Goal: Task Accomplishment & Management: Complete application form

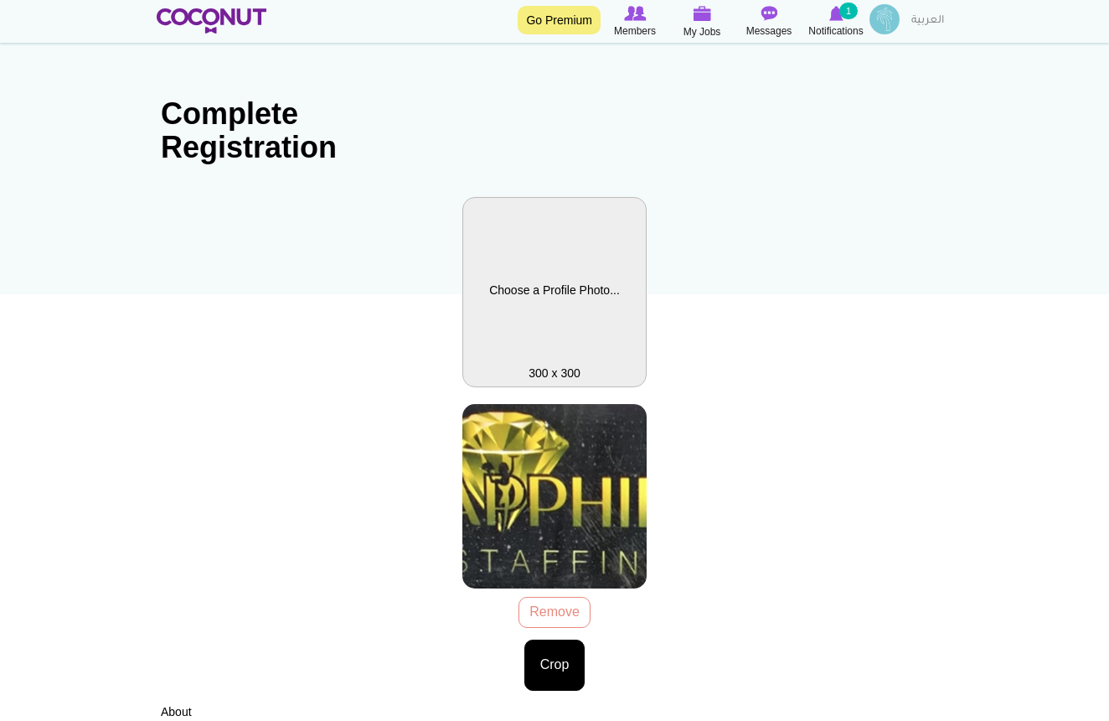
click at [575, 312] on label "Profile Picture" at bounding box center [555, 292] width 184 height 190
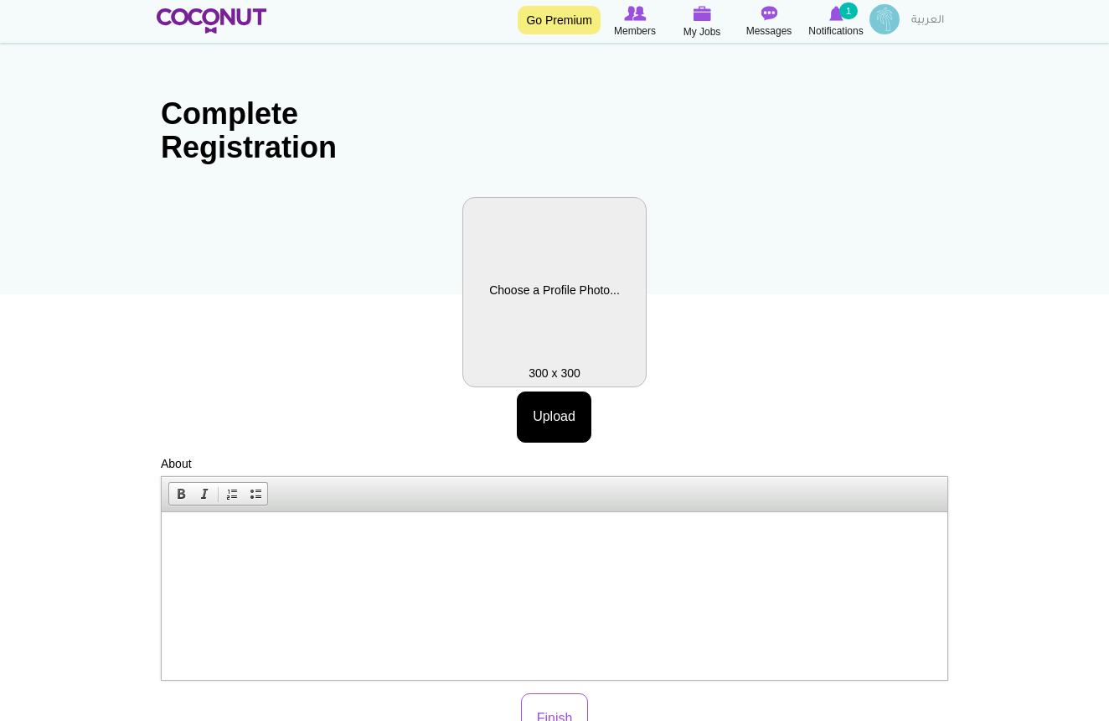
click at [562, 329] on label "Profile Picture" at bounding box center [555, 292] width 184 height 190
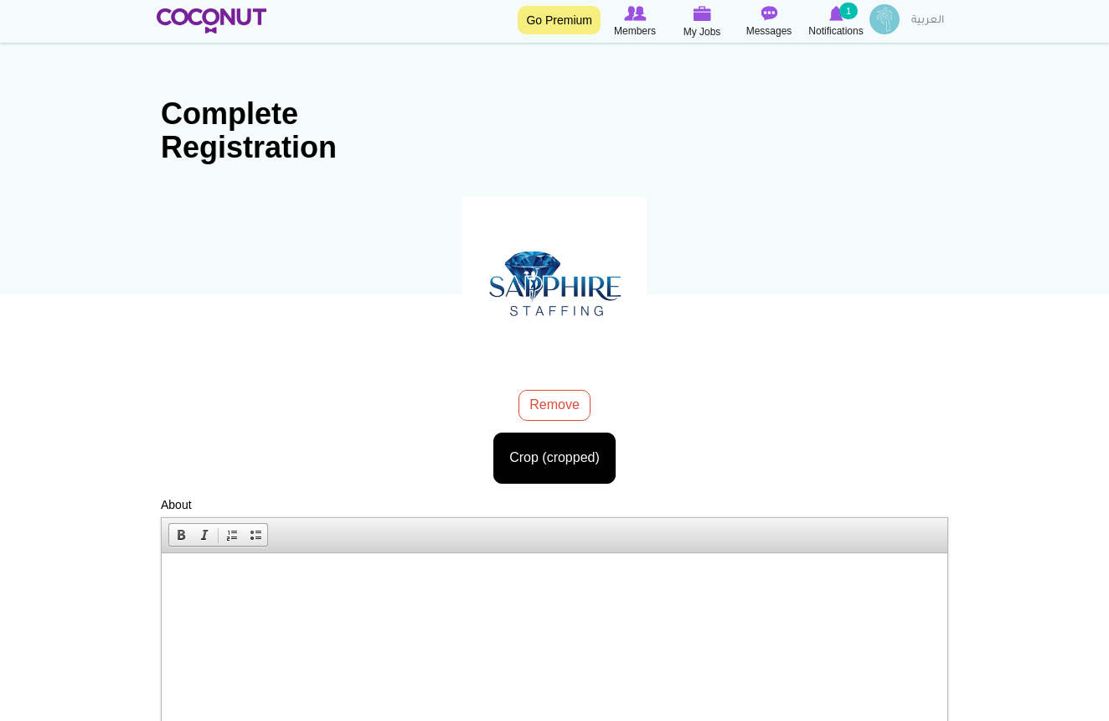
click at [915, 435] on div "Crop (cropped)" at bounding box center [555, 452] width 788 height 63
click at [555, 593] on html at bounding box center [555, 577] width 786 height 51
click at [179, 584] on p at bounding box center [554, 578] width 752 height 18
paste body
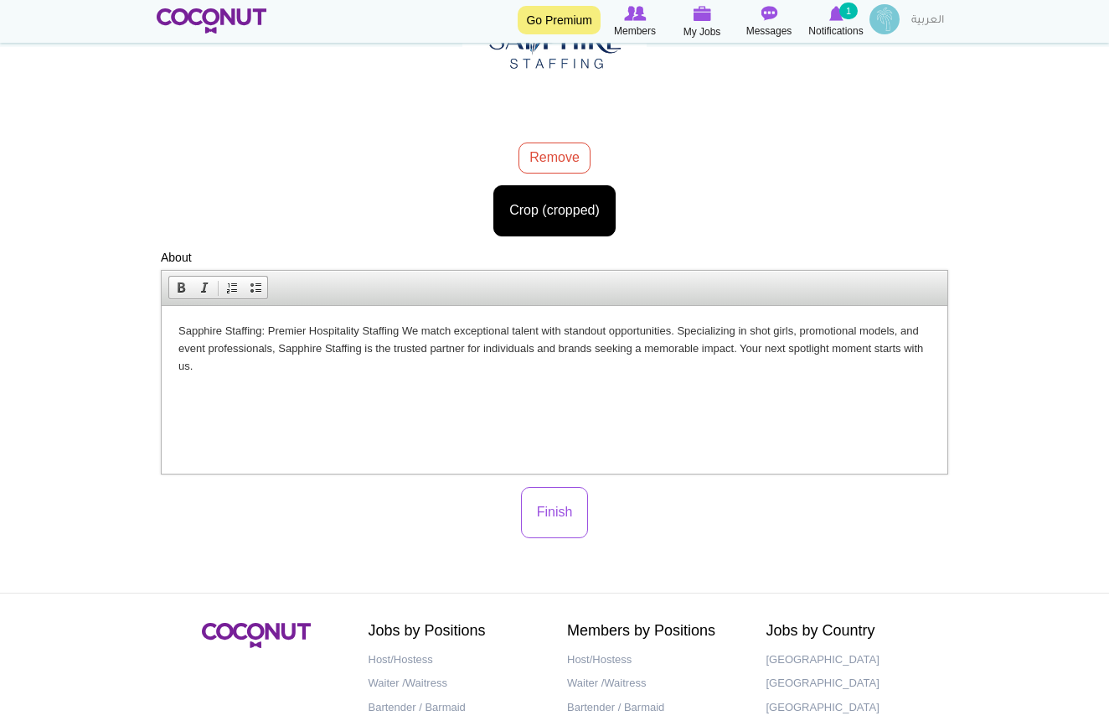
scroll to position [291, 0]
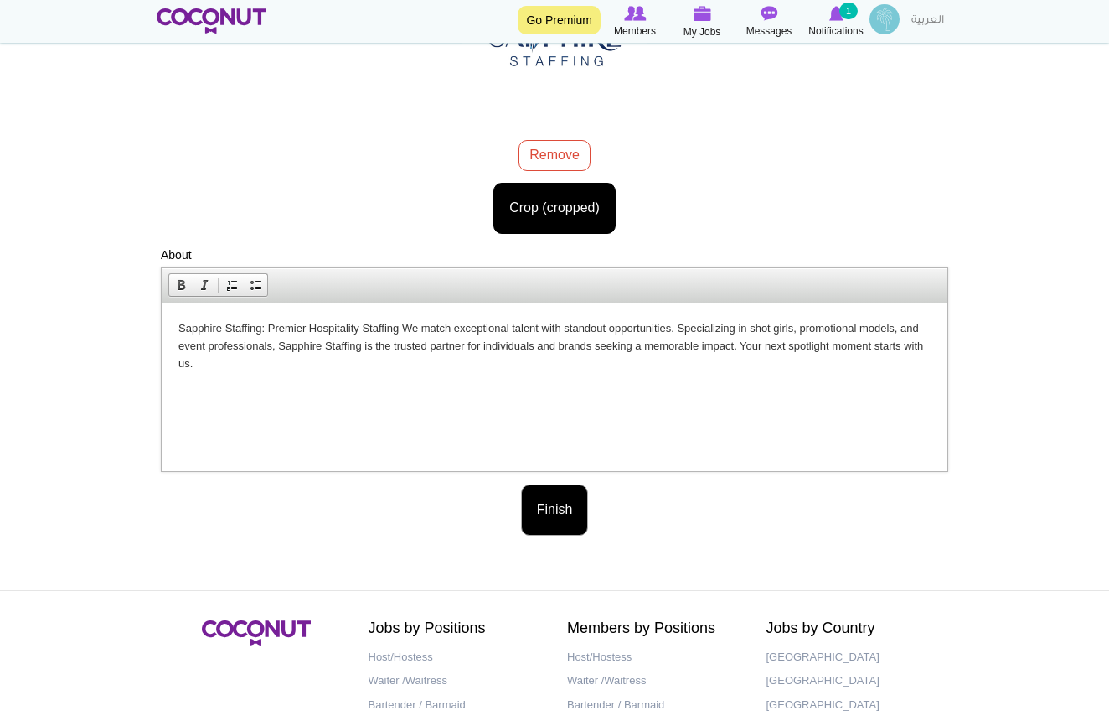
click at [563, 513] on button "Finish" at bounding box center [555, 509] width 68 height 51
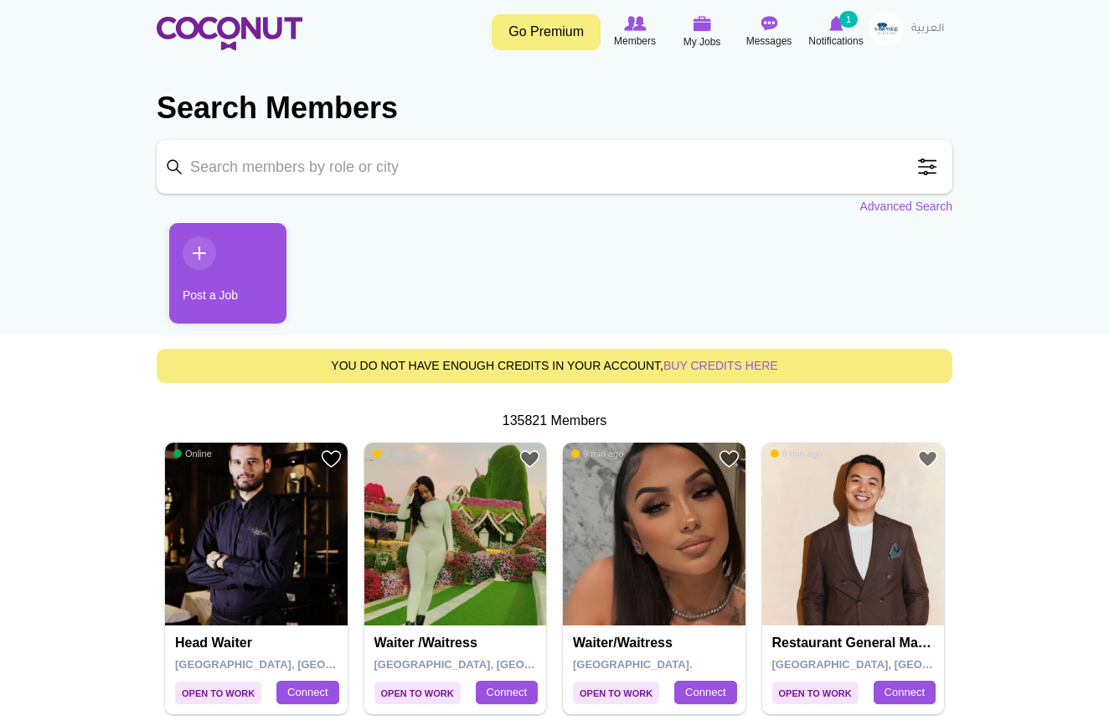
click at [219, 256] on link "Post a Job" at bounding box center [227, 273] width 117 height 101
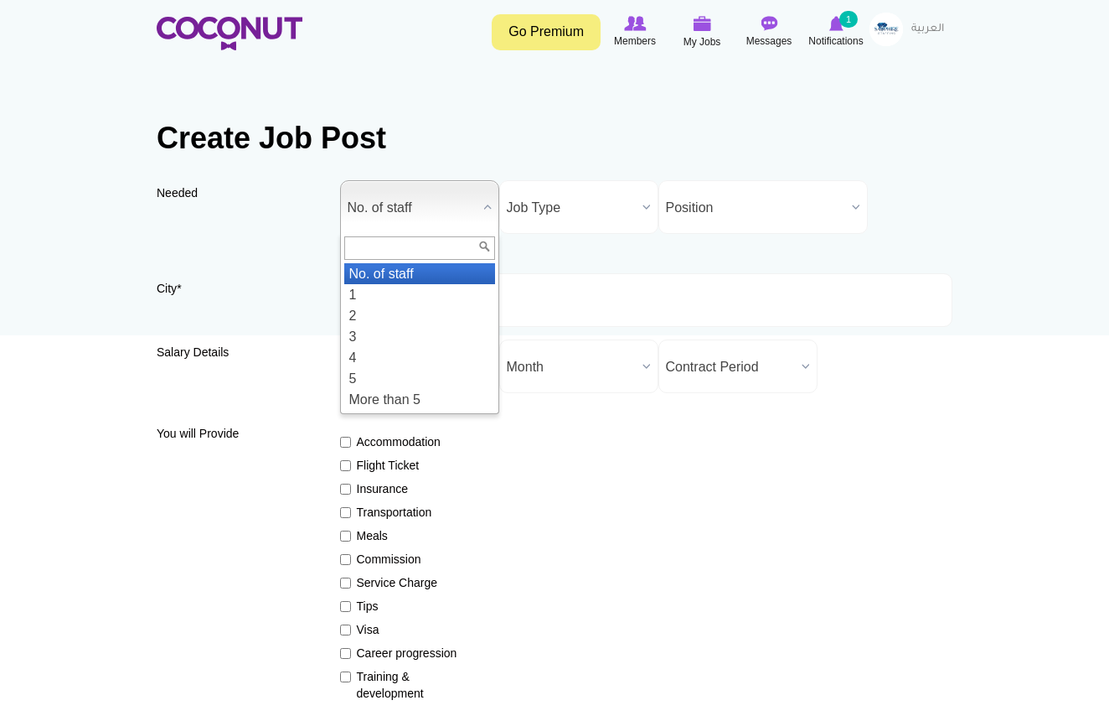
click at [493, 204] on b at bounding box center [488, 207] width 22 height 52
click at [396, 404] on li "More than 5" at bounding box center [419, 399] width 151 height 21
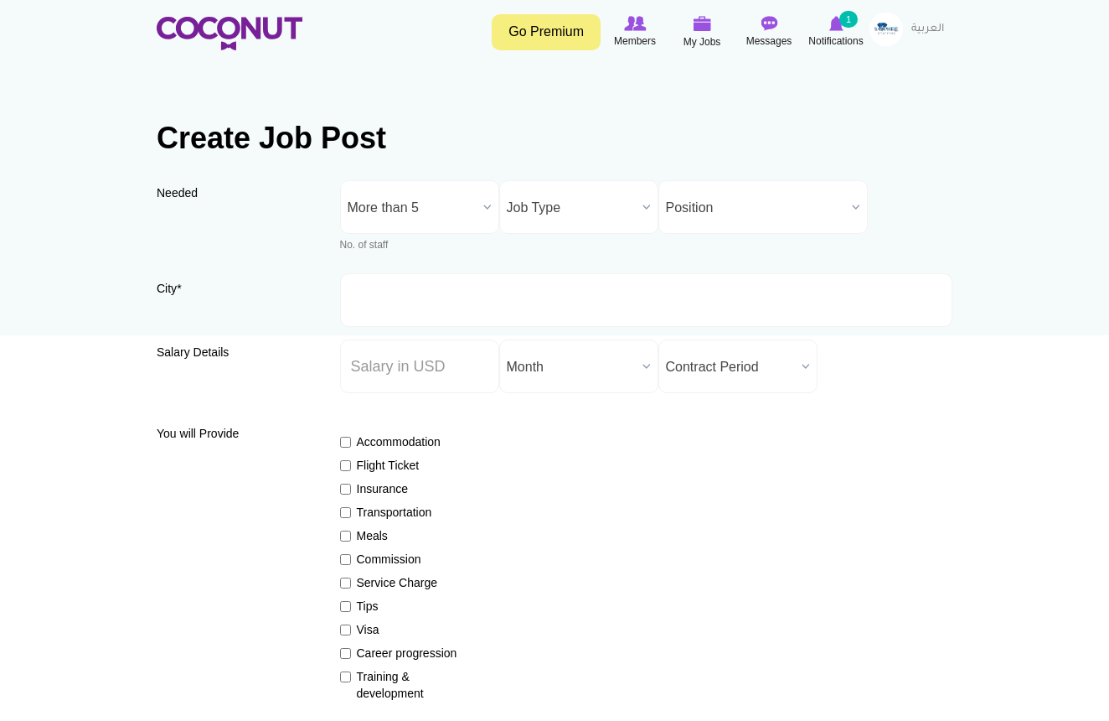
click at [557, 207] on span "Job Type" at bounding box center [571, 208] width 129 height 54
click at [576, 212] on span "Job Type" at bounding box center [571, 208] width 129 height 54
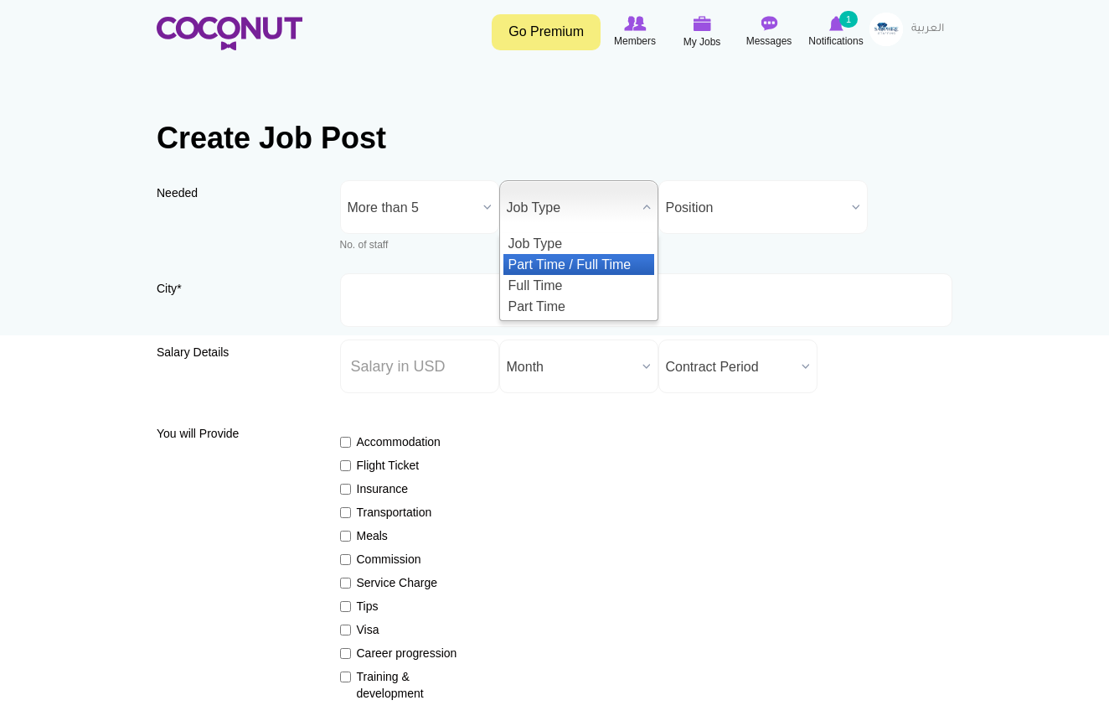
click at [570, 264] on li "Part Time / Full Time" at bounding box center [579, 264] width 151 height 21
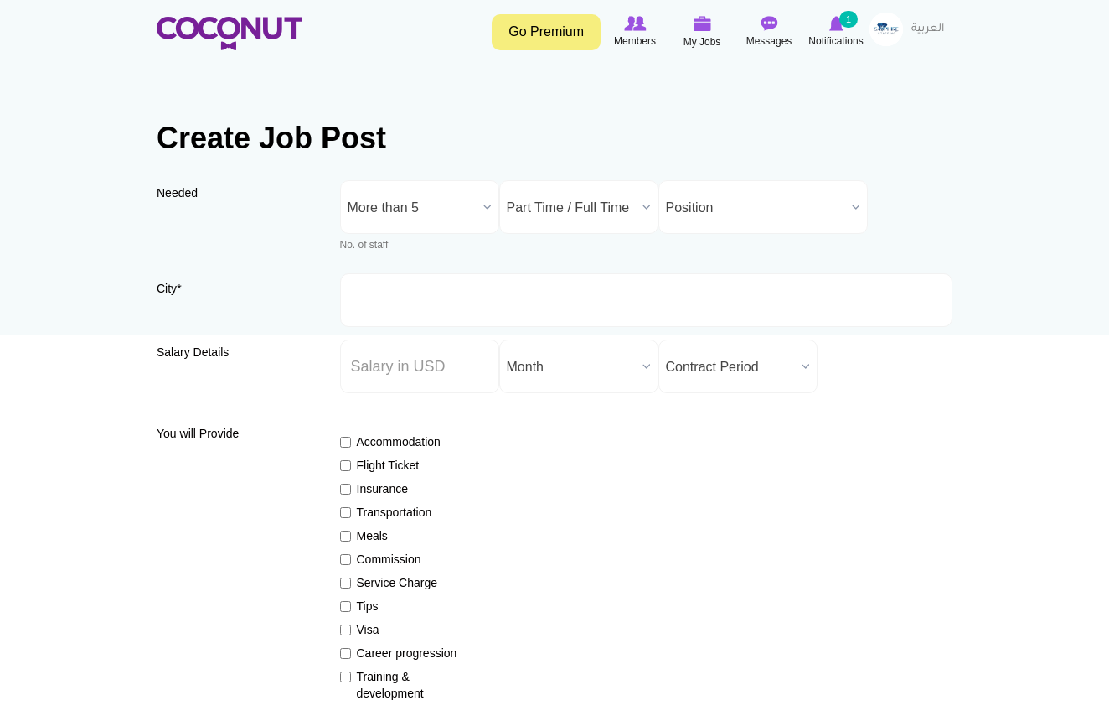
click at [710, 211] on span "Position" at bounding box center [755, 208] width 179 height 54
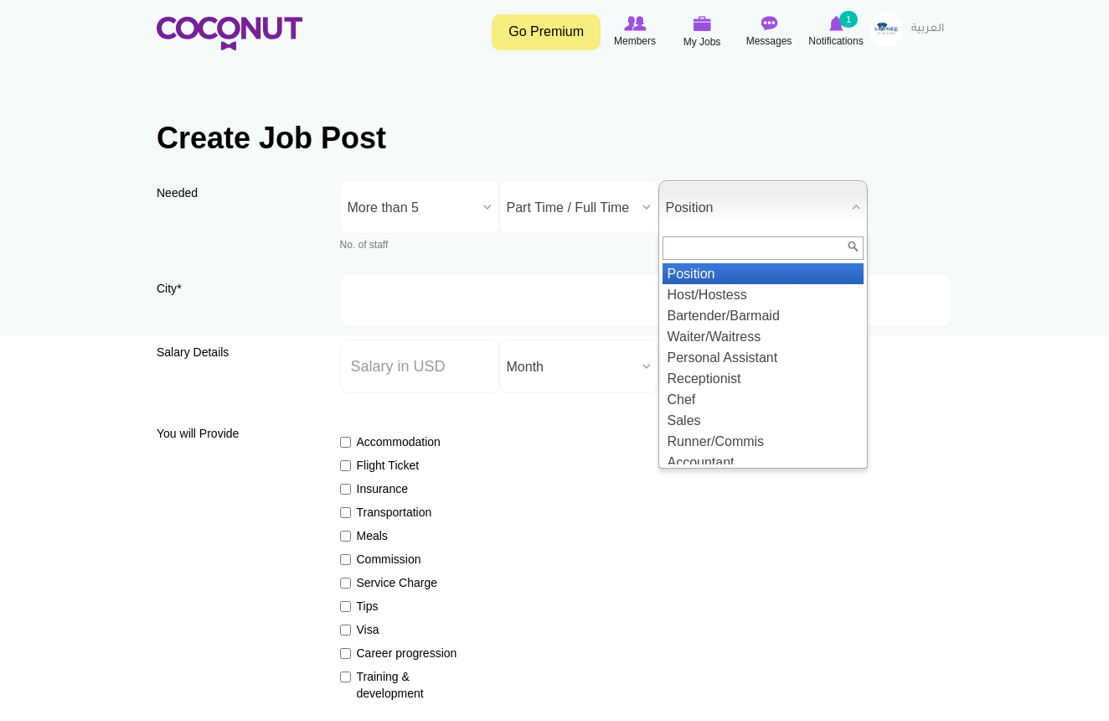
click at [725, 215] on span "Position" at bounding box center [755, 208] width 179 height 54
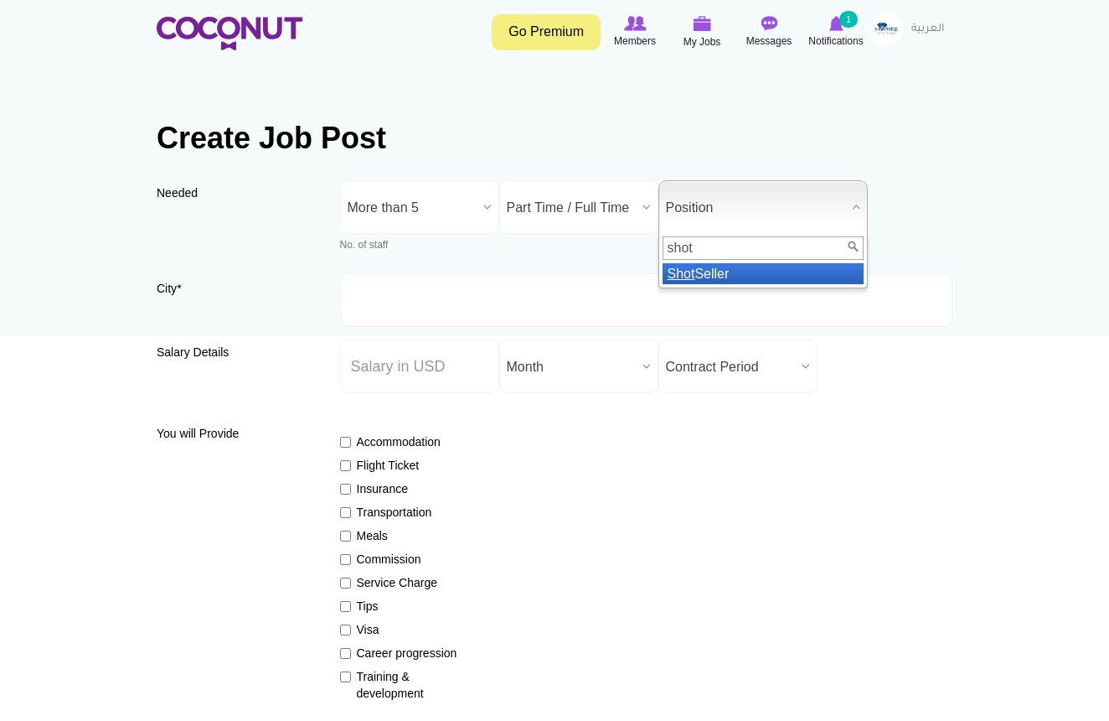
type input "shot"
click at [738, 279] on li "Shot Seller" at bounding box center [763, 273] width 201 height 21
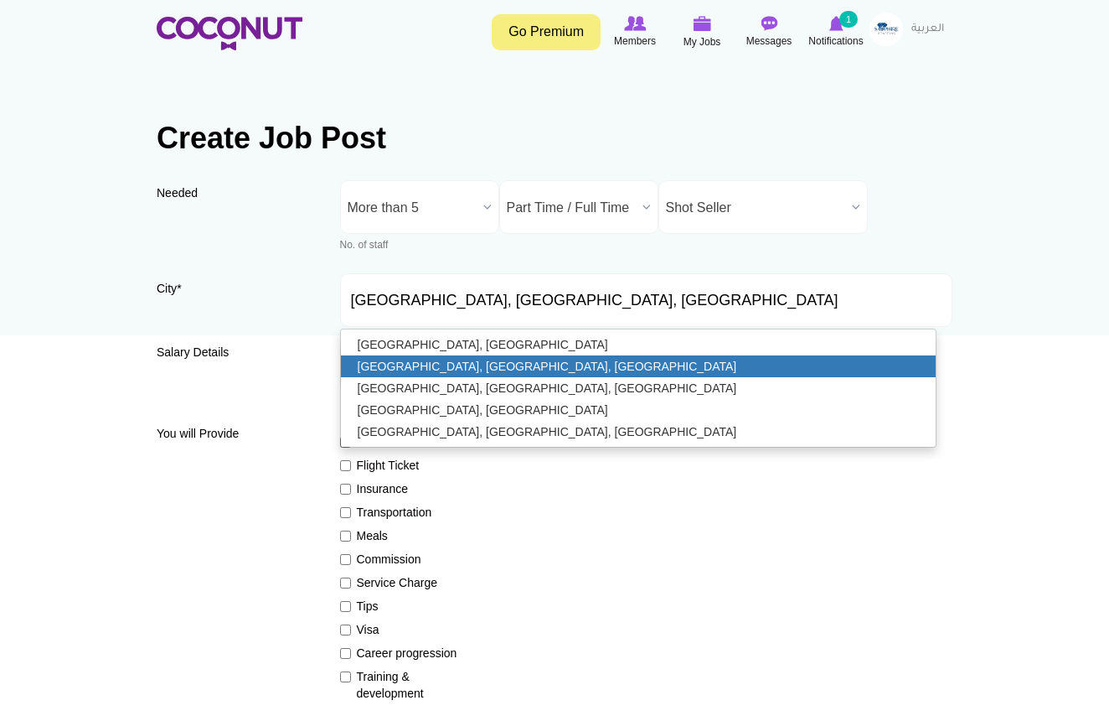
click at [888, 365] on link "Dubai, Uttar Pradesh, India" at bounding box center [639, 366] width 596 height 22
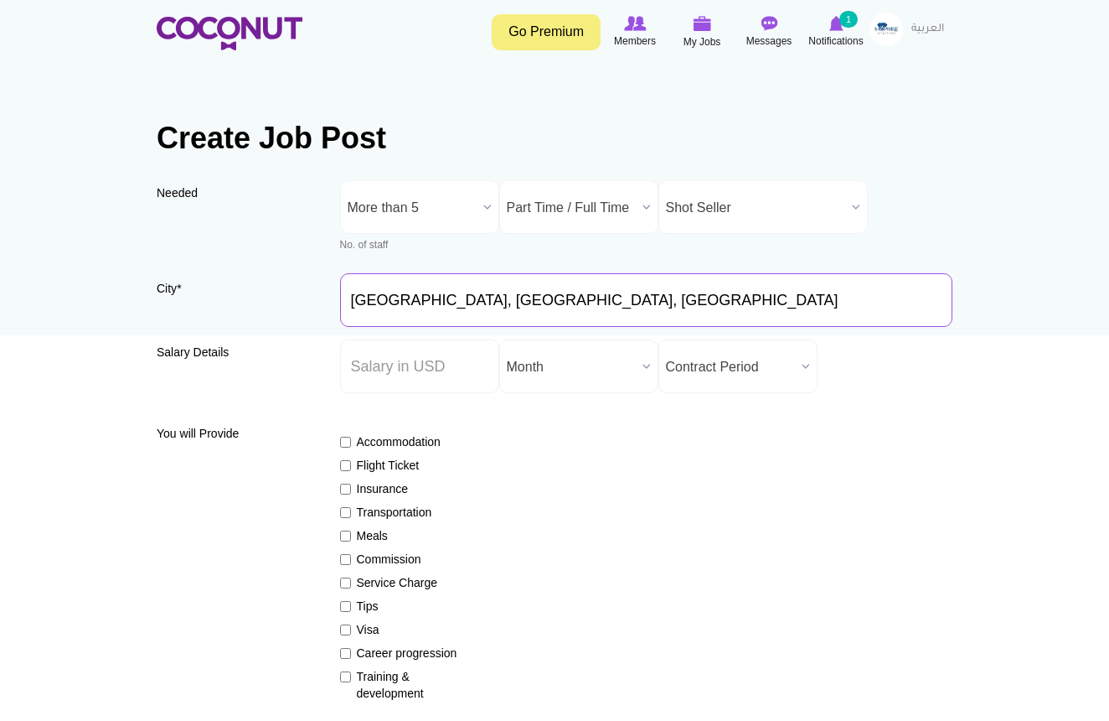
click at [621, 302] on input "Dubai, Uttar Pradesh, India" at bounding box center [646, 300] width 613 height 54
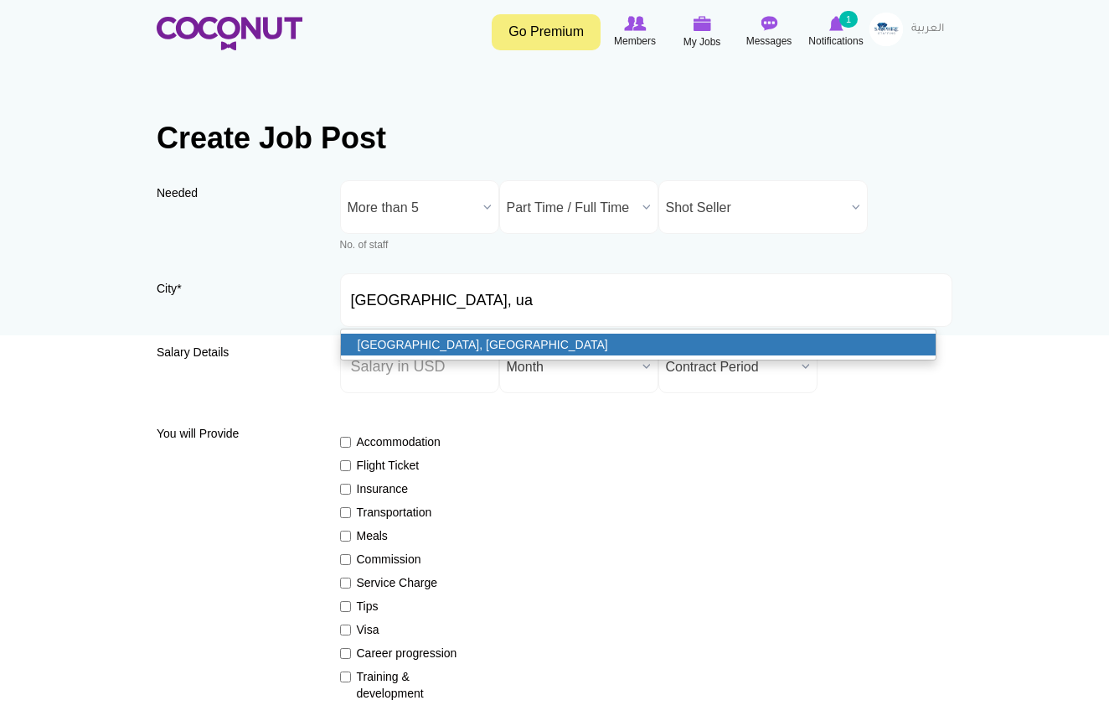
type input "Dubai, UAE"
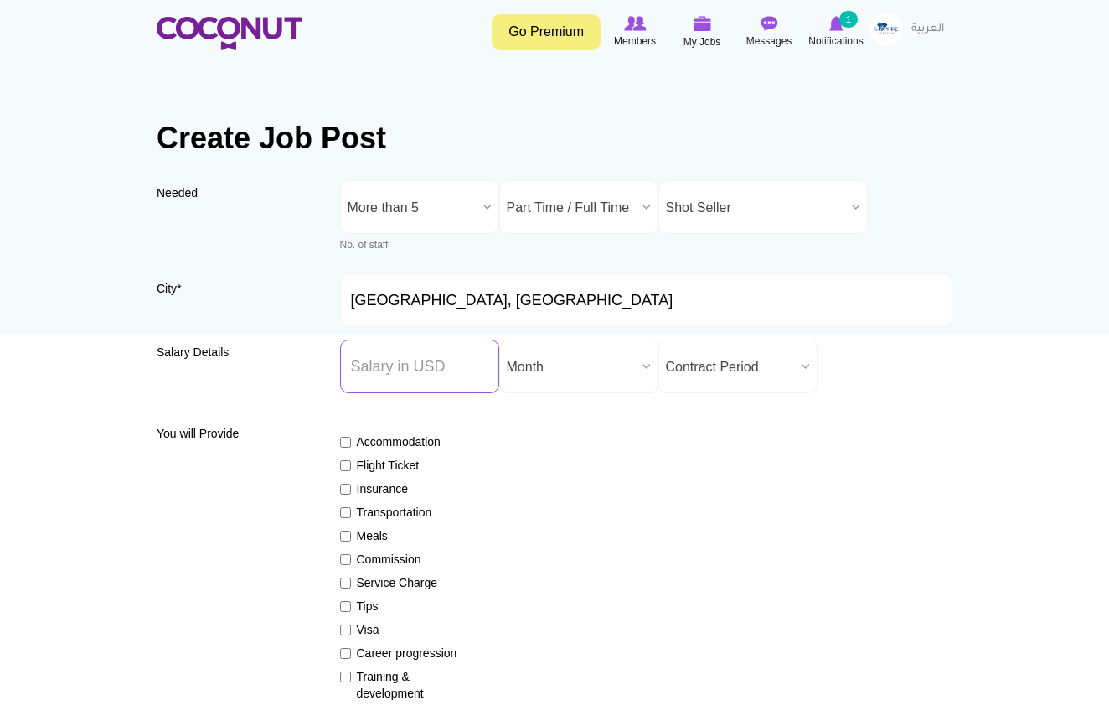
click at [420, 357] on input "Salary ($) *" at bounding box center [419, 366] width 159 height 54
type input "20"
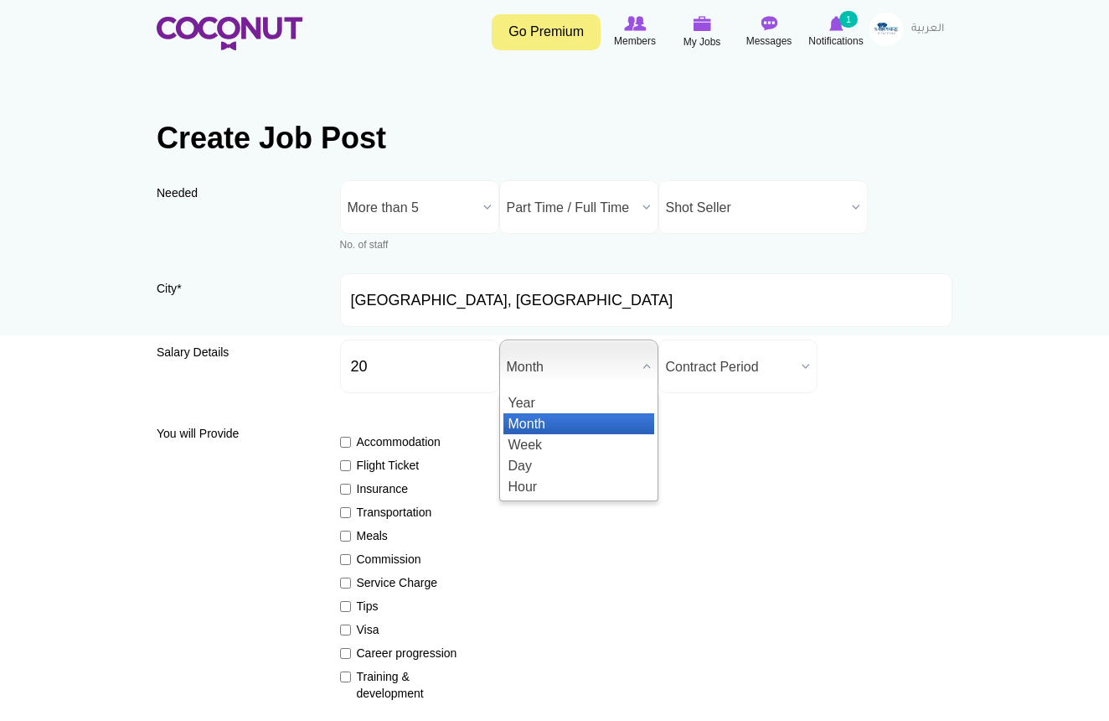
click at [603, 375] on span "Month" at bounding box center [571, 367] width 129 height 54
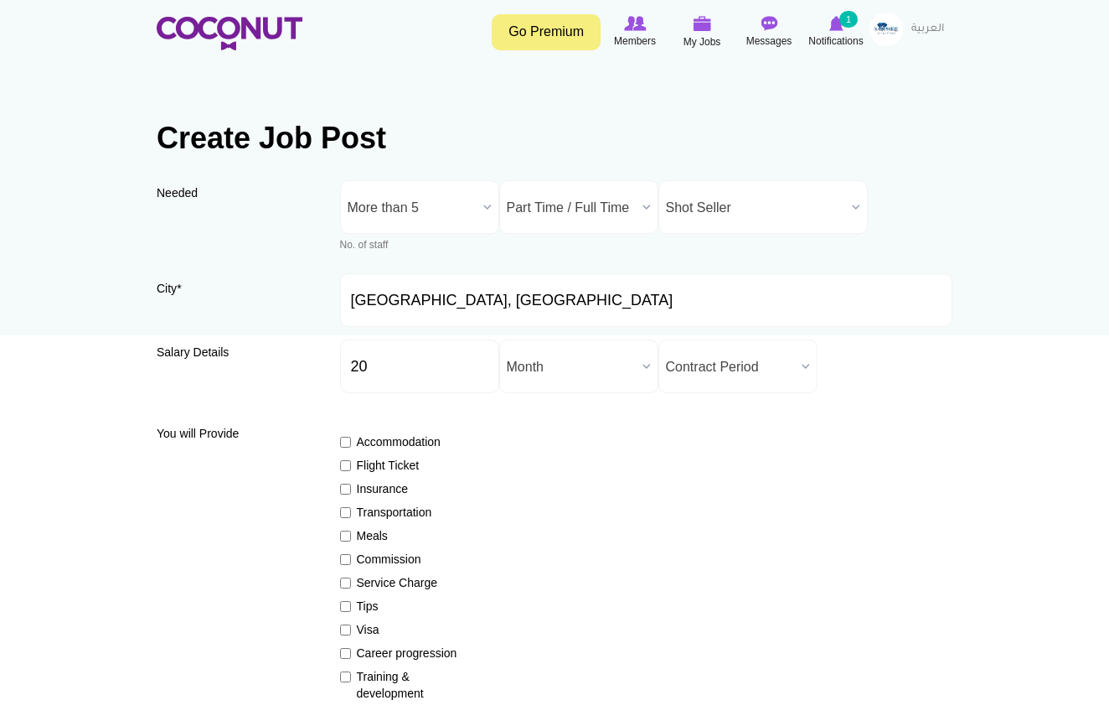
click at [594, 372] on span "Month" at bounding box center [571, 367] width 129 height 54
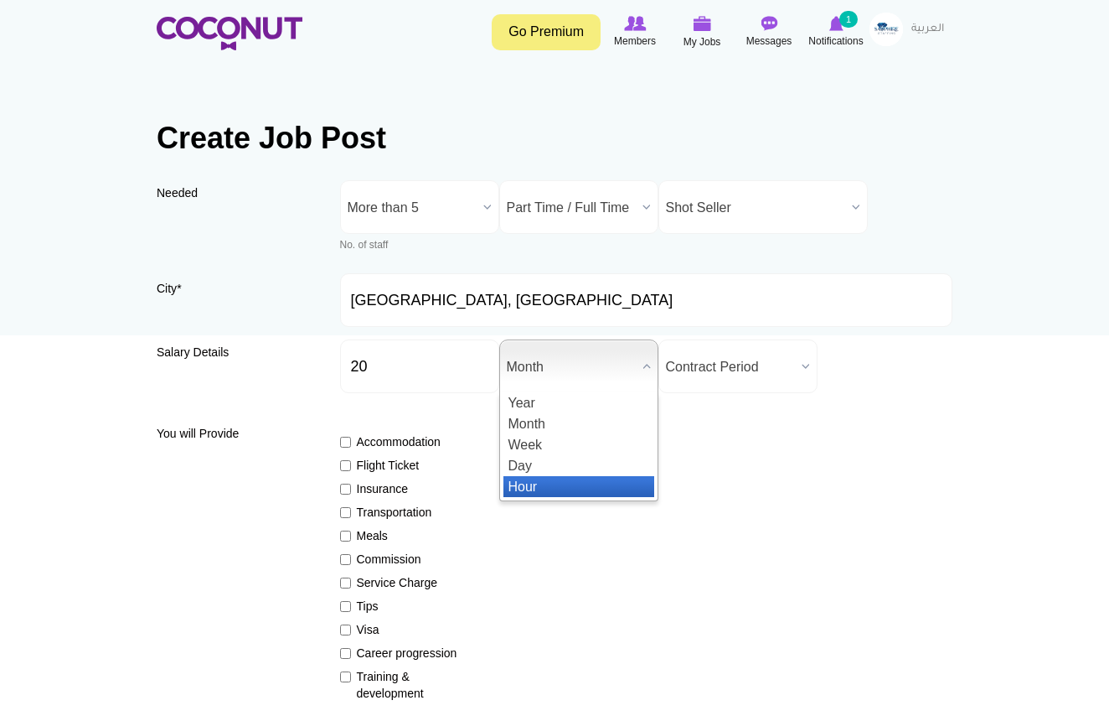
click at [550, 481] on li "Hour" at bounding box center [579, 486] width 151 height 21
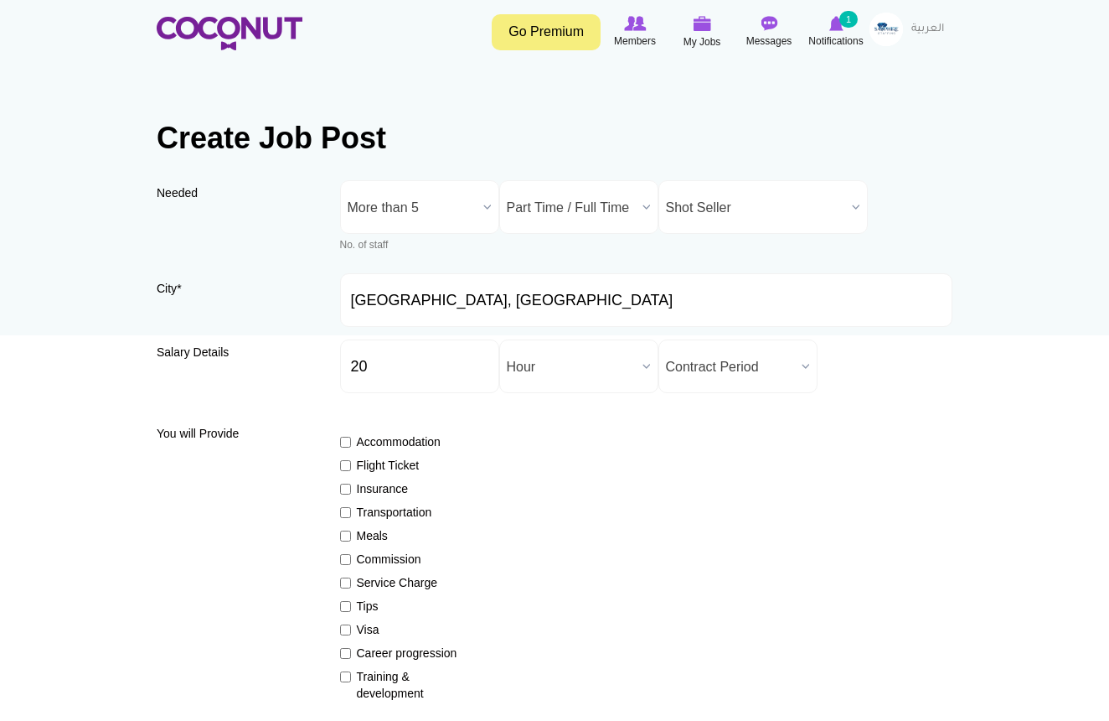
click at [807, 369] on b at bounding box center [806, 366] width 22 height 52
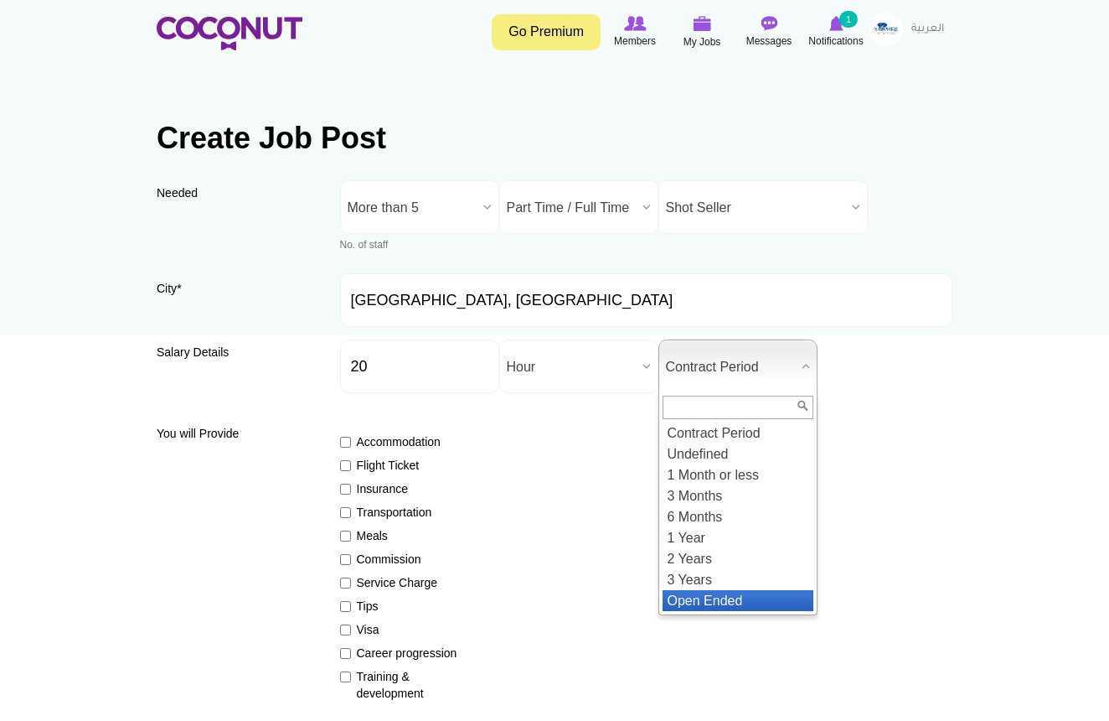
click at [720, 601] on li "Open Ended" at bounding box center [738, 600] width 151 height 21
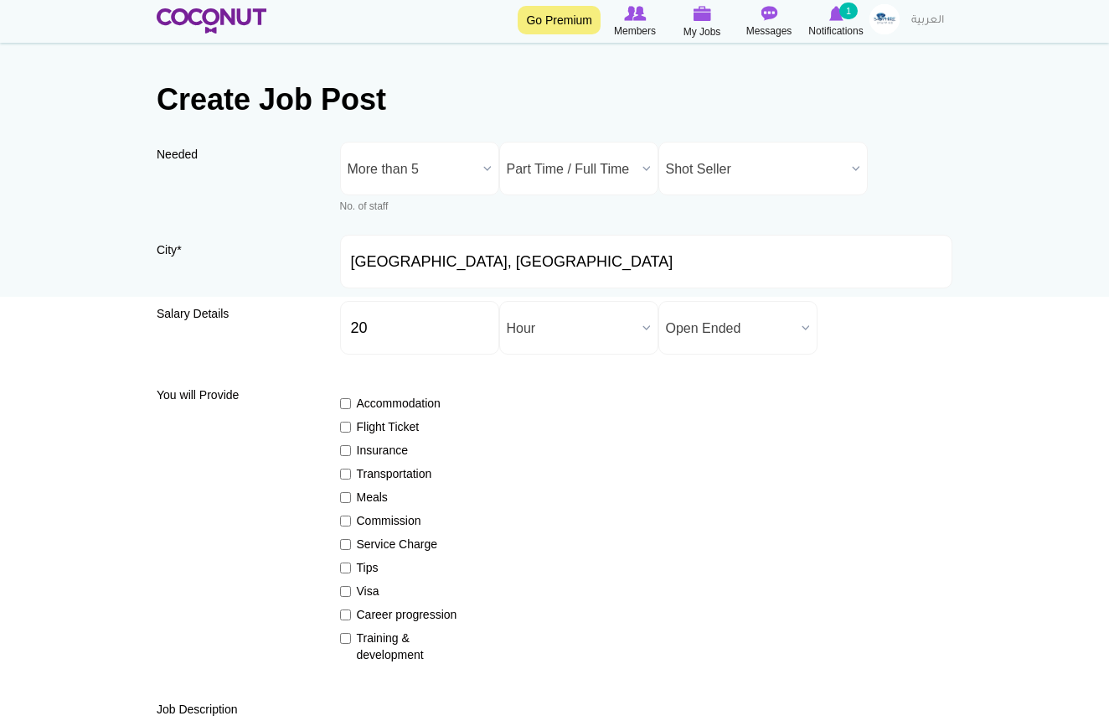
scroll to position [52, 0]
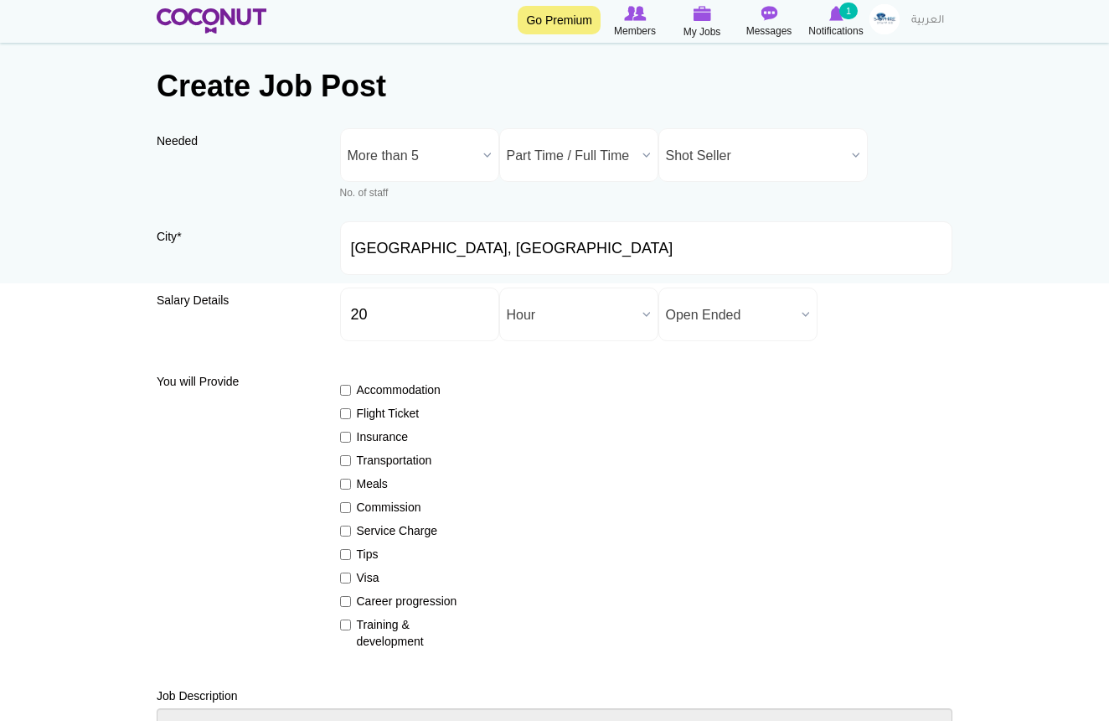
click at [345, 604] on input "Career progression" at bounding box center [345, 601] width 11 height 11
checkbox input "true"
click at [343, 628] on input "Training & development" at bounding box center [345, 624] width 11 height 11
checkbox input "true"
click at [349, 555] on input "Tips" at bounding box center [345, 554] width 11 height 11
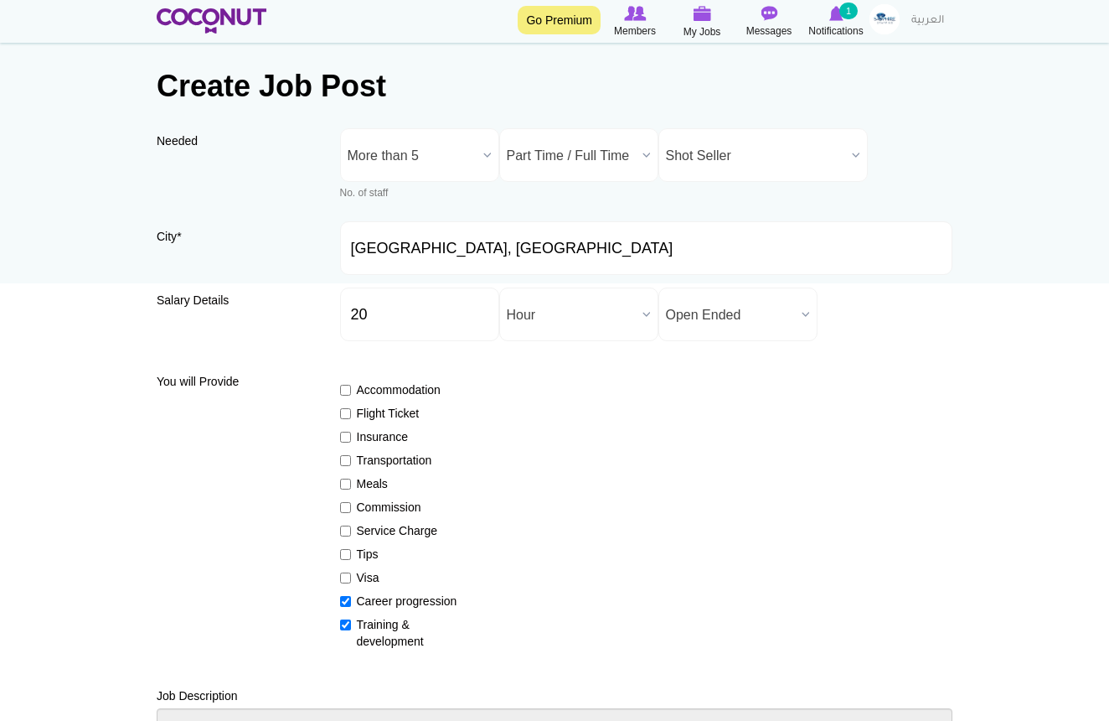
checkbox input "true"
click at [348, 504] on input "Commission" at bounding box center [345, 507] width 11 height 11
checkbox input "true"
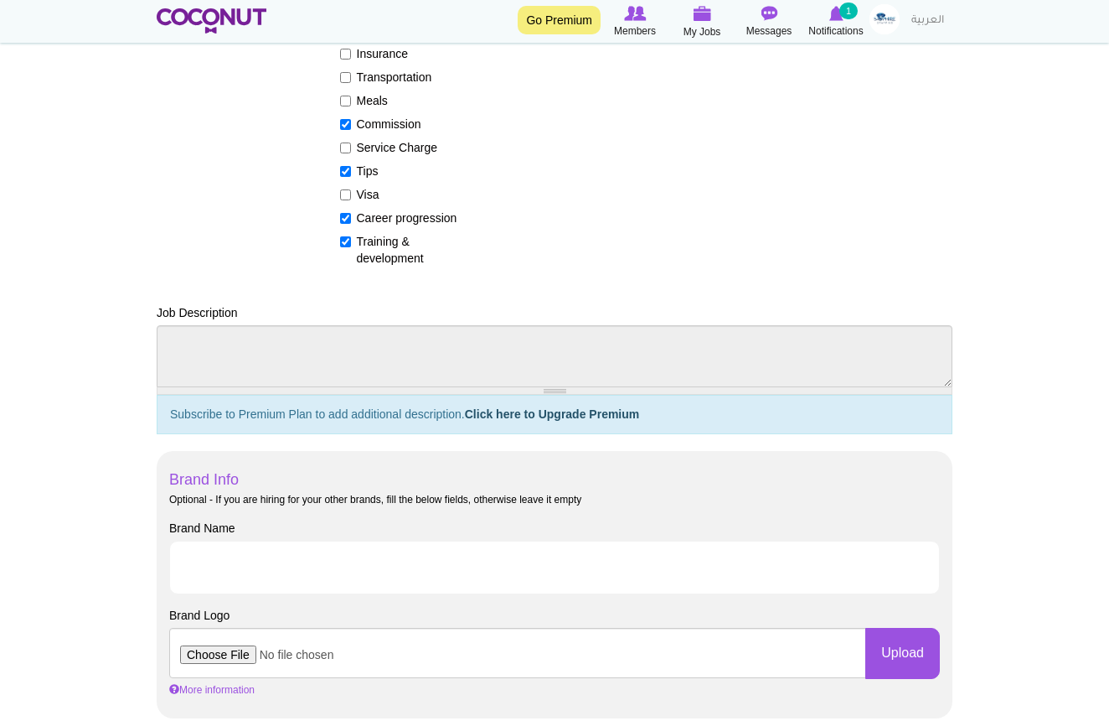
scroll to position [454, 0]
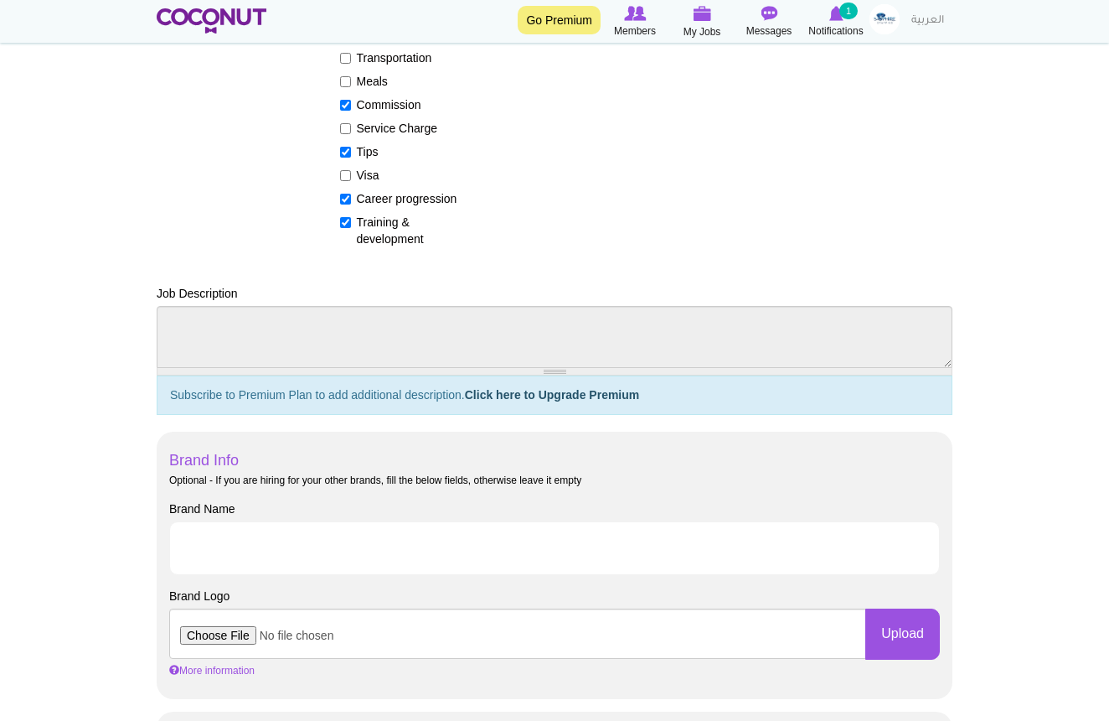
click at [607, 394] on link "Click here to Upgrade Premium" at bounding box center [552, 394] width 175 height 13
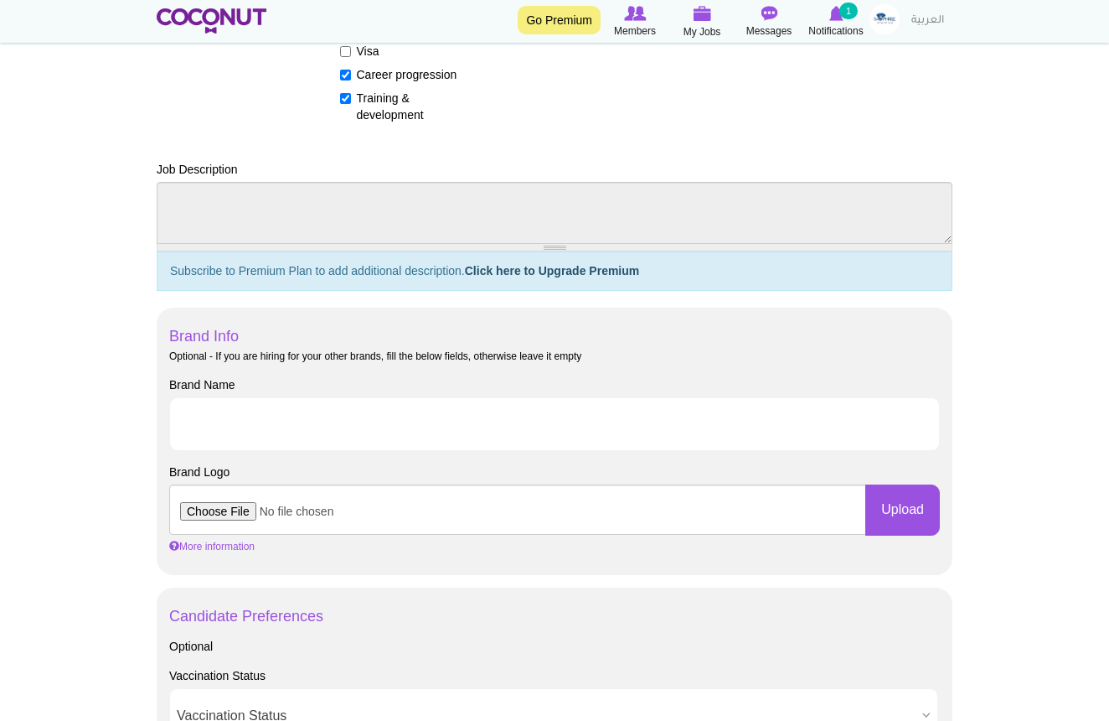
scroll to position [578, 0]
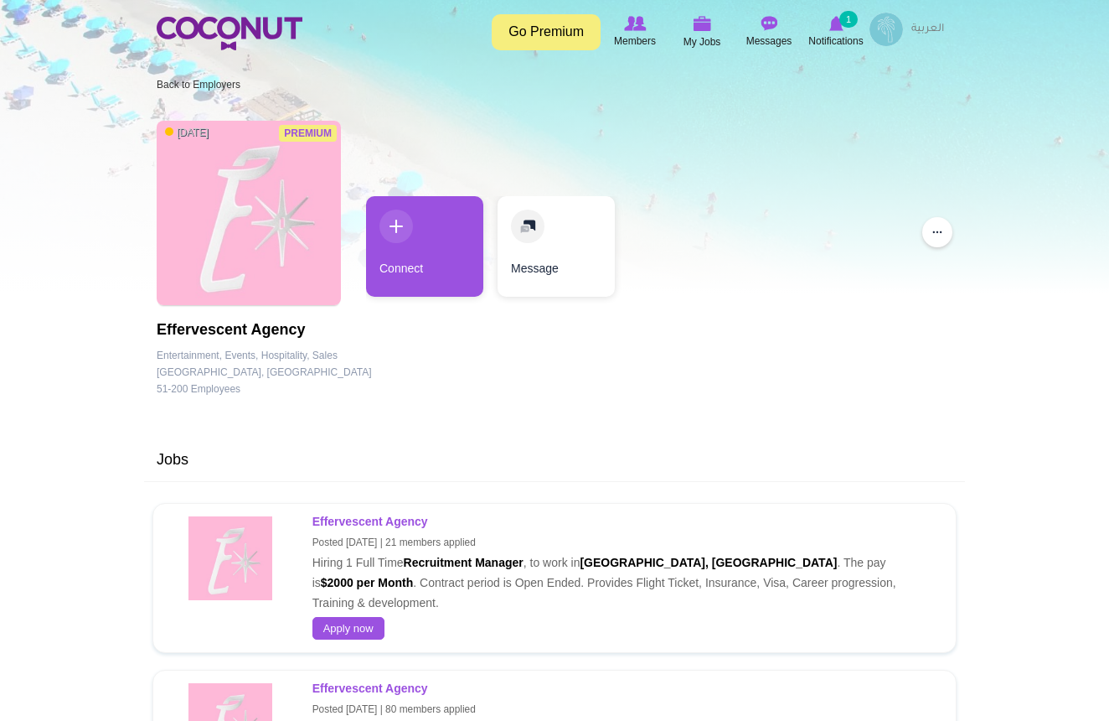
click at [539, 578] on p "Effervescent Agency Posted 5 months ago | 21 members applied Hiring 1 Full Time…" at bounding box center [622, 561] width 618 height 101
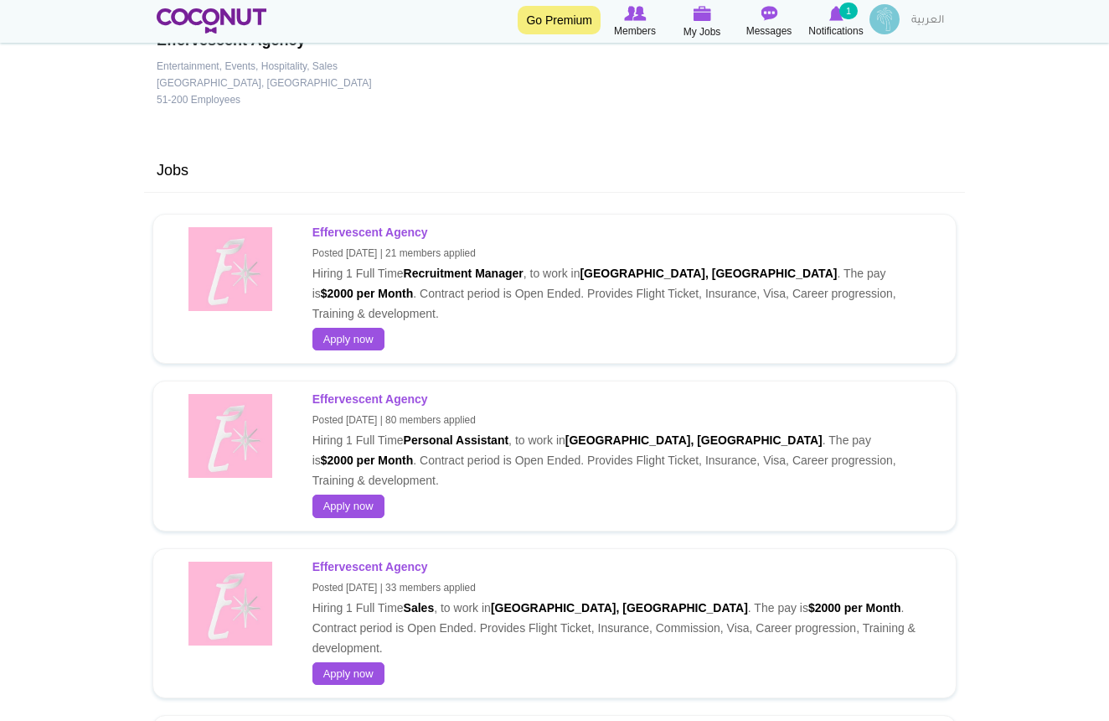
scroll to position [323, 0]
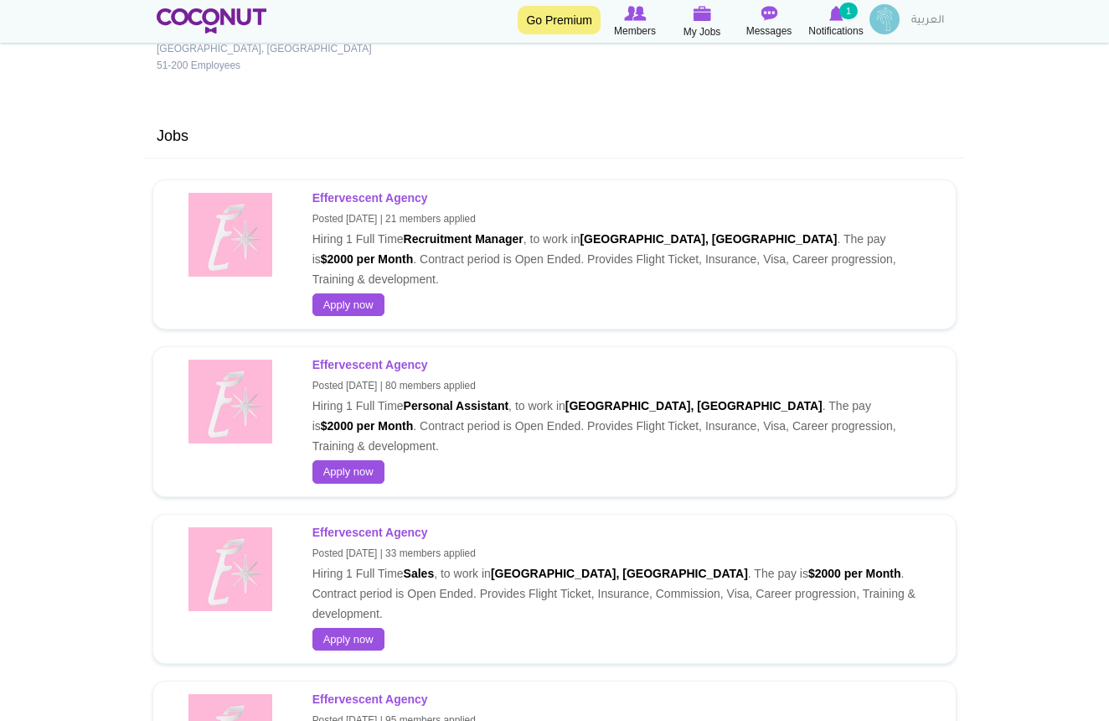
click at [447, 559] on small "Posted 5 months ago | 33 members applied" at bounding box center [394, 553] width 163 height 12
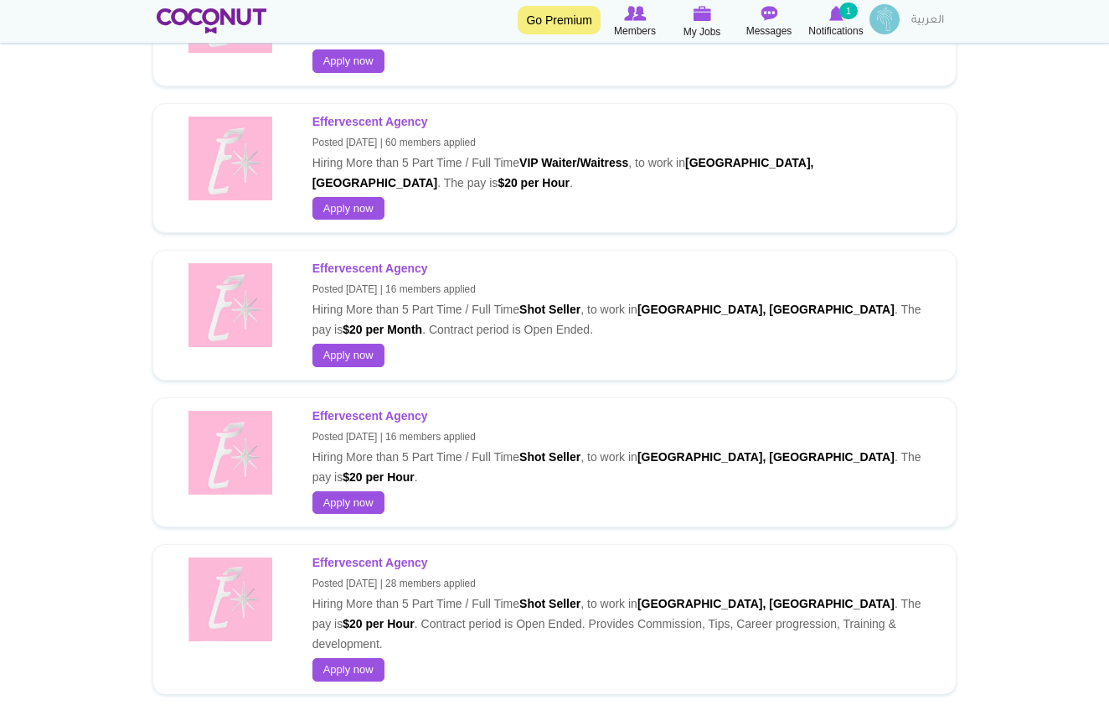
scroll to position [1053, 0]
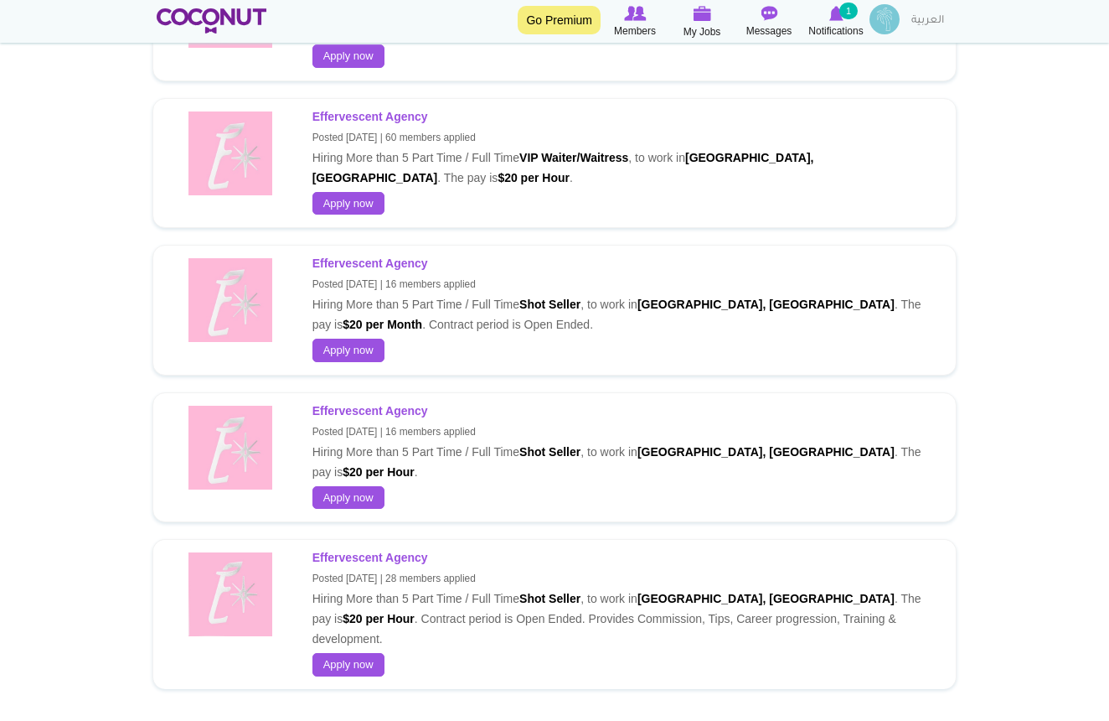
click at [446, 587] on p "Effervescent Agency Posted 11 months ago | 28 members applied Hiring More than …" at bounding box center [622, 597] width 618 height 101
click at [336, 653] on link "Apply now" at bounding box center [349, 664] width 72 height 23
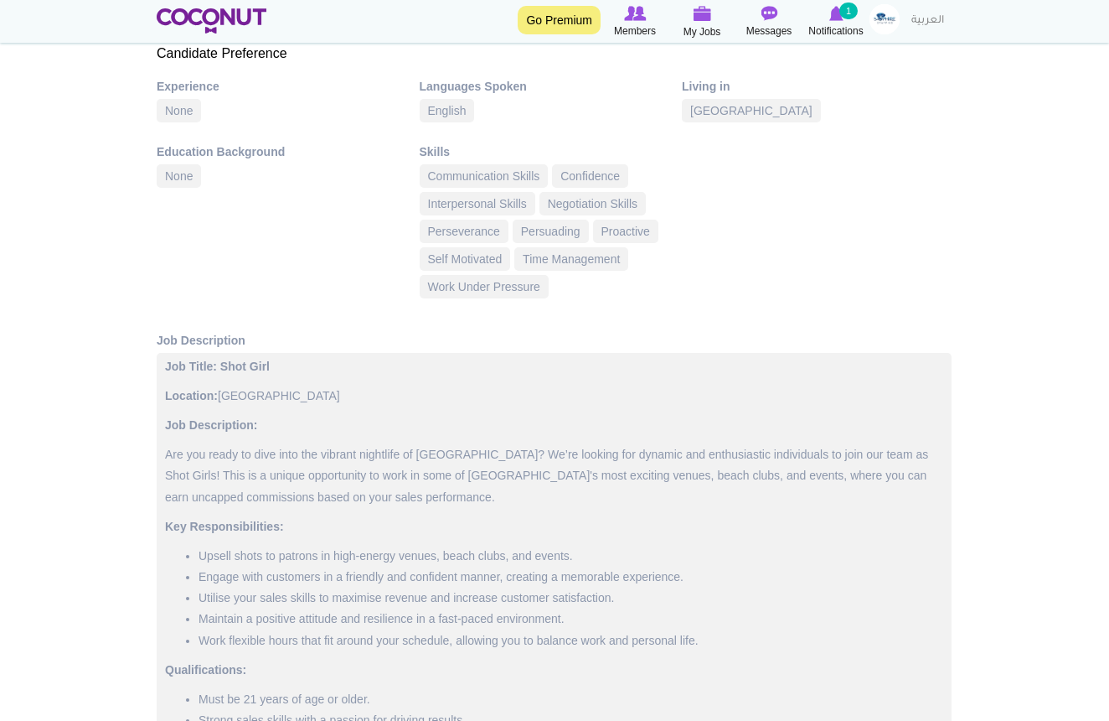
scroll to position [750, 0]
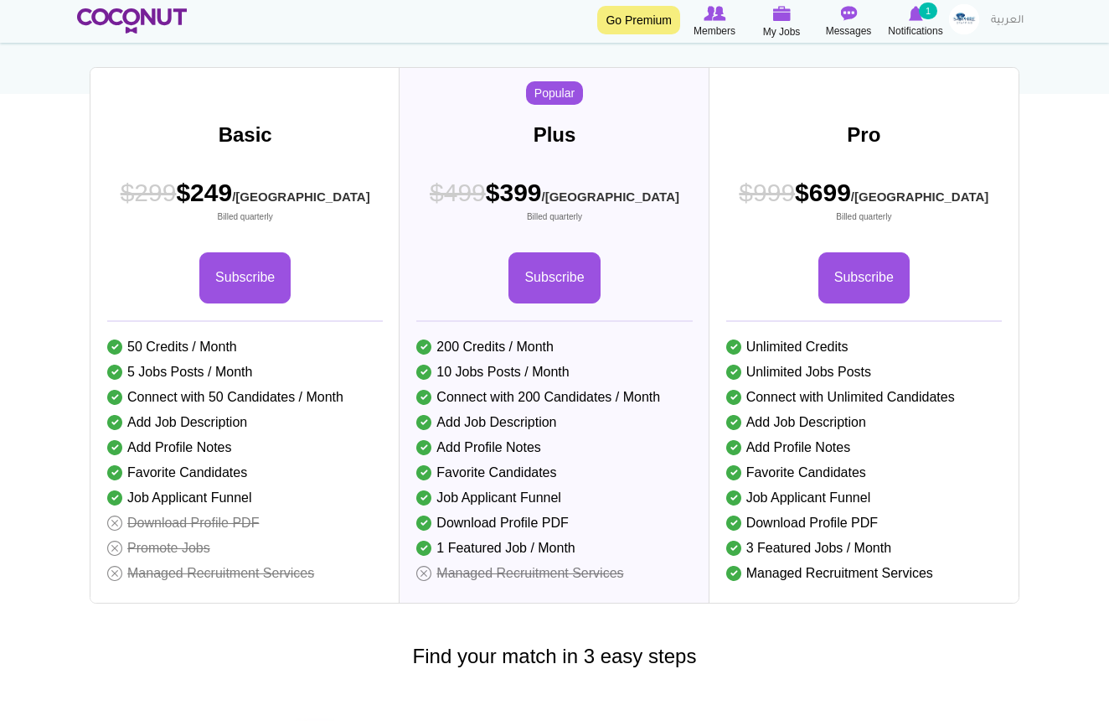
scroll to position [241, 0]
click at [259, 294] on link "Subscribe" at bounding box center [244, 277] width 91 height 51
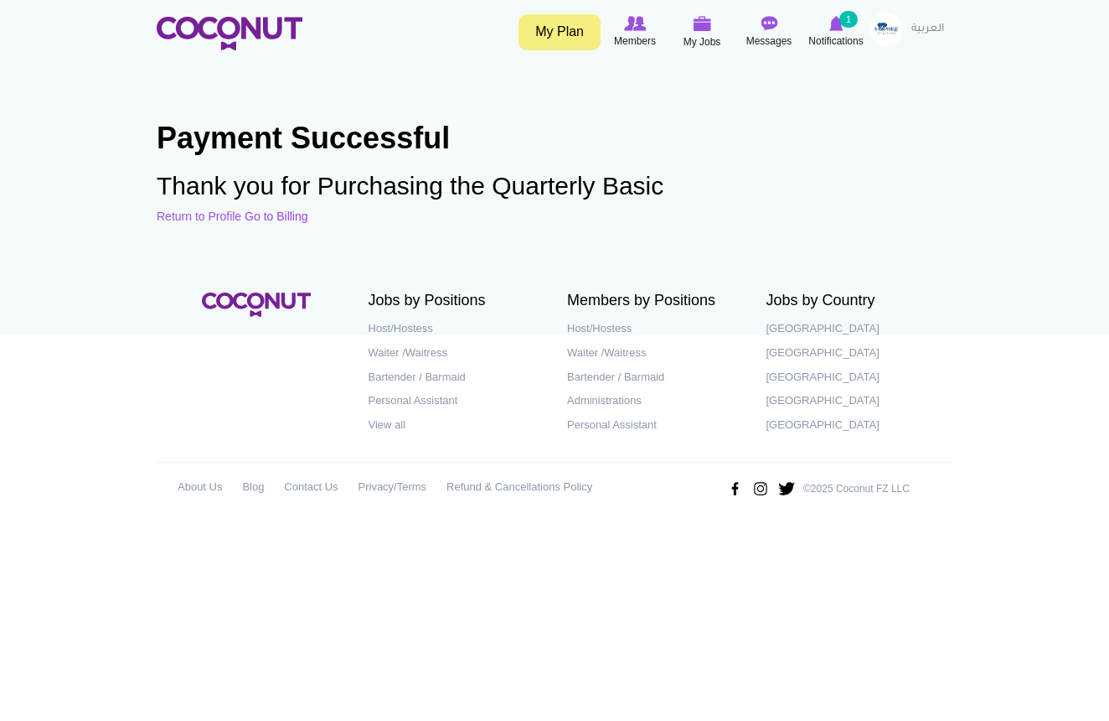
click at [247, 217] on link "Go to Billing" at bounding box center [276, 215] width 63 height 13
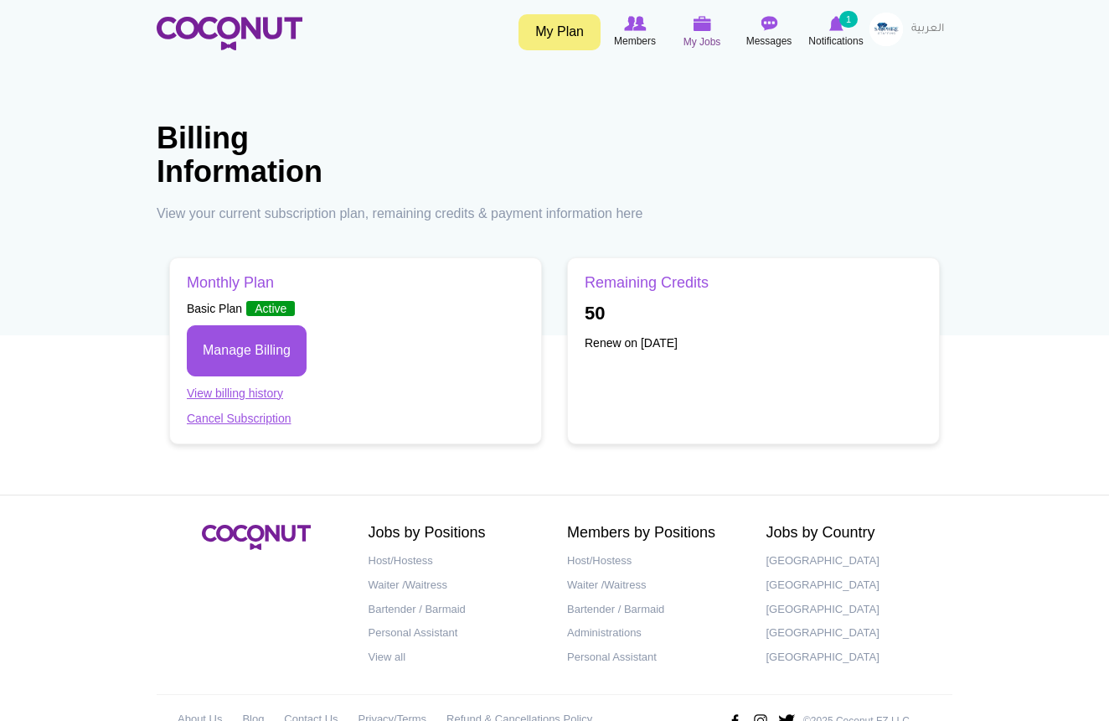
click at [695, 32] on icon at bounding box center [702, 23] width 64 height 19
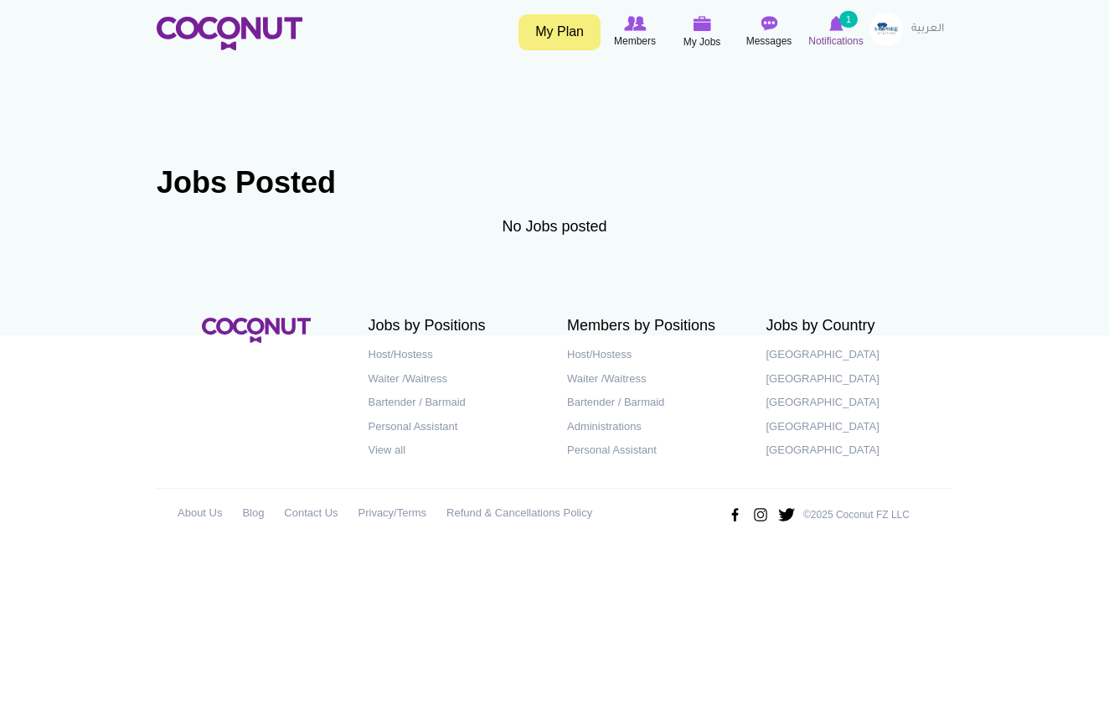
click at [831, 33] on span "Notifications" at bounding box center [836, 41] width 54 height 17
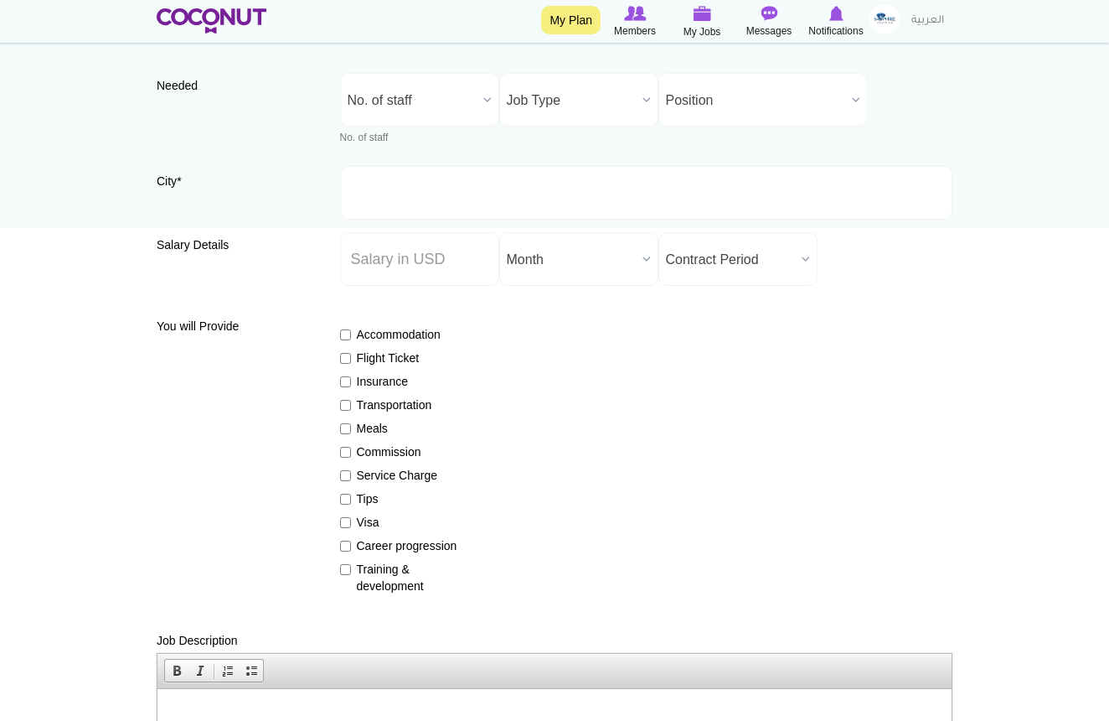
scroll to position [126, 0]
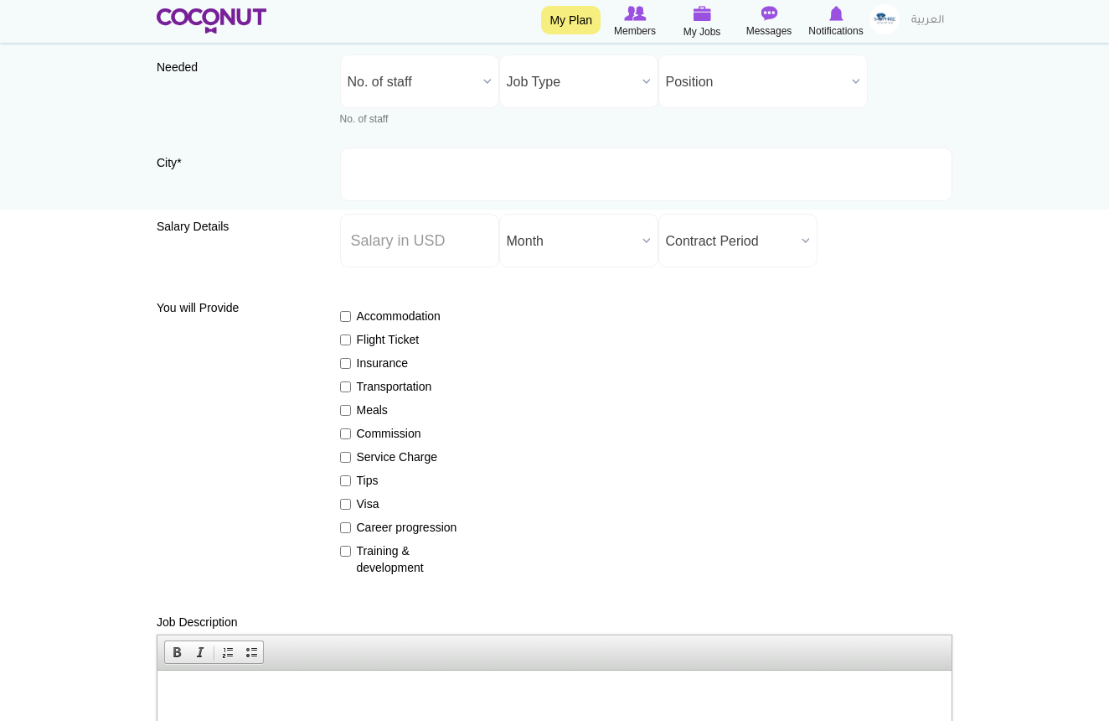
click at [349, 479] on input "Tips" at bounding box center [345, 480] width 11 height 11
checkbox input "true"
click at [346, 525] on input "Career progression" at bounding box center [345, 527] width 11 height 11
checkbox input "true"
click at [344, 554] on input "Training & development" at bounding box center [345, 551] width 11 height 11
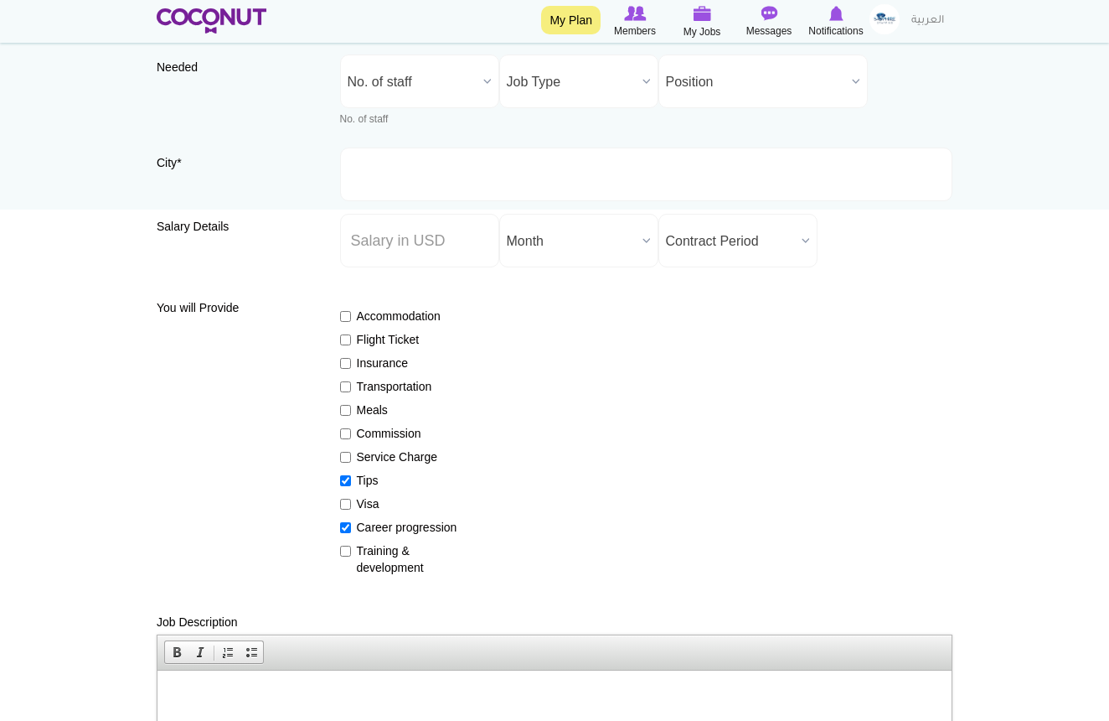
checkbox input "true"
click at [345, 432] on input "Commission" at bounding box center [345, 433] width 11 height 11
checkbox input "true"
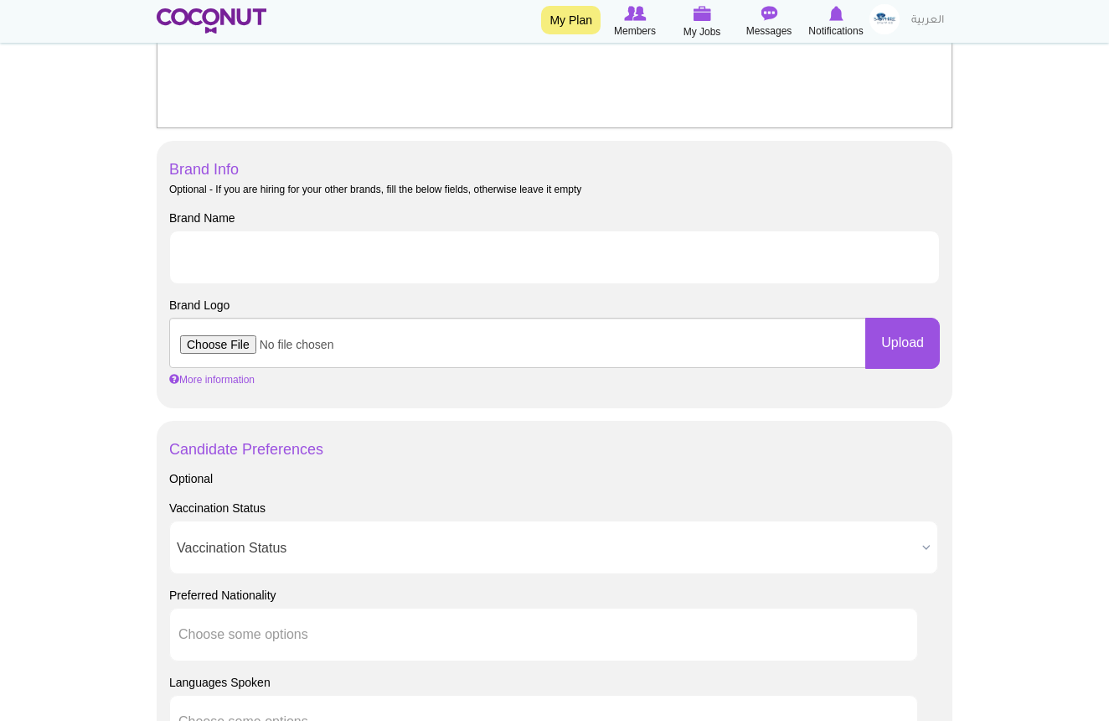
scroll to position [841, 0]
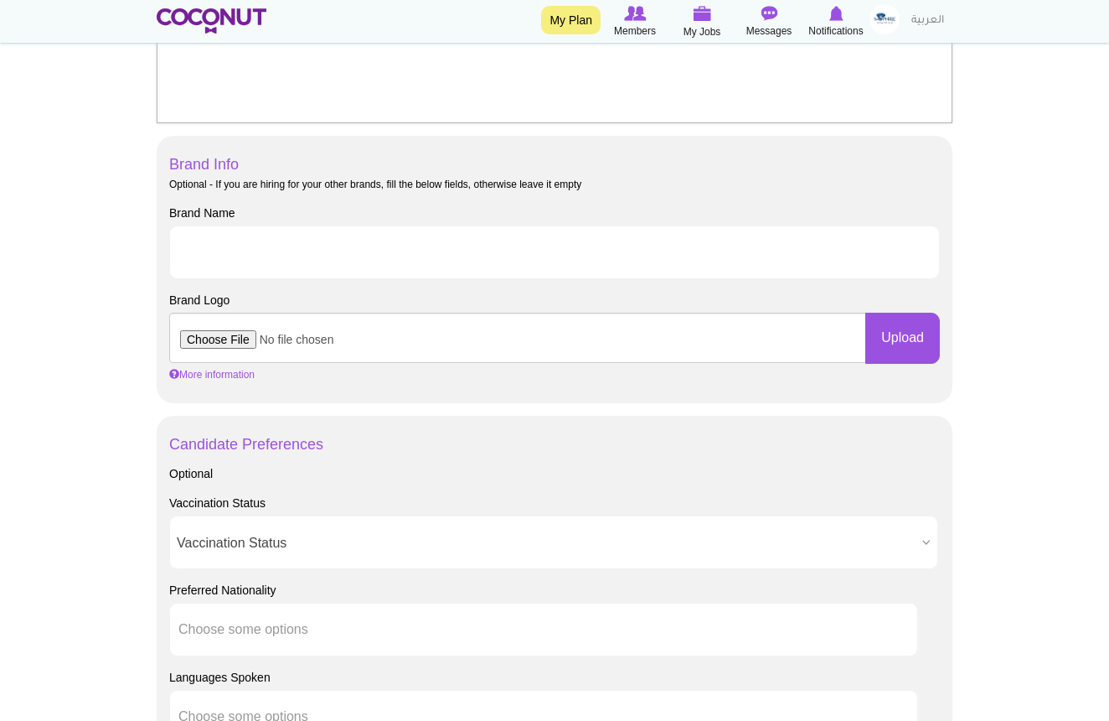
click at [229, 335] on input "file" at bounding box center [517, 338] width 697 height 50
type input "C:\fakepath\PHOTO-2025-09-05-16-14-27.jpg"
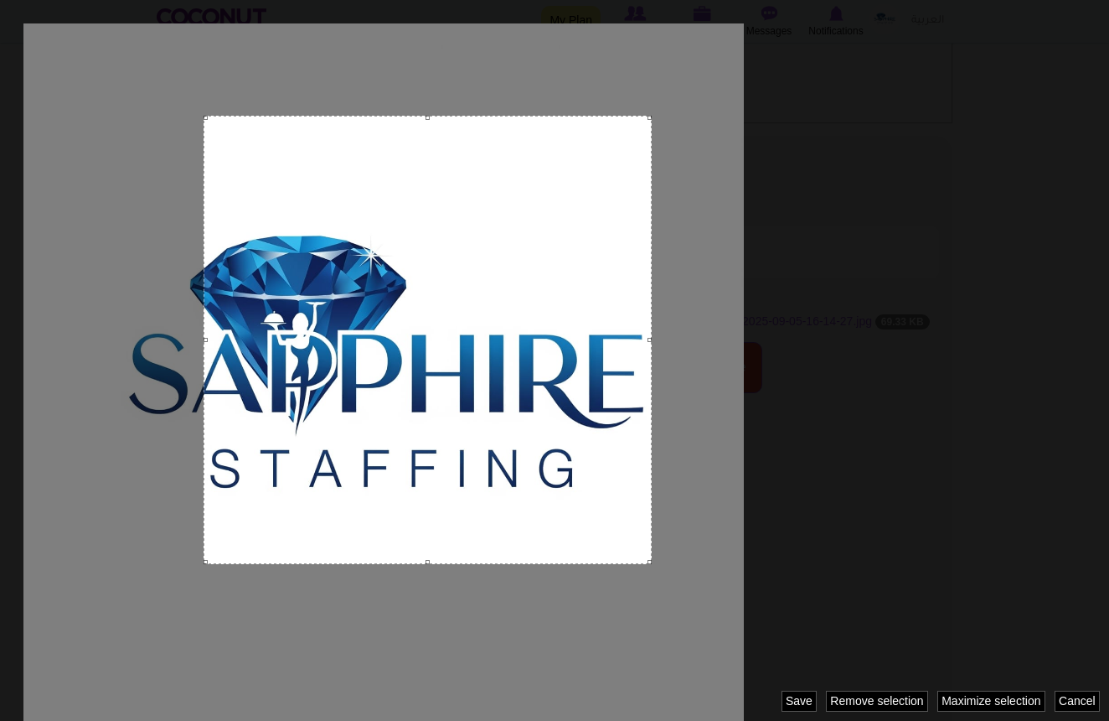
drag, startPoint x: 559, startPoint y: 208, endPoint x: 654, endPoint y: 183, distance: 98.0
click at [654, 183] on div at bounding box center [554, 360] width 1109 height 721
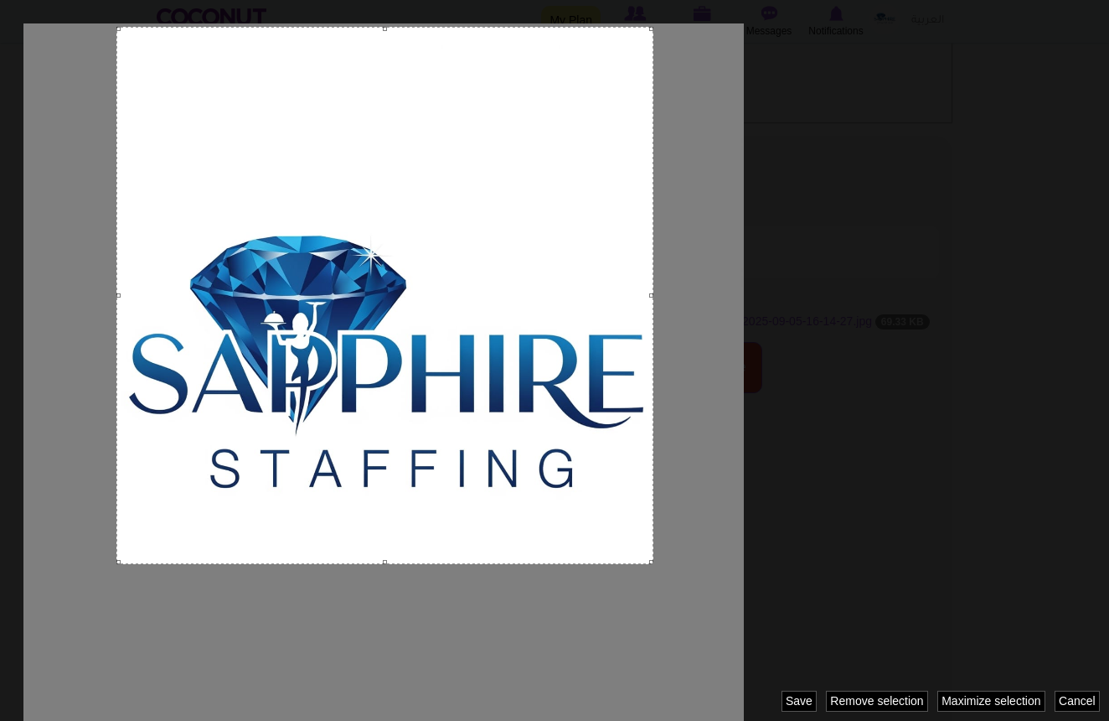
drag, startPoint x: 205, startPoint y: 117, endPoint x: 118, endPoint y: 147, distance: 92.2
click at [118, 148] on div at bounding box center [384, 295] width 537 height 537
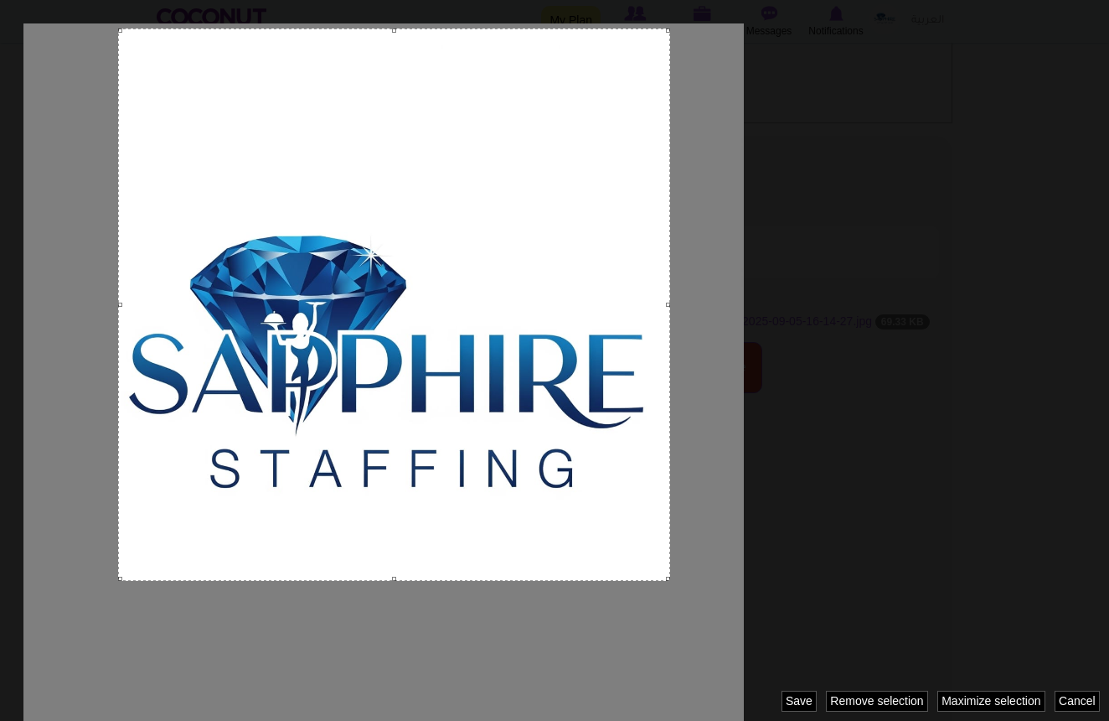
drag, startPoint x: 386, startPoint y: 561, endPoint x: 332, endPoint y: 579, distance: 57.2
click at [332, 579] on div at bounding box center [554, 360] width 1109 height 721
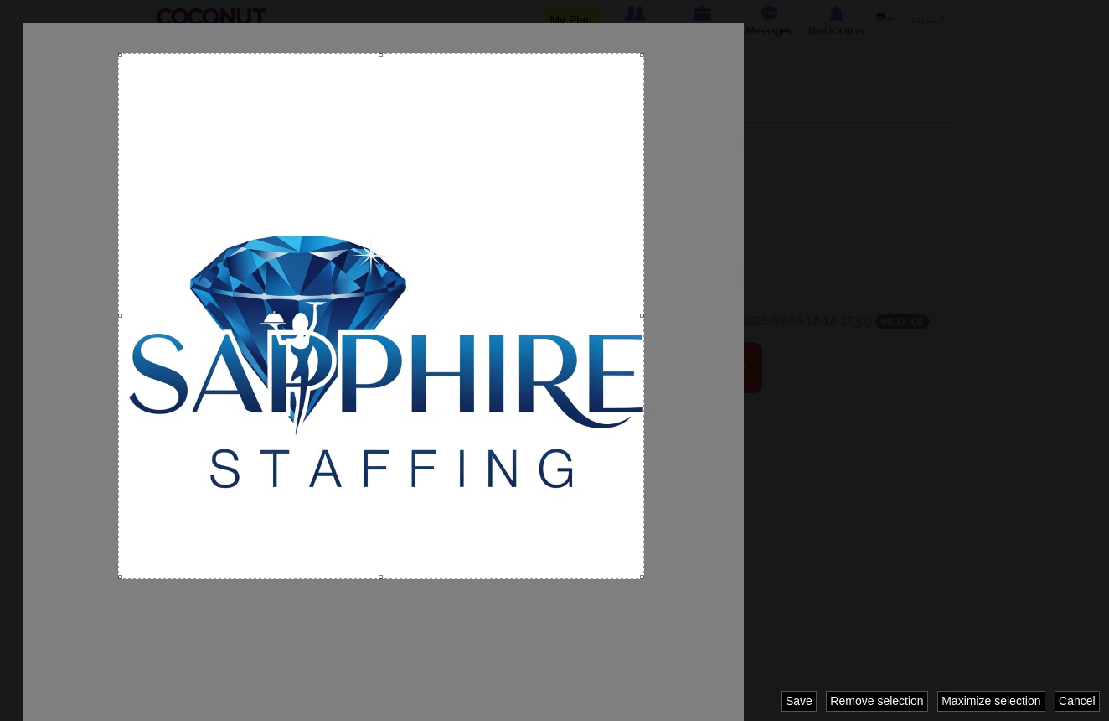
drag, startPoint x: 666, startPoint y: 34, endPoint x: 644, endPoint y: 268, distance: 235.6
click at [644, 268] on div at bounding box center [554, 360] width 1109 height 721
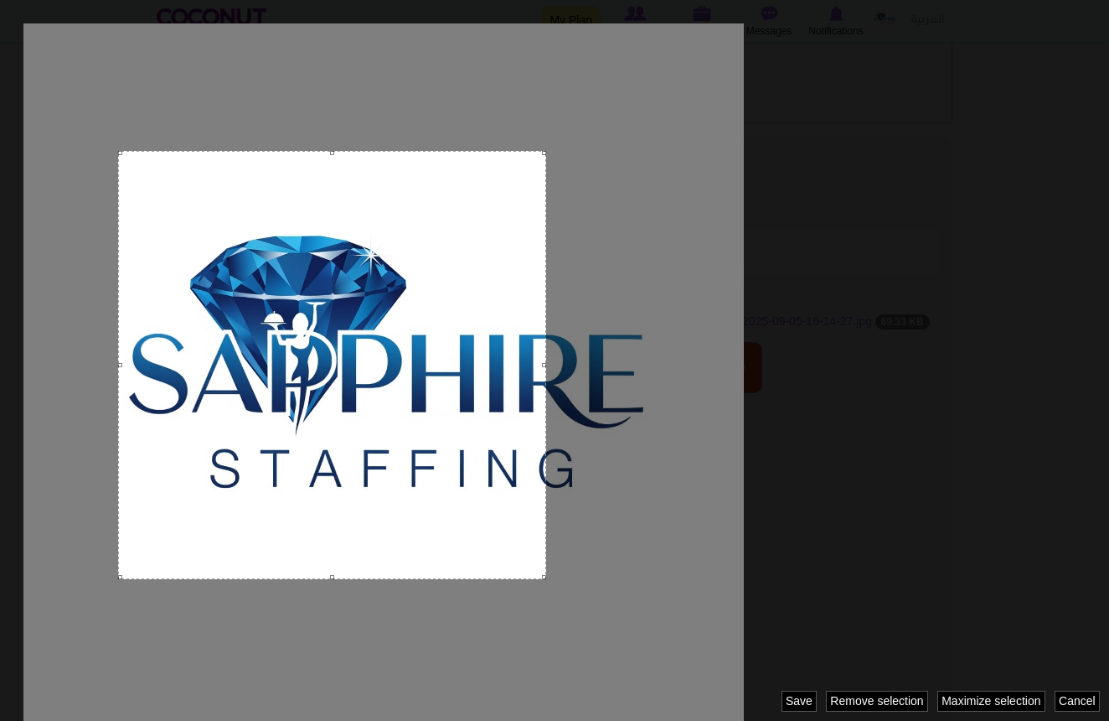
drag, startPoint x: 380, startPoint y: 55, endPoint x: 447, endPoint y: 151, distance: 116.7
click at [447, 151] on div at bounding box center [332, 365] width 428 height 428
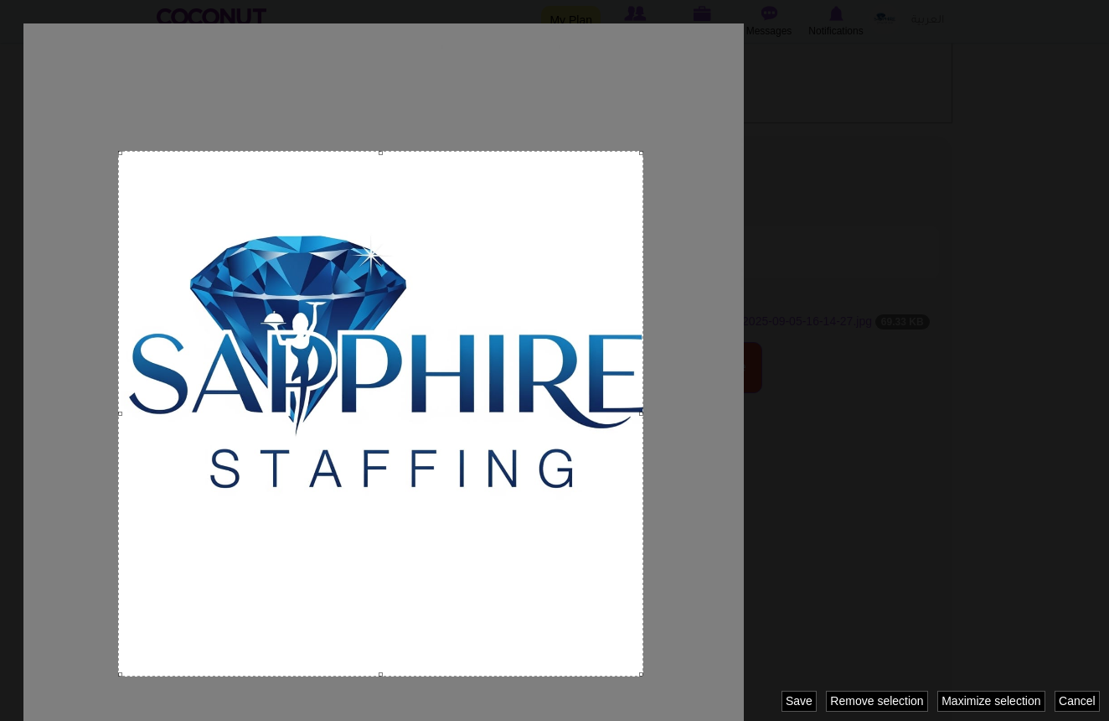
drag, startPoint x: 541, startPoint y: 365, endPoint x: 644, endPoint y: 366, distance: 102.2
click at [644, 366] on div at bounding box center [554, 360] width 1109 height 721
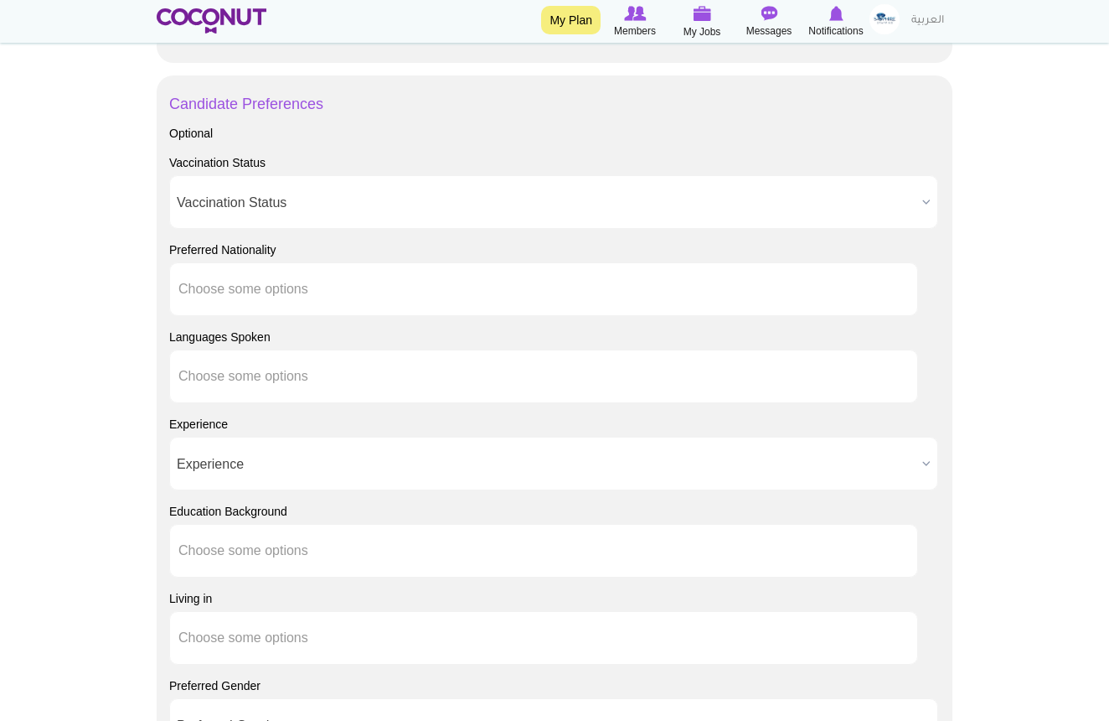
scroll to position [1614, 0]
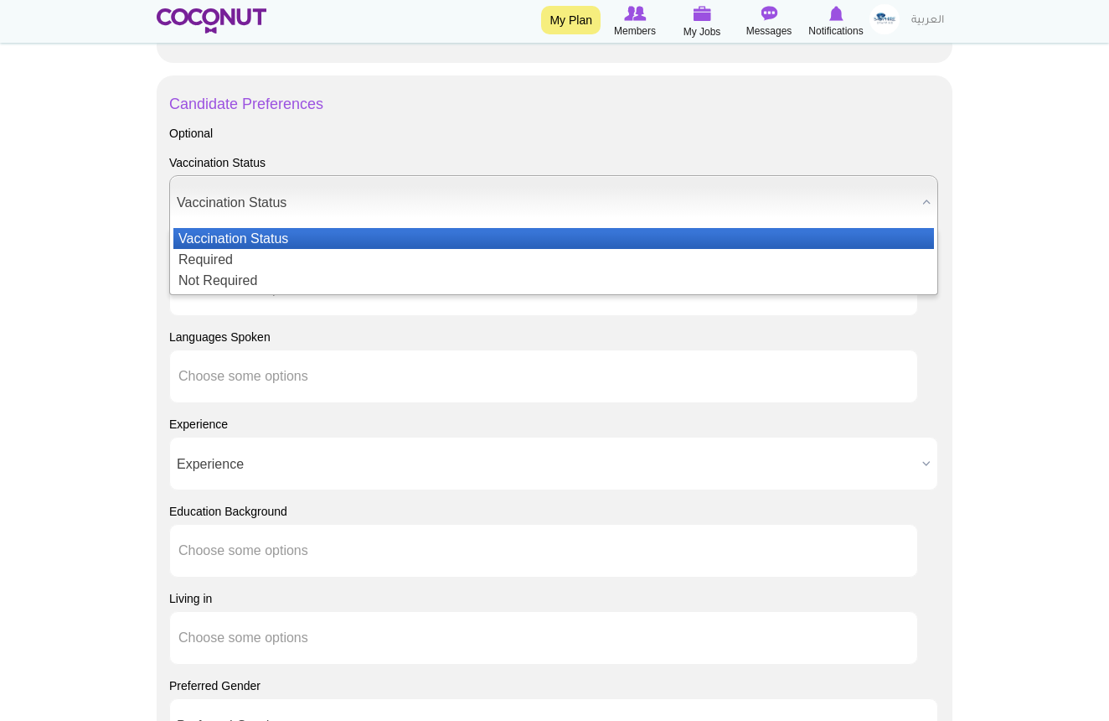
click at [353, 208] on span "Vaccination Status" at bounding box center [546, 203] width 739 height 54
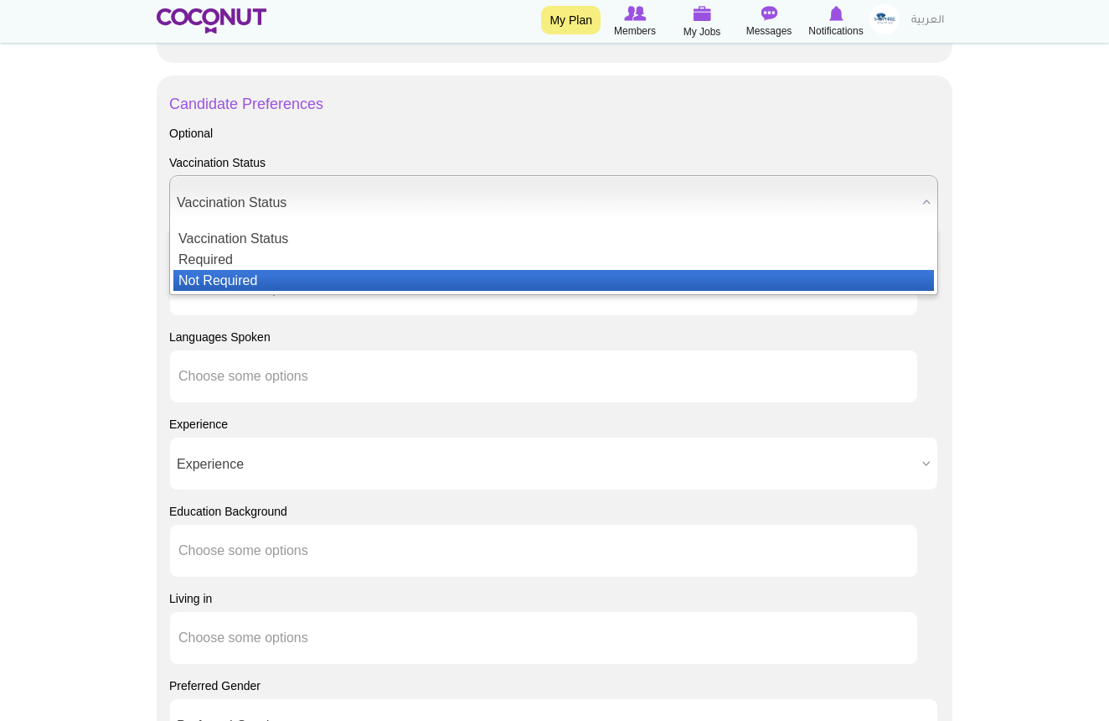
click at [301, 277] on li "Not Required" at bounding box center [553, 280] width 761 height 21
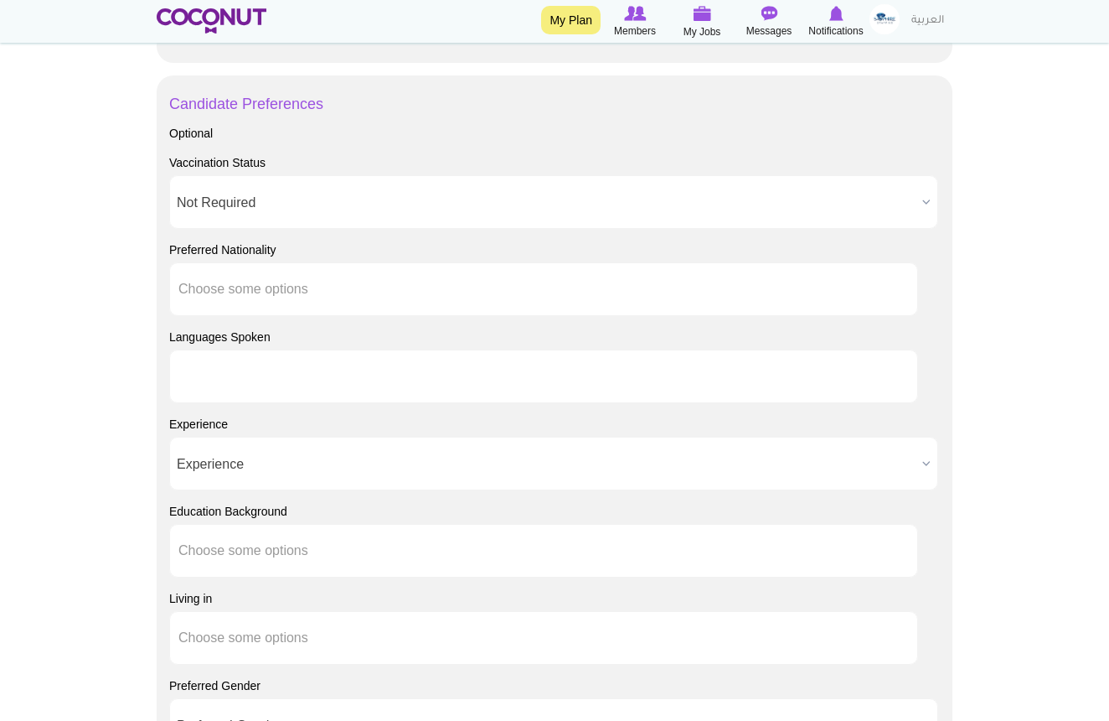
click at [299, 375] on input "text" at bounding box center [254, 376] width 152 height 15
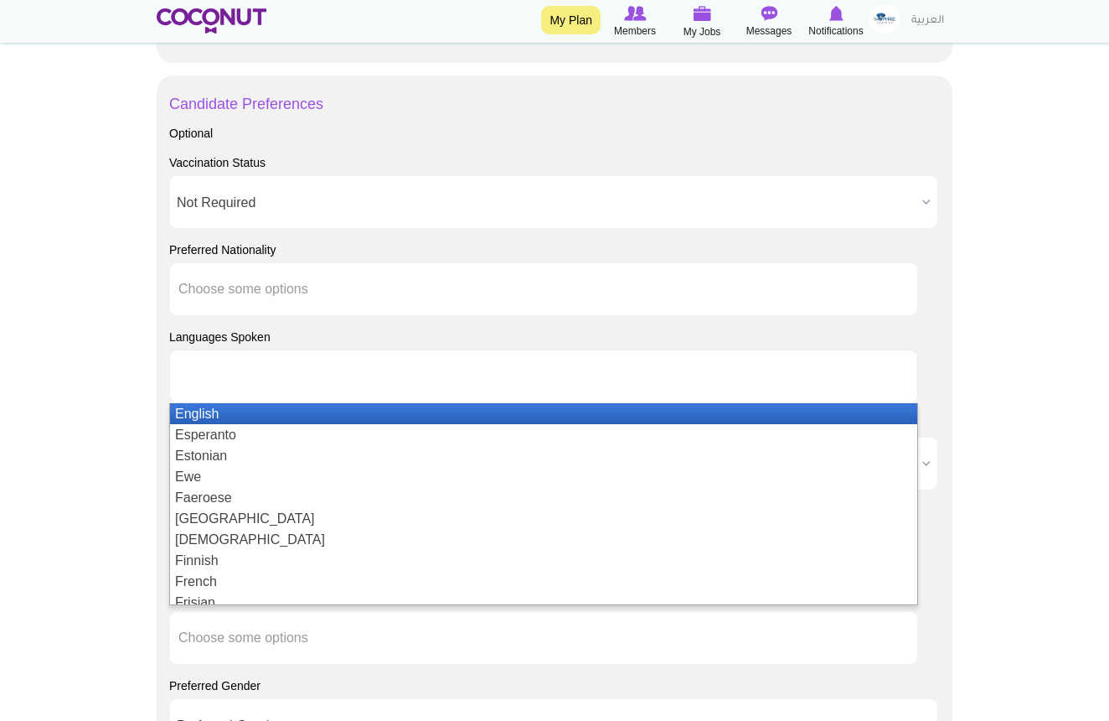
scroll to position [846, 0]
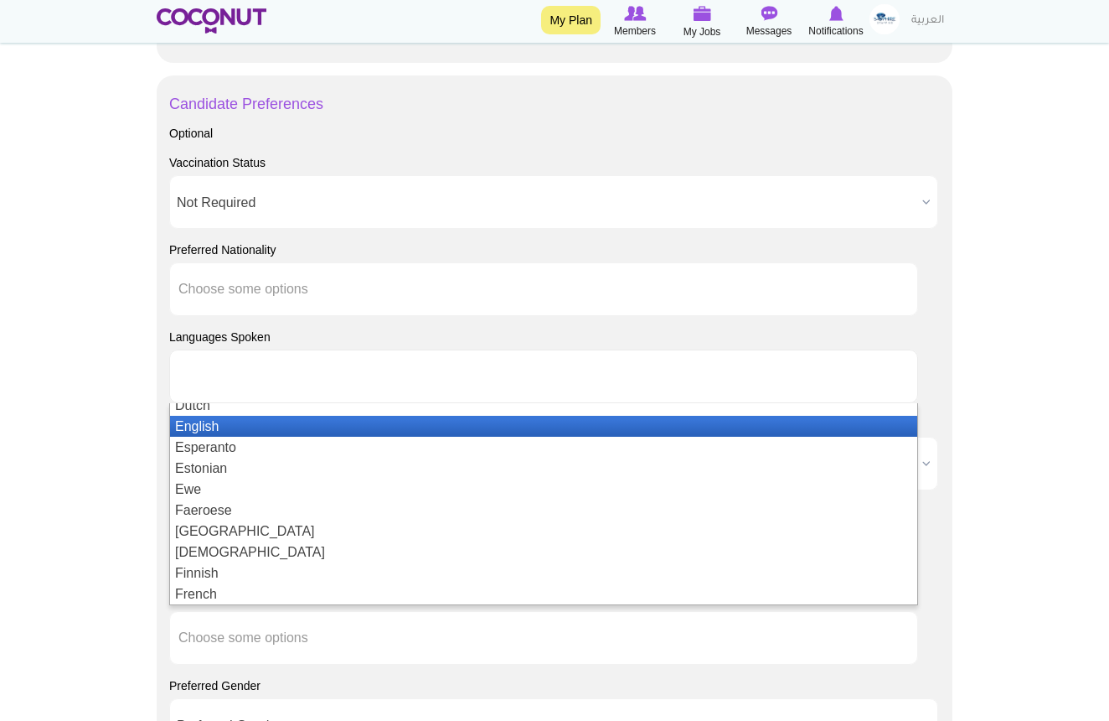
click at [262, 420] on li "English" at bounding box center [543, 426] width 747 height 21
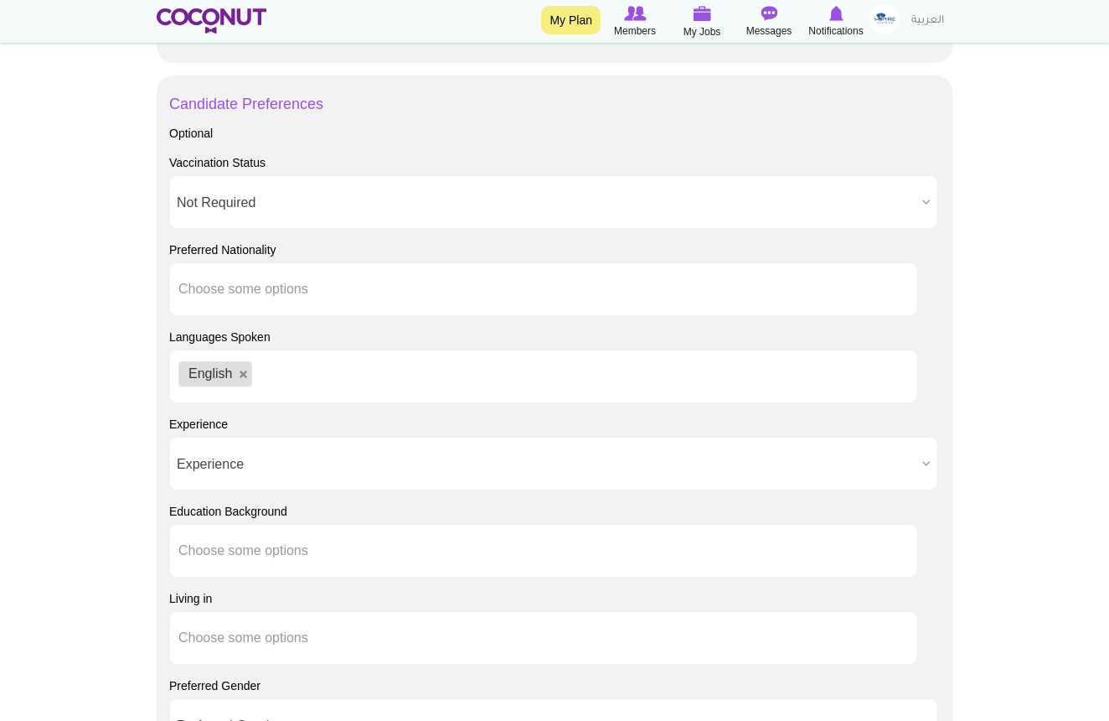
scroll to position [0, 0]
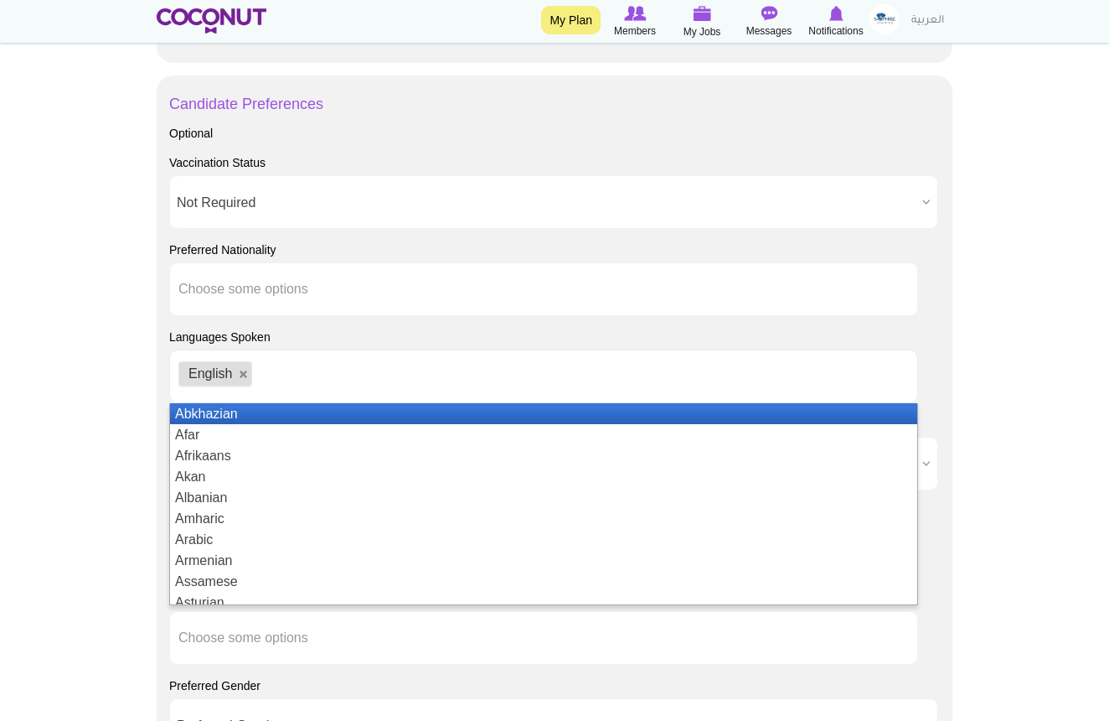
click at [389, 322] on div "Optional Vaccination Status Vaccination Status Required Not Required Not Requir…" at bounding box center [554, 482] width 771 height 714
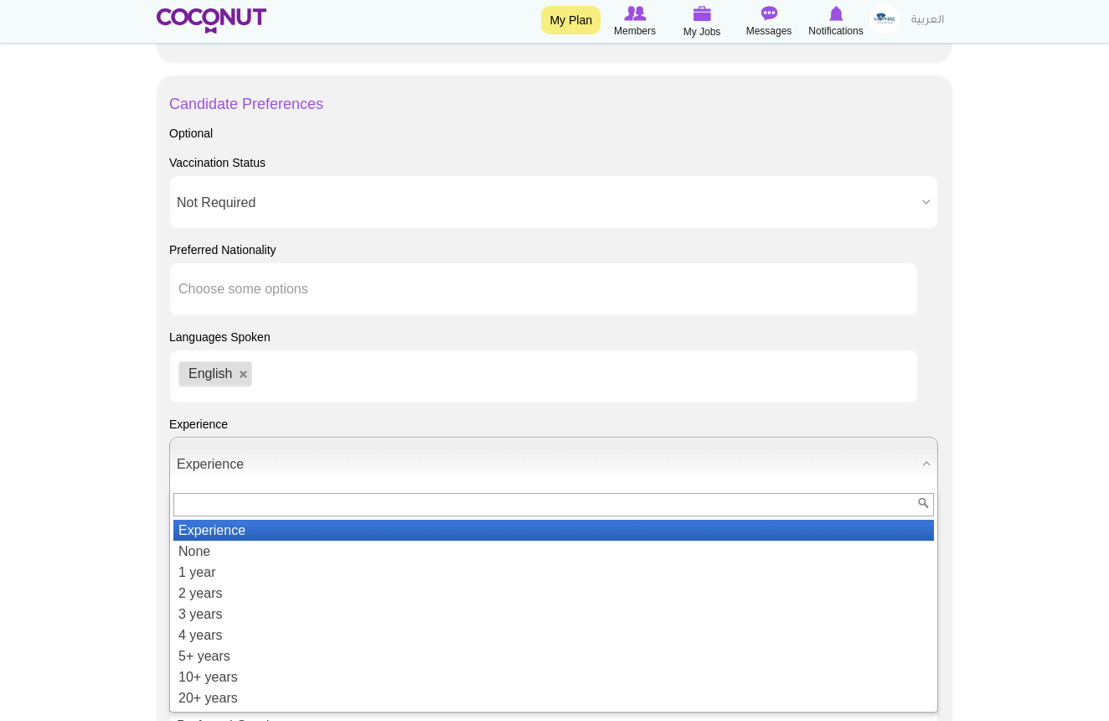
click at [259, 467] on span "Experience" at bounding box center [546, 464] width 739 height 54
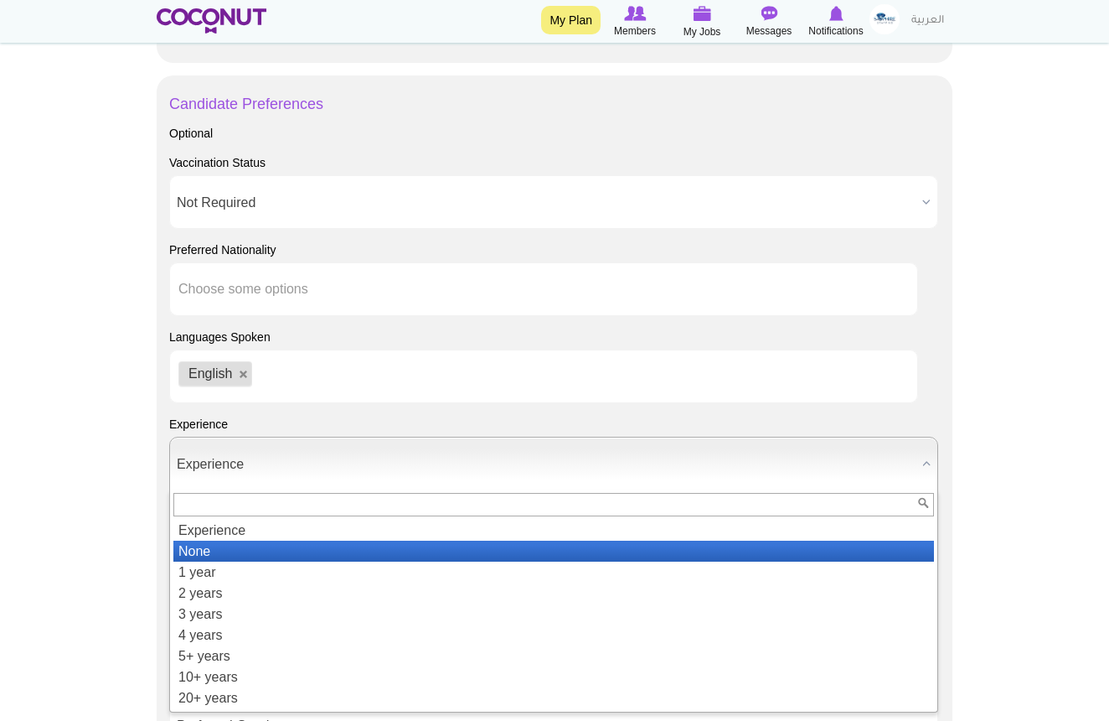
click at [220, 543] on li "None" at bounding box center [553, 550] width 761 height 21
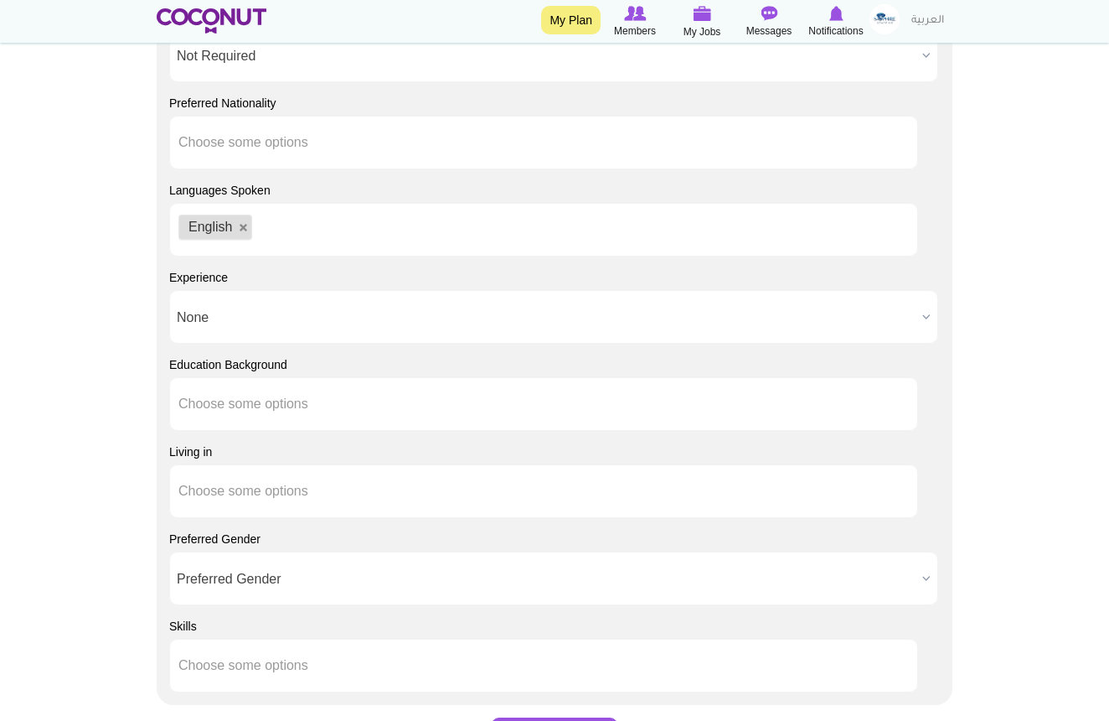
scroll to position [1766, 0]
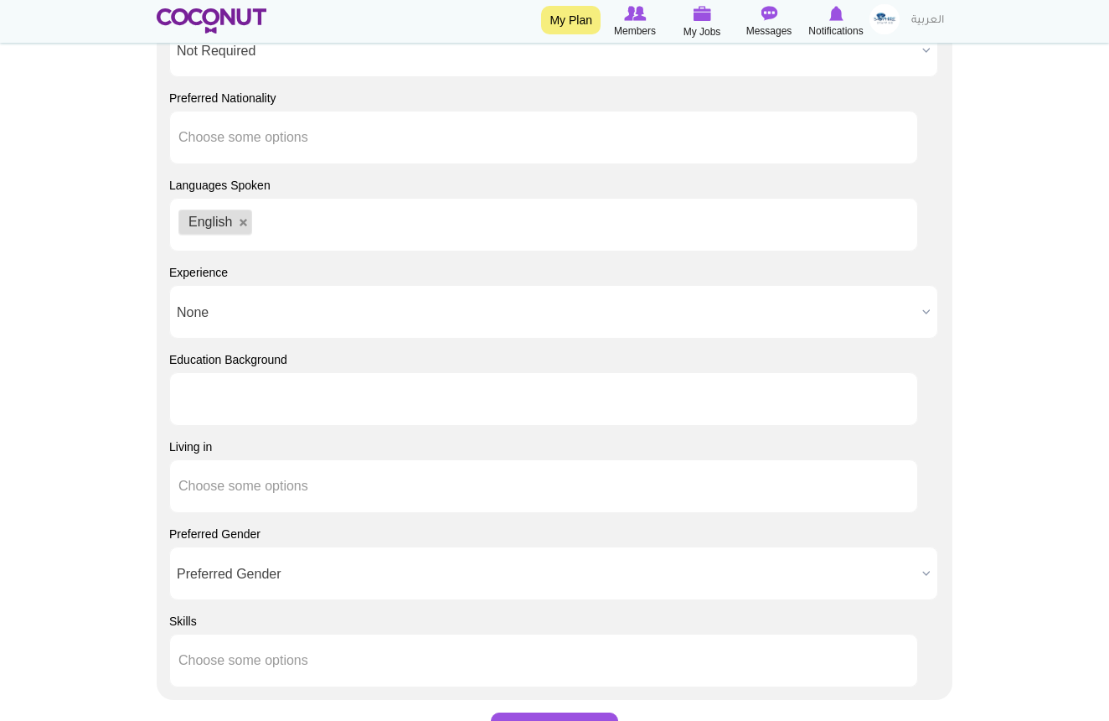
click at [290, 400] on input "text" at bounding box center [254, 398] width 152 height 15
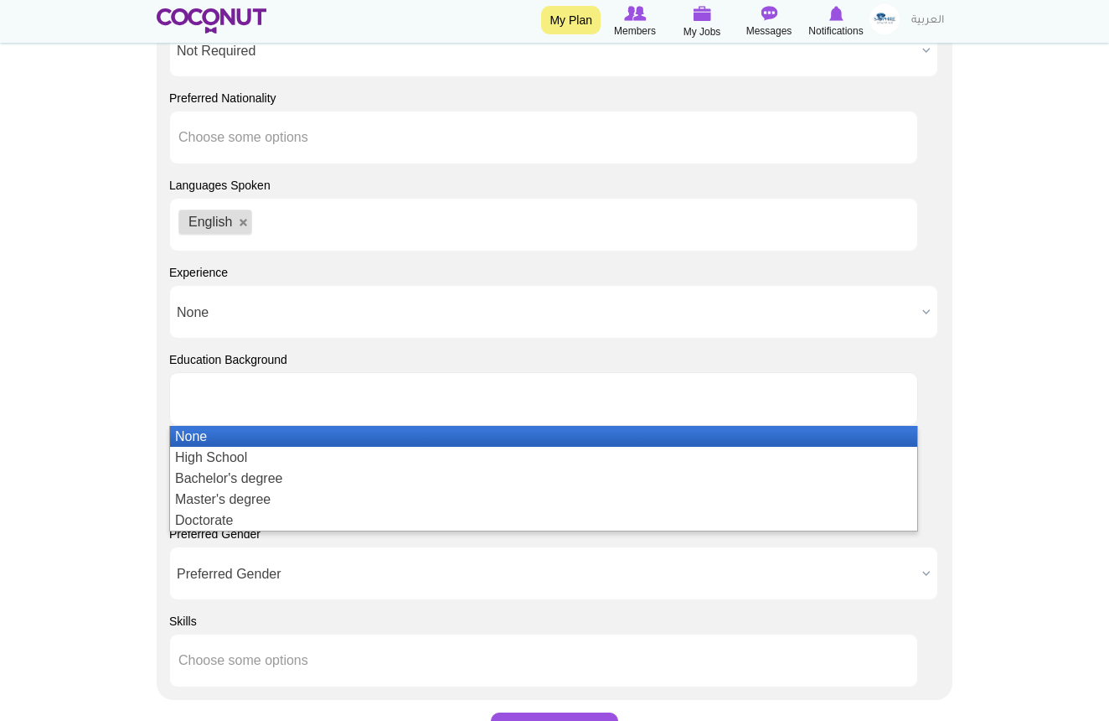
click at [251, 437] on li "None" at bounding box center [543, 436] width 747 height 21
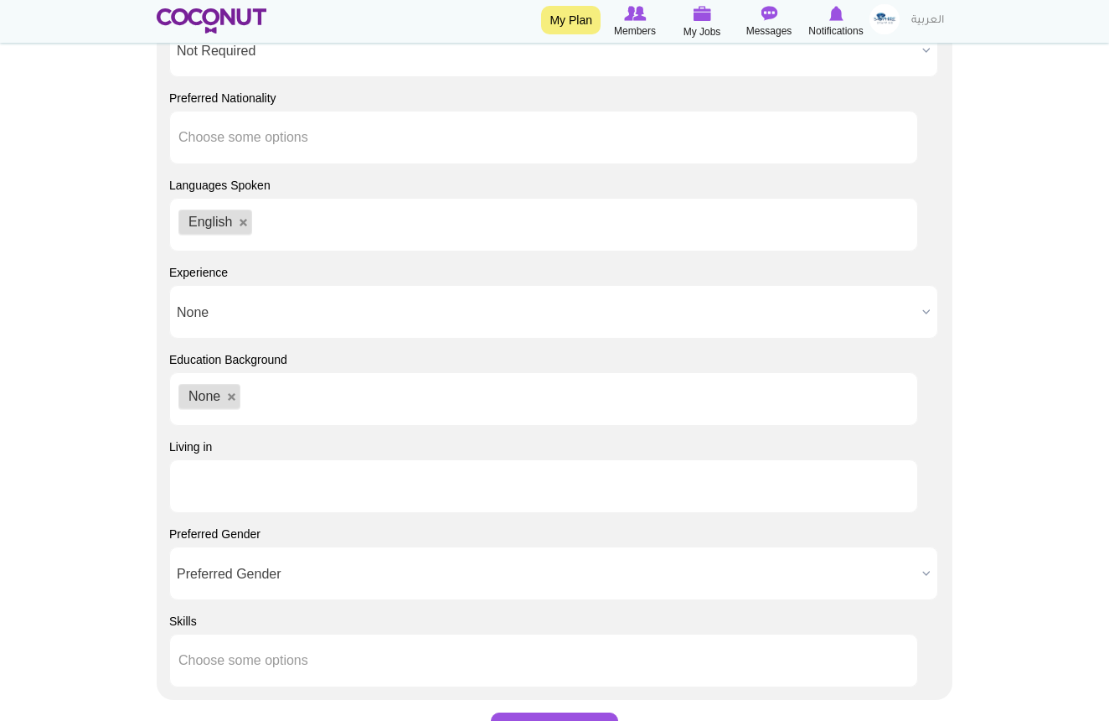
click at [255, 491] on input "text" at bounding box center [254, 485] width 152 height 15
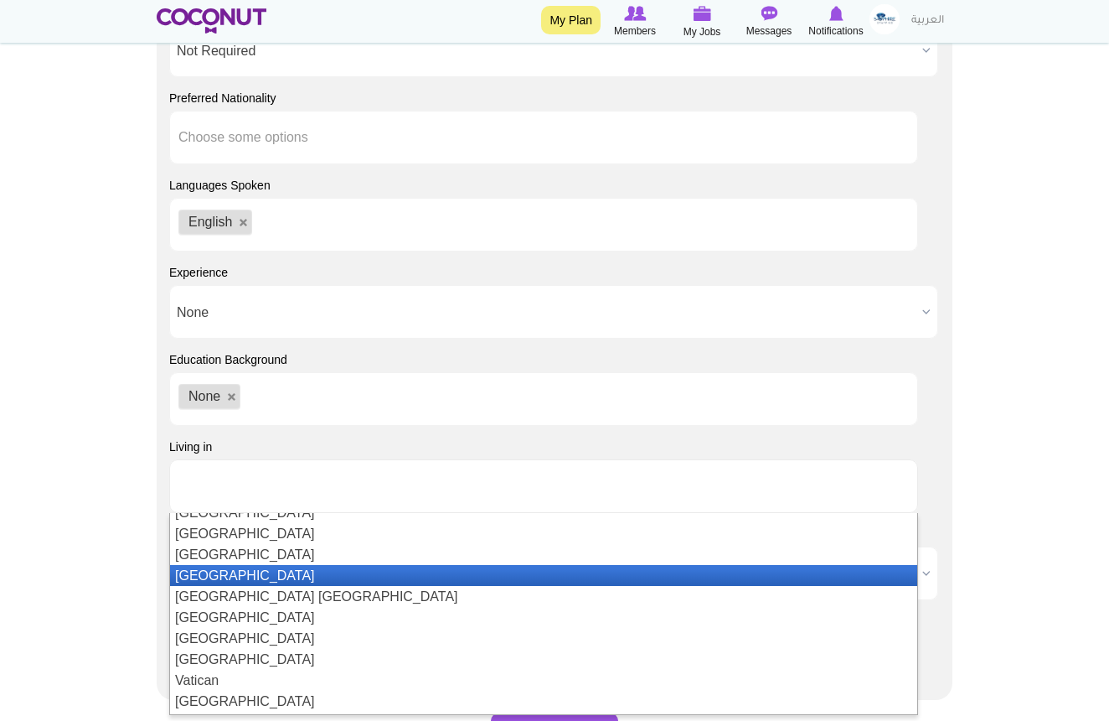
scroll to position [4911, 0]
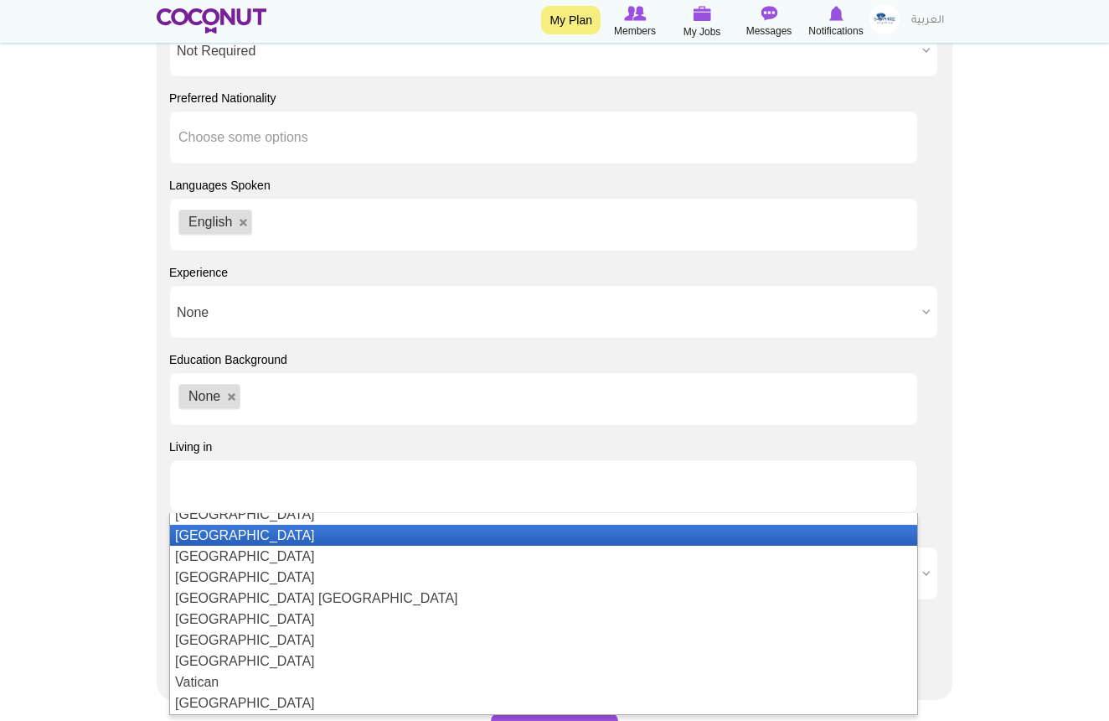
click at [235, 540] on li "[GEOGRAPHIC_DATA]" at bounding box center [543, 535] width 747 height 21
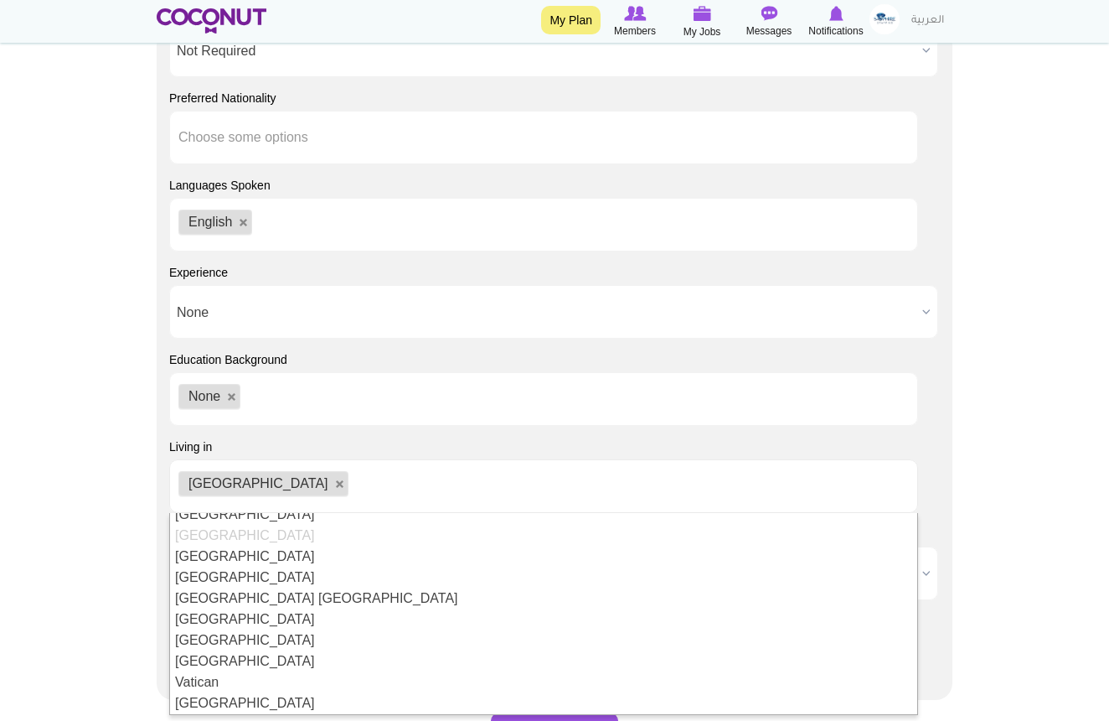
scroll to position [0, 0]
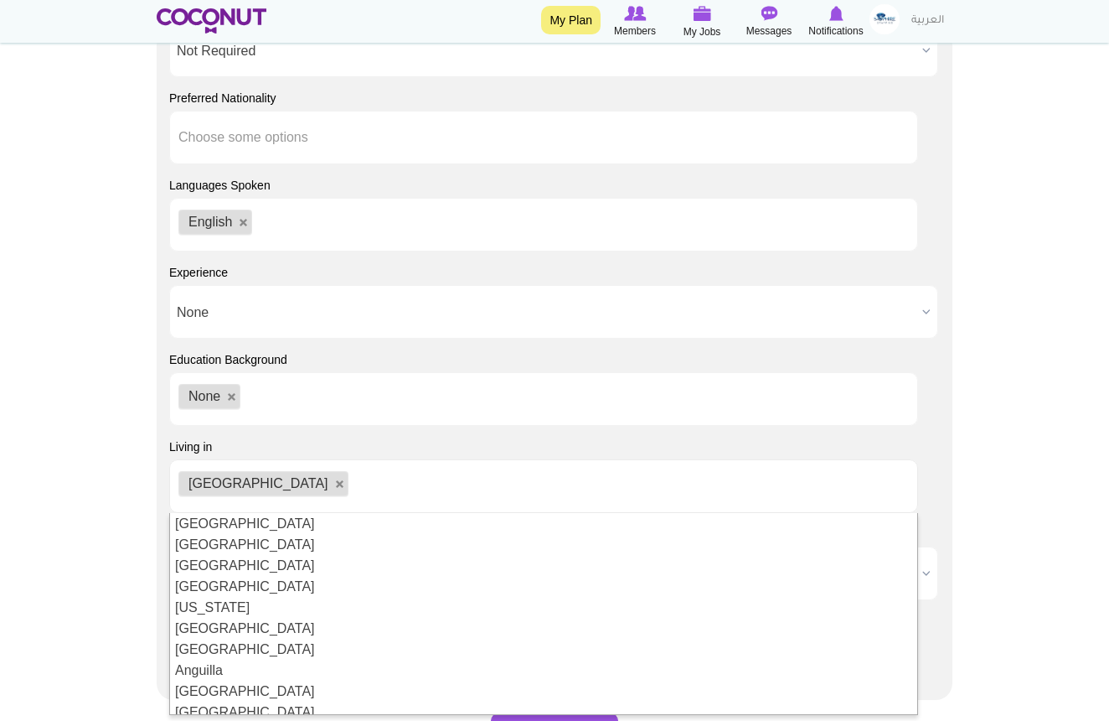
click at [448, 447] on div "Living in Afghanistan Aland Islands Albania Algeria American Samoa Andorra Ango…" at bounding box center [554, 475] width 771 height 75
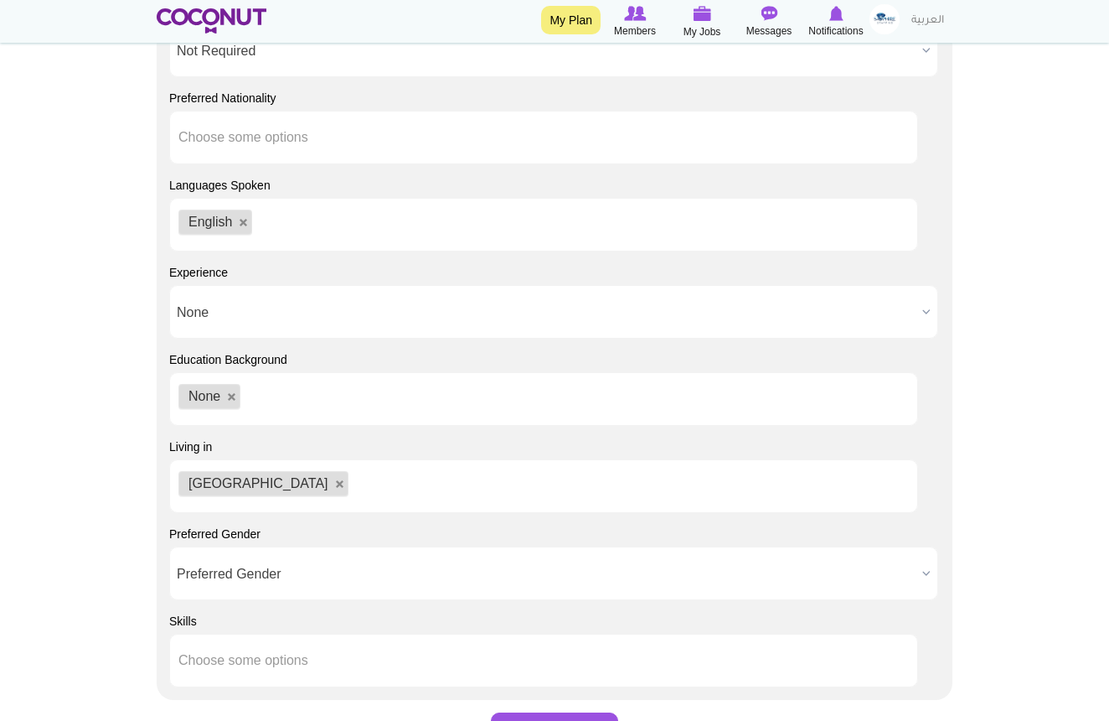
scroll to position [1828, 0]
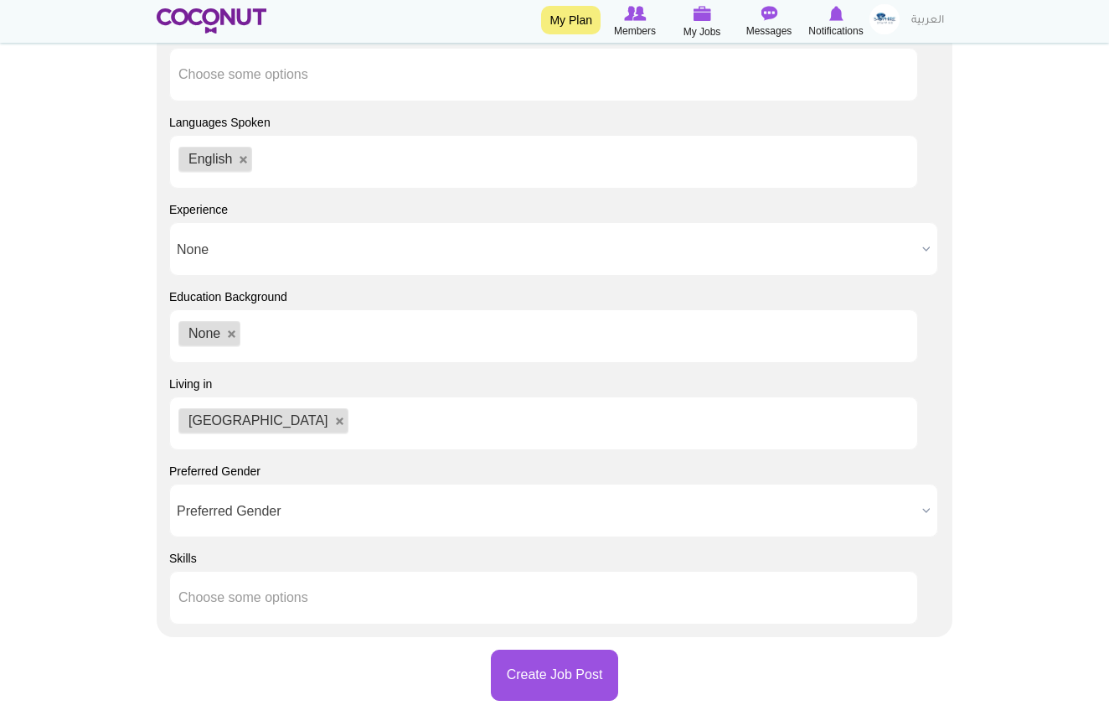
click at [984, 1] on div "Toggle navigation My Plan Members My Jobs Post a Job Messages Notifications" at bounding box center [554, 21] width 1109 height 43
click at [236, 601] on input "text" at bounding box center [254, 597] width 152 height 15
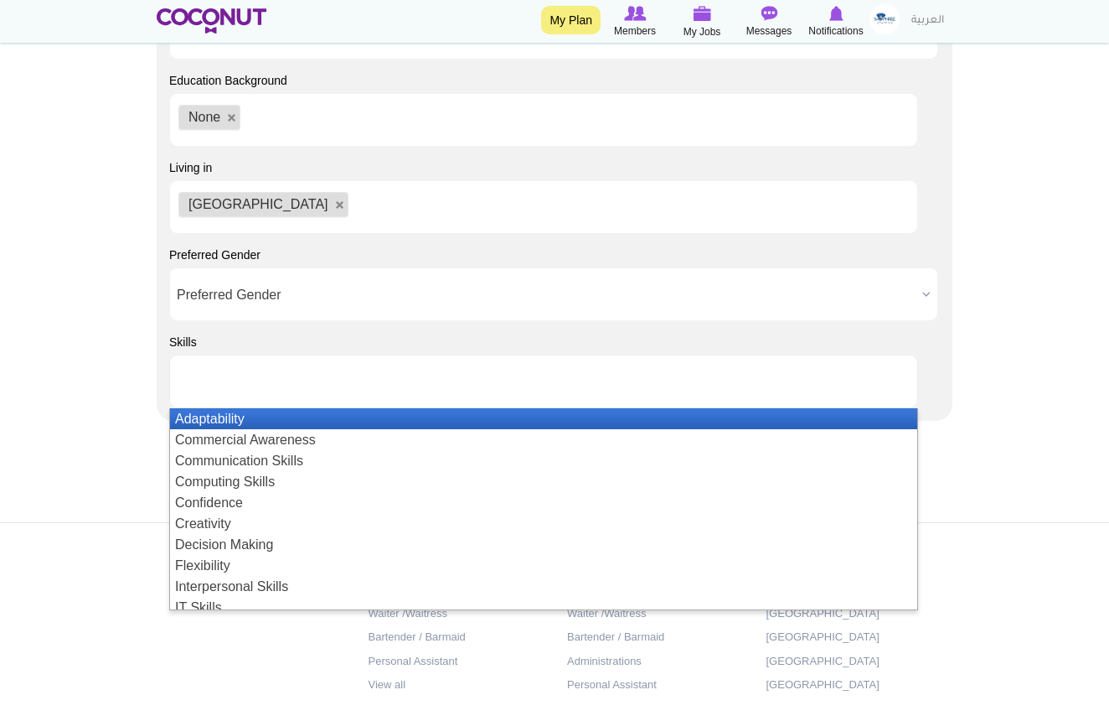
scroll to position [8, 0]
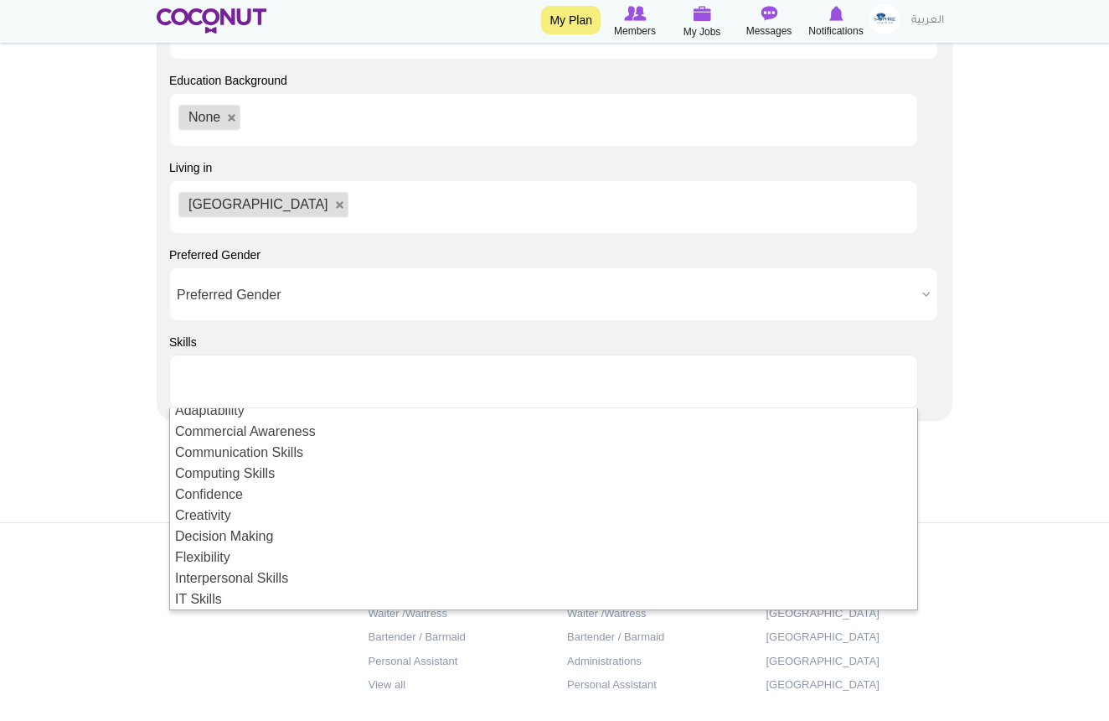
type input "Choose some options"
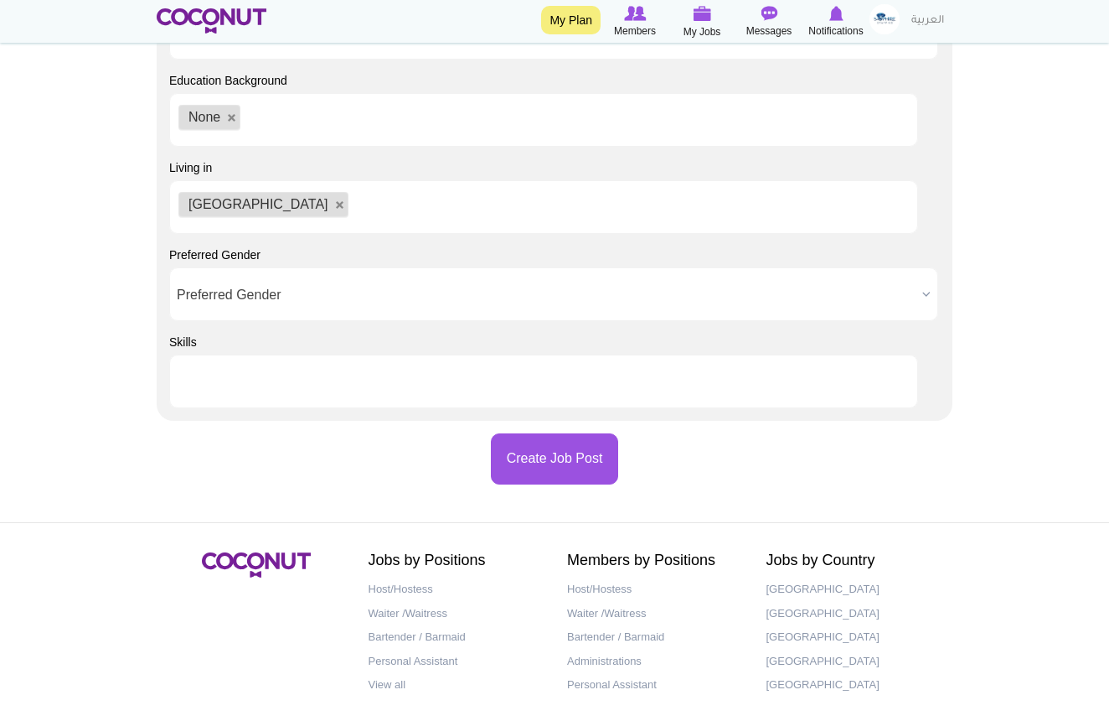
scroll to position [0, 0]
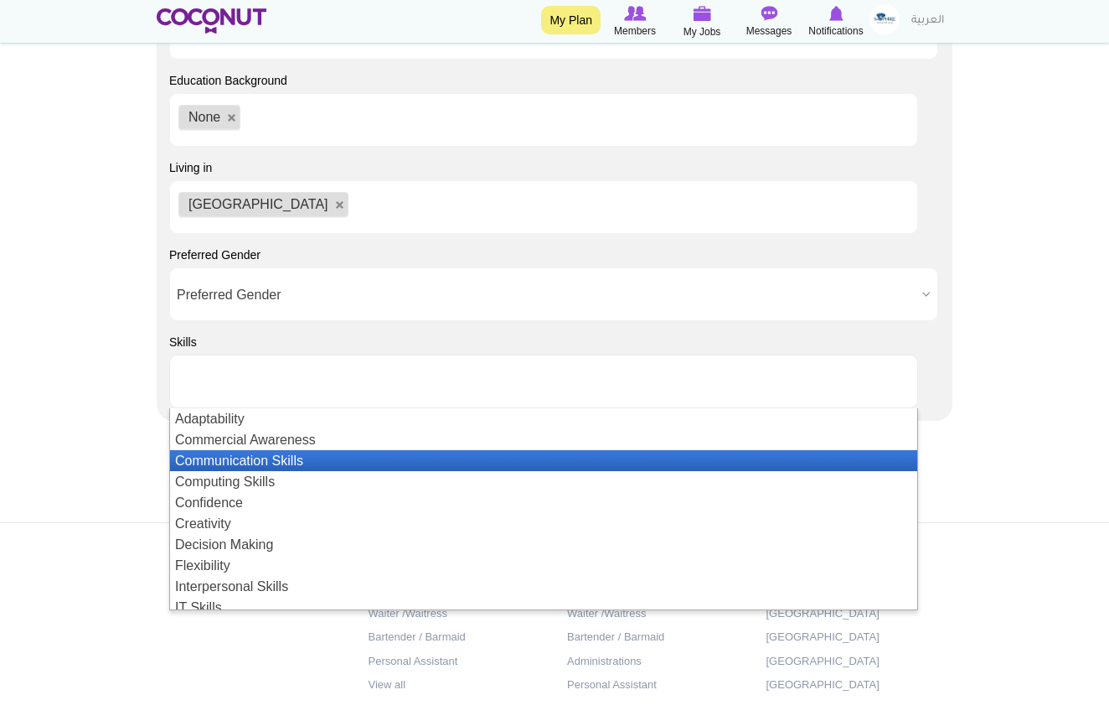
click at [281, 464] on li "Communication Skills" at bounding box center [543, 460] width 747 height 21
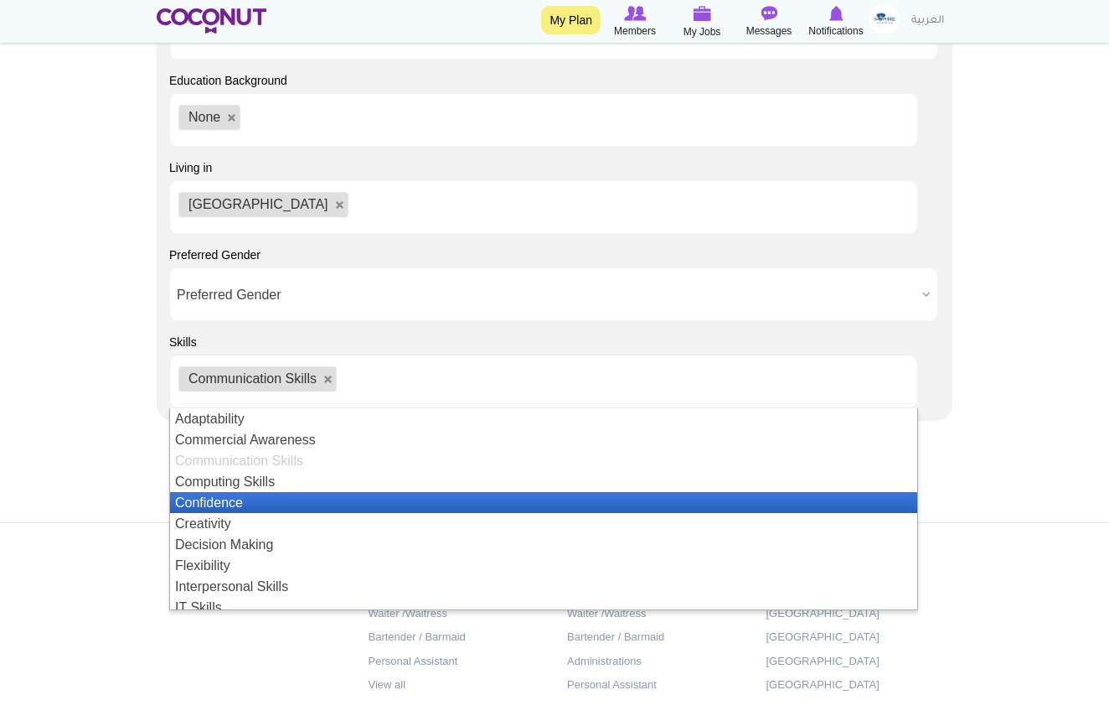
click at [315, 497] on li "Confidence" at bounding box center [543, 502] width 747 height 21
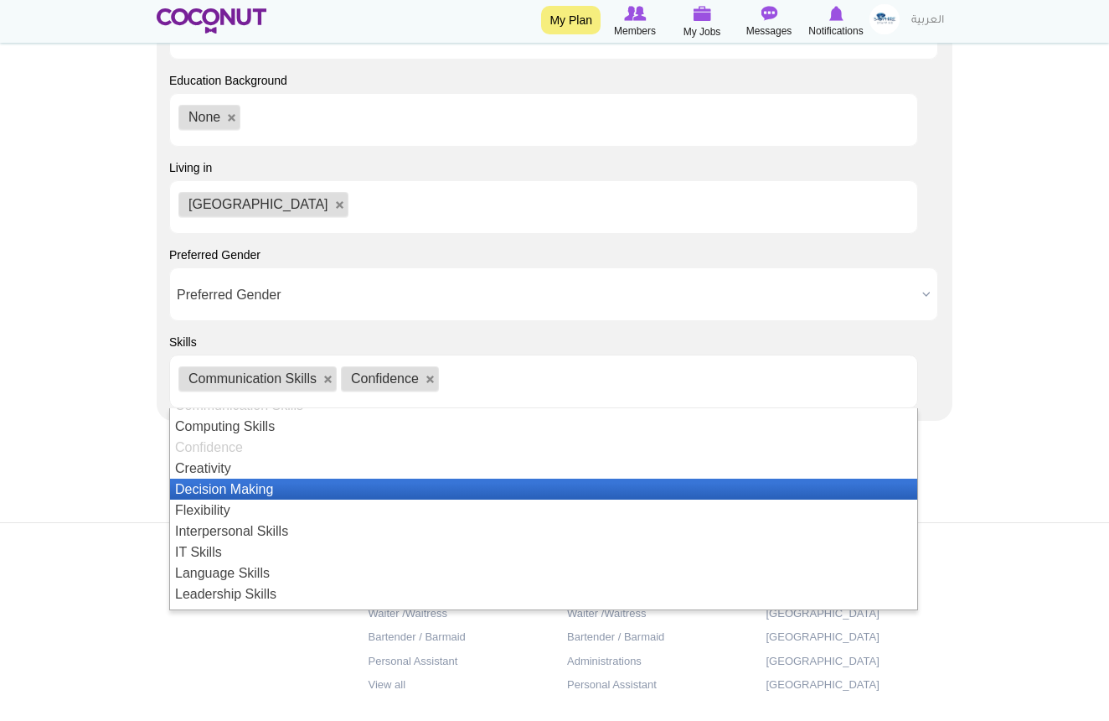
scroll to position [58, 0]
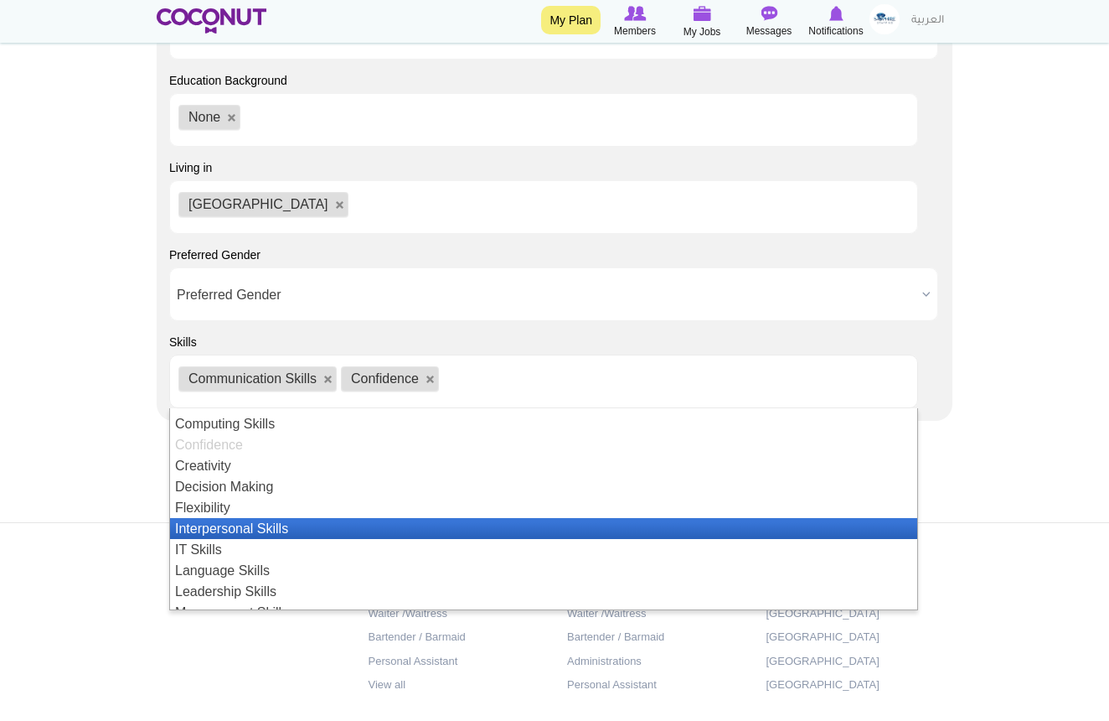
click at [289, 521] on li "Interpersonal Skills" at bounding box center [543, 528] width 747 height 21
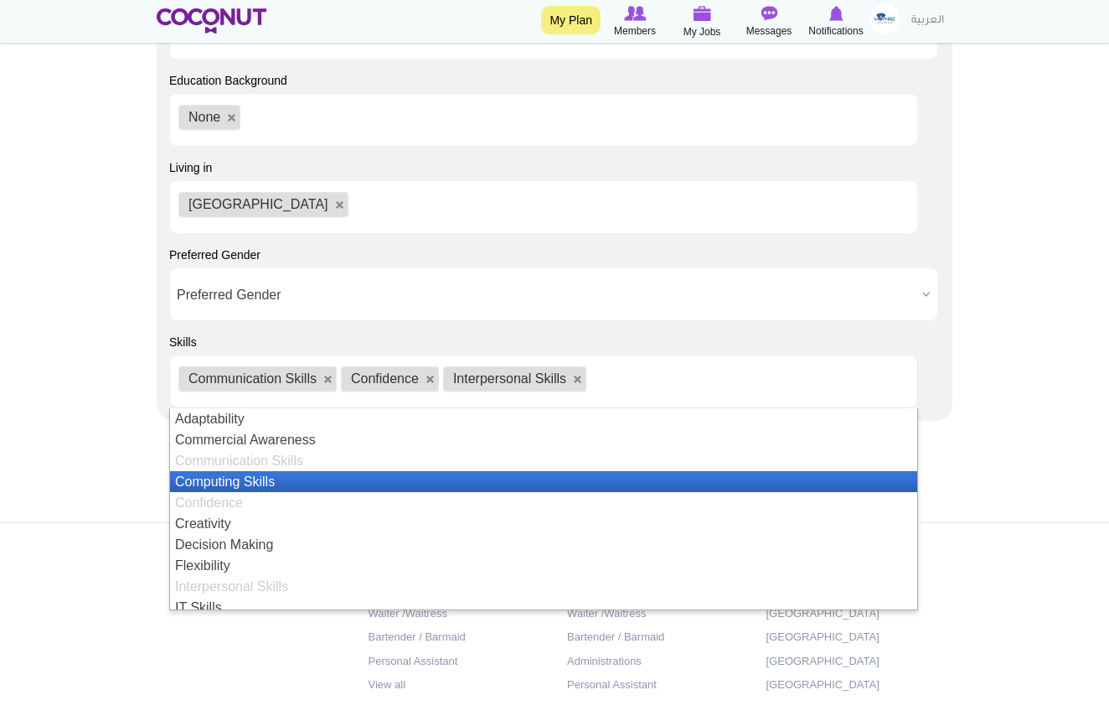
scroll to position [3, 0]
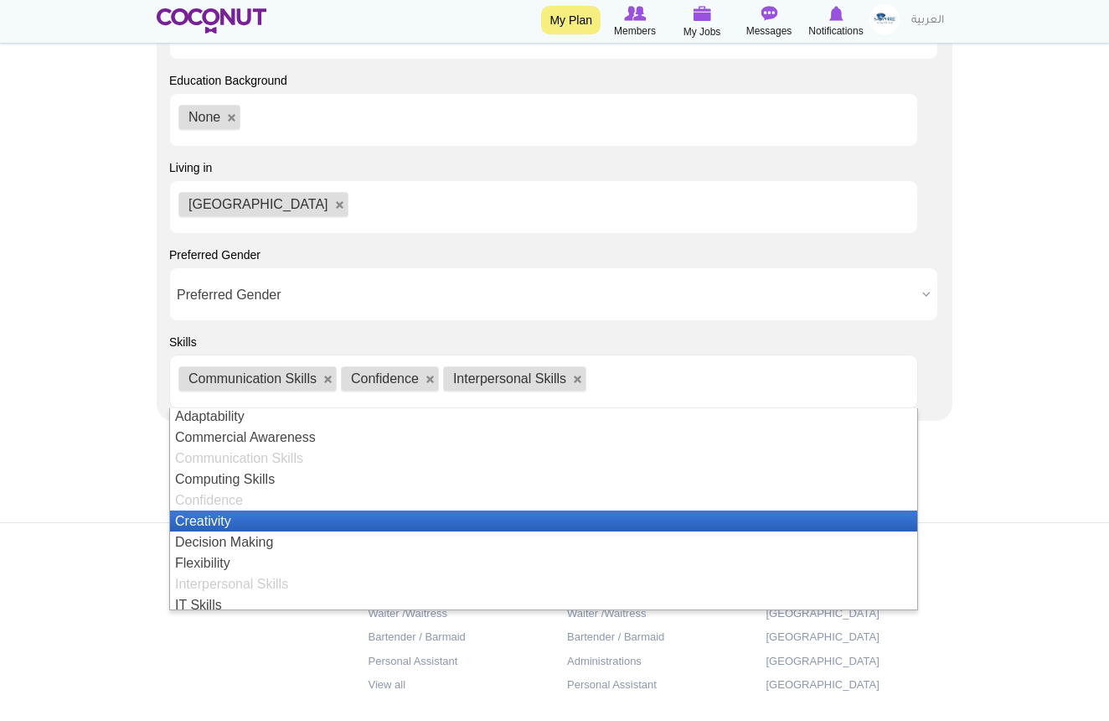
click at [227, 520] on li "Creativity" at bounding box center [543, 520] width 747 height 21
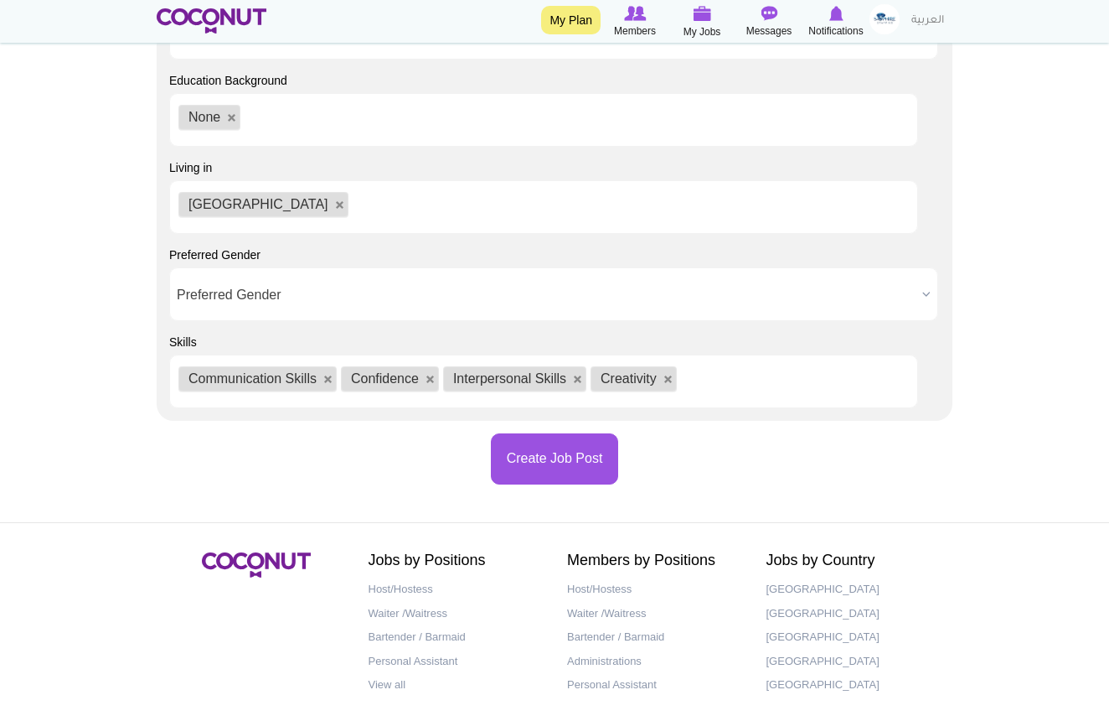
scroll to position [0, 0]
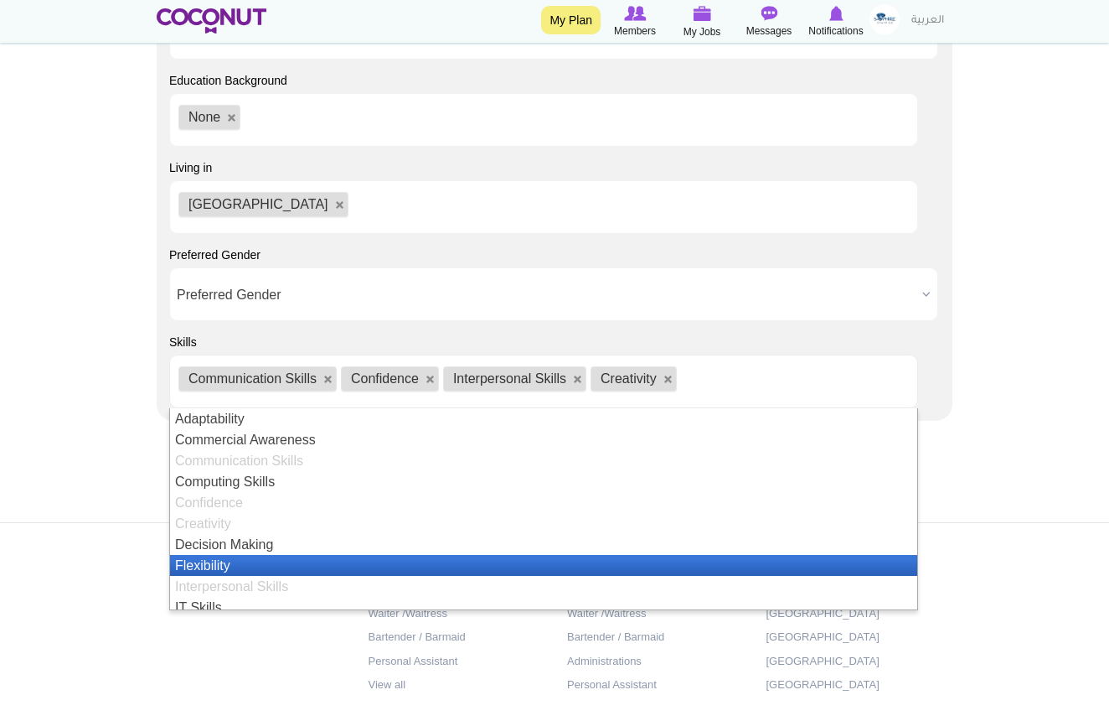
click at [237, 556] on li "Flexibility" at bounding box center [543, 565] width 747 height 21
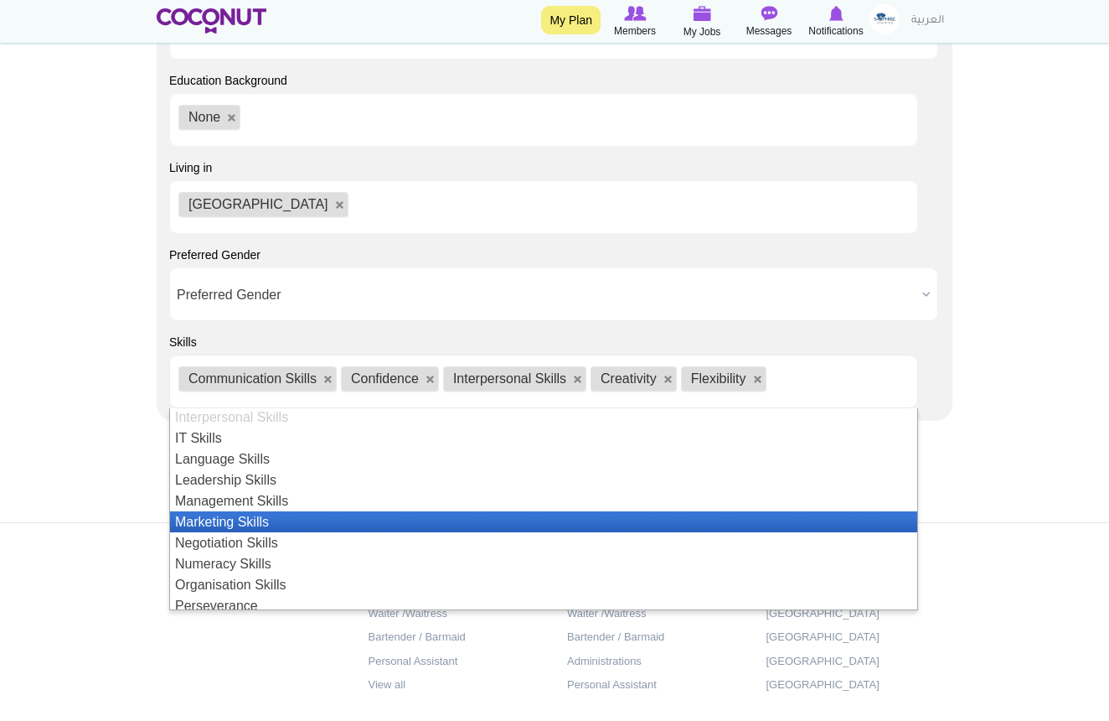
scroll to position [172, 0]
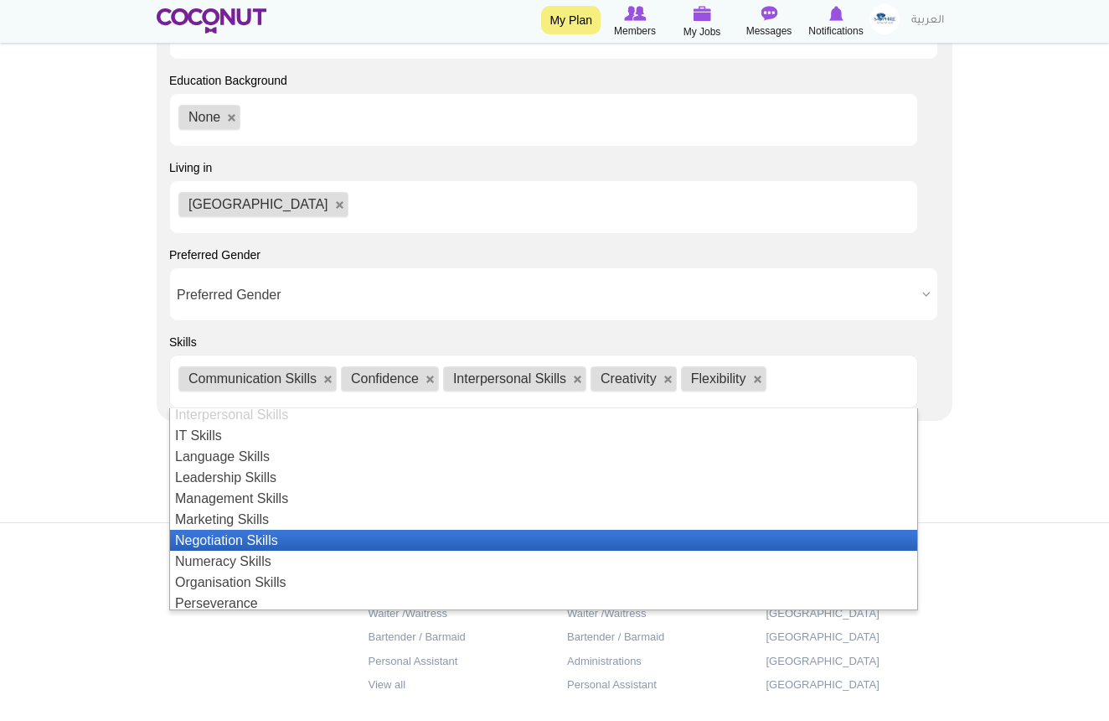
click at [278, 544] on li "Negotiation Skills" at bounding box center [543, 540] width 747 height 21
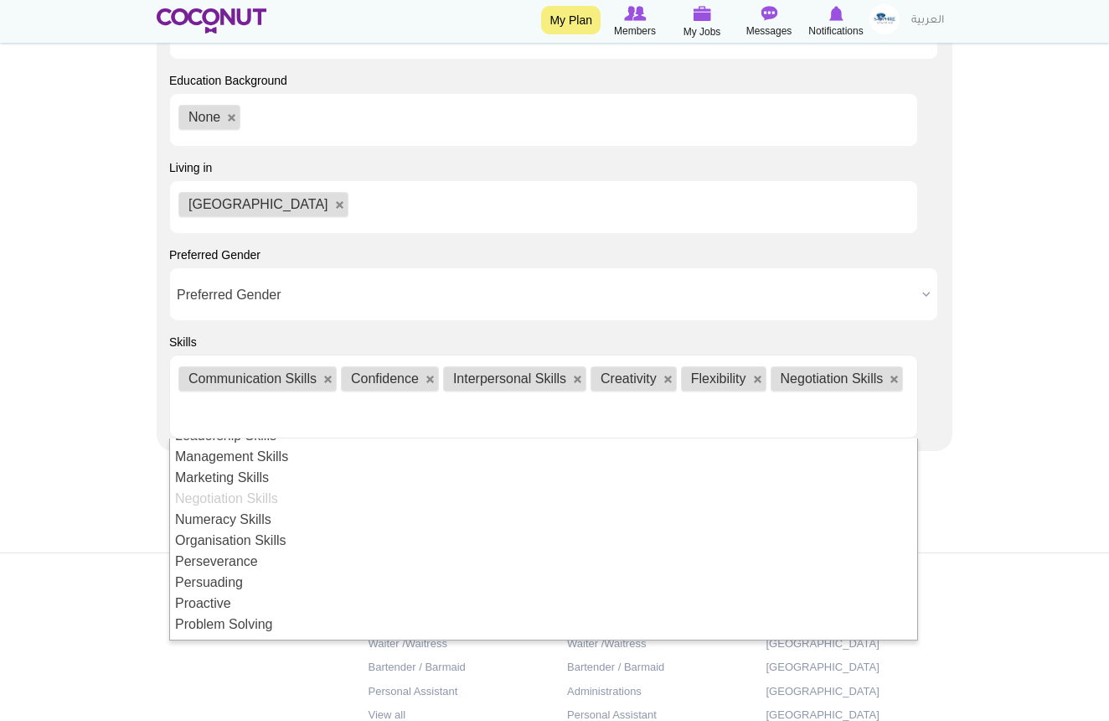
scroll to position [261, 0]
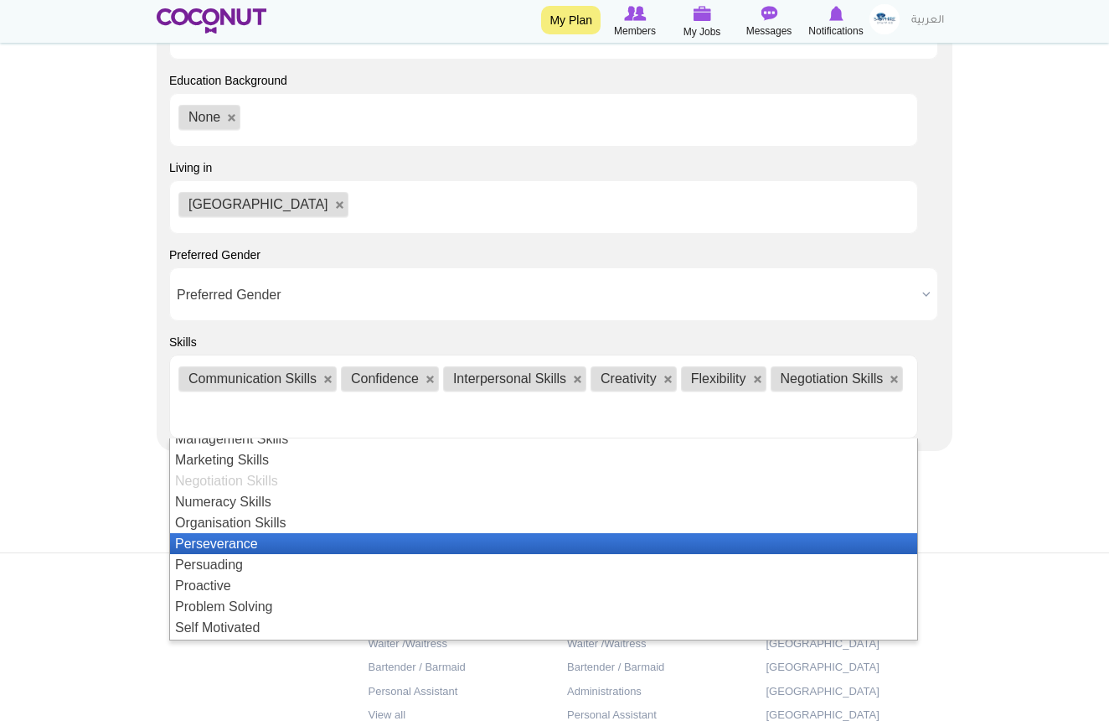
click at [307, 538] on li "Perseverance" at bounding box center [543, 543] width 747 height 21
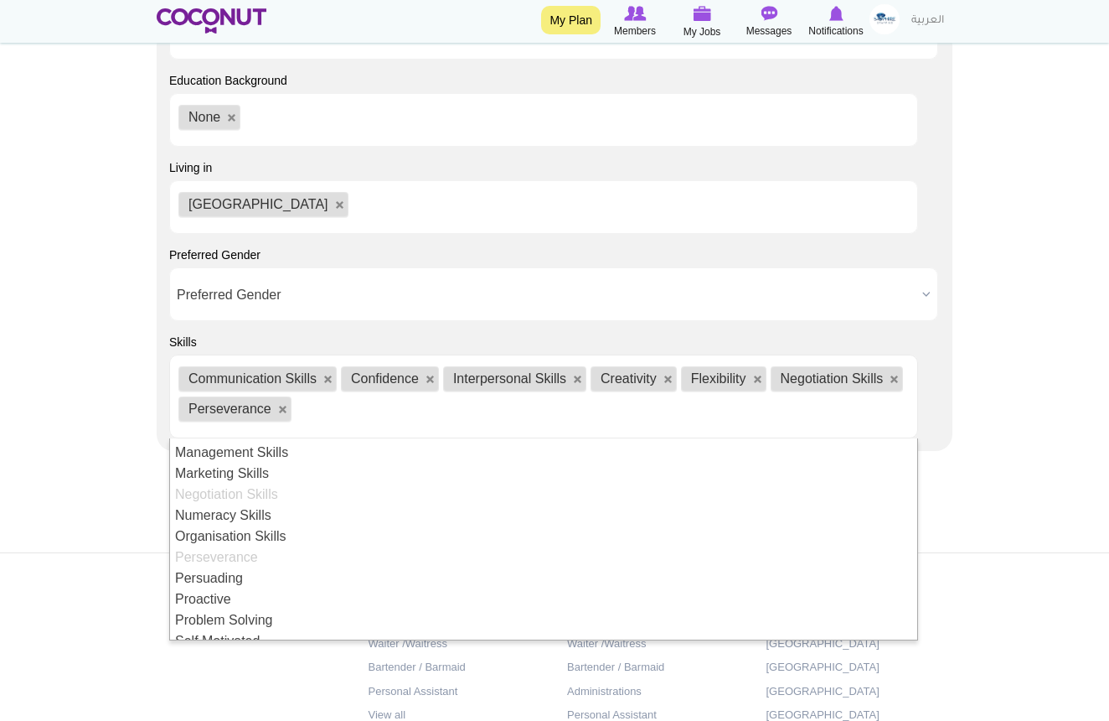
scroll to position [258, 0]
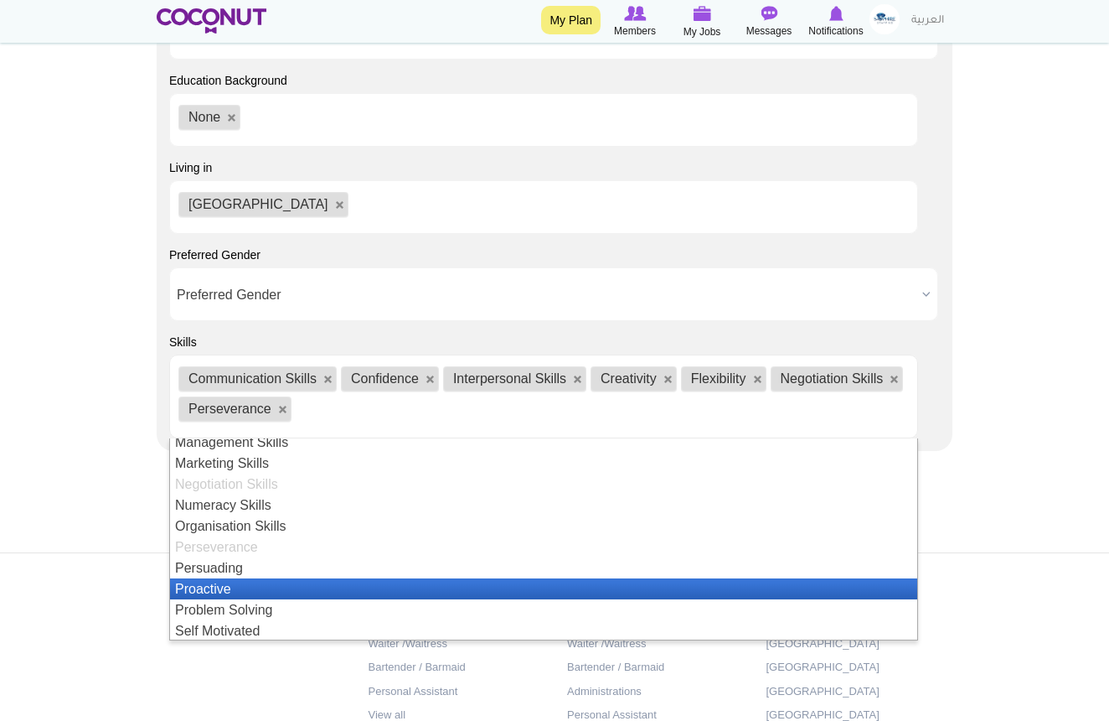
click at [291, 588] on li "Proactive" at bounding box center [543, 588] width 747 height 21
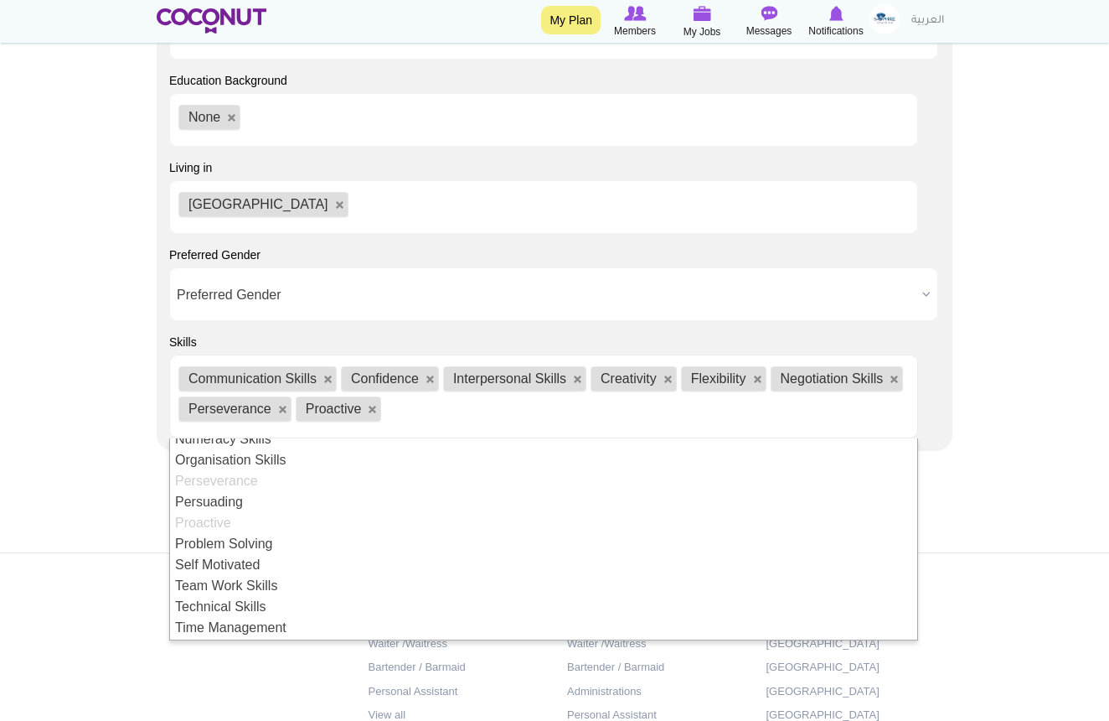
scroll to position [365, 0]
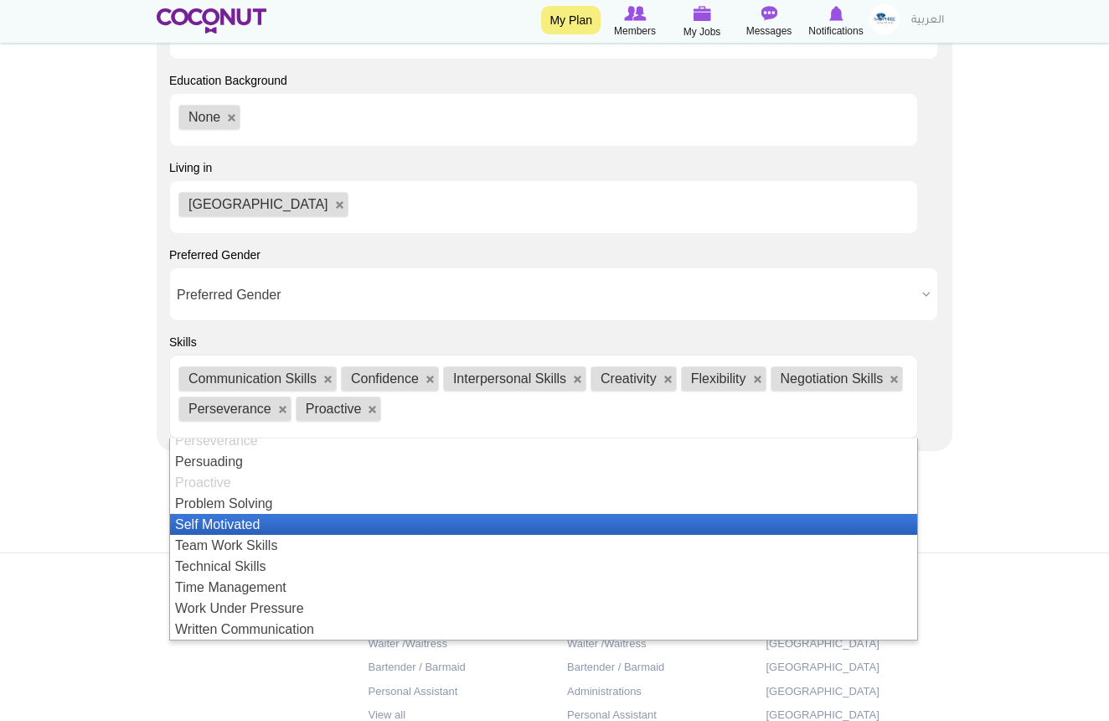
click at [264, 530] on li "Self Motivated" at bounding box center [543, 524] width 747 height 21
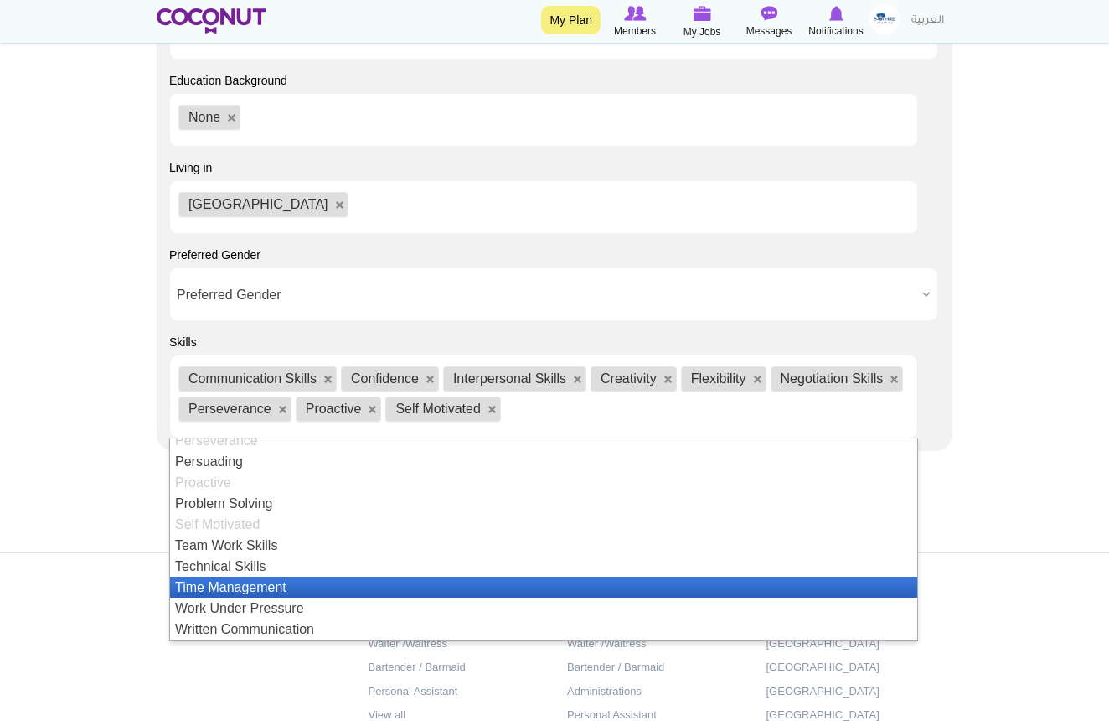
click at [256, 591] on li "Time Management" at bounding box center [543, 587] width 747 height 21
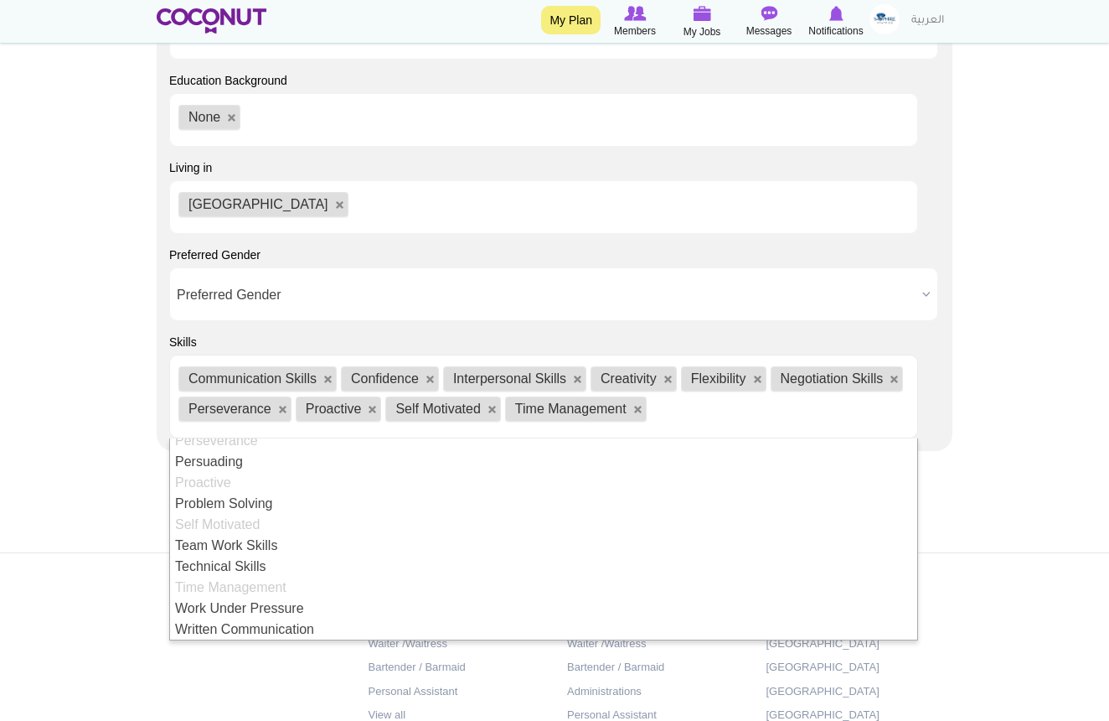
scroll to position [0, 0]
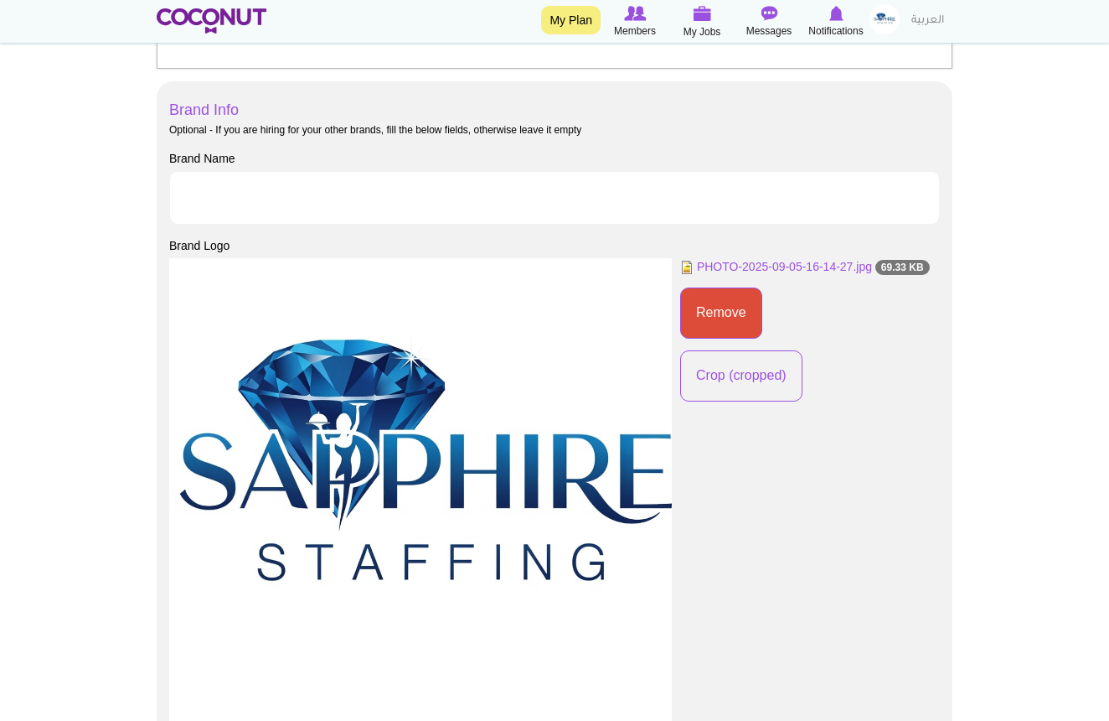
scroll to position [865, 0]
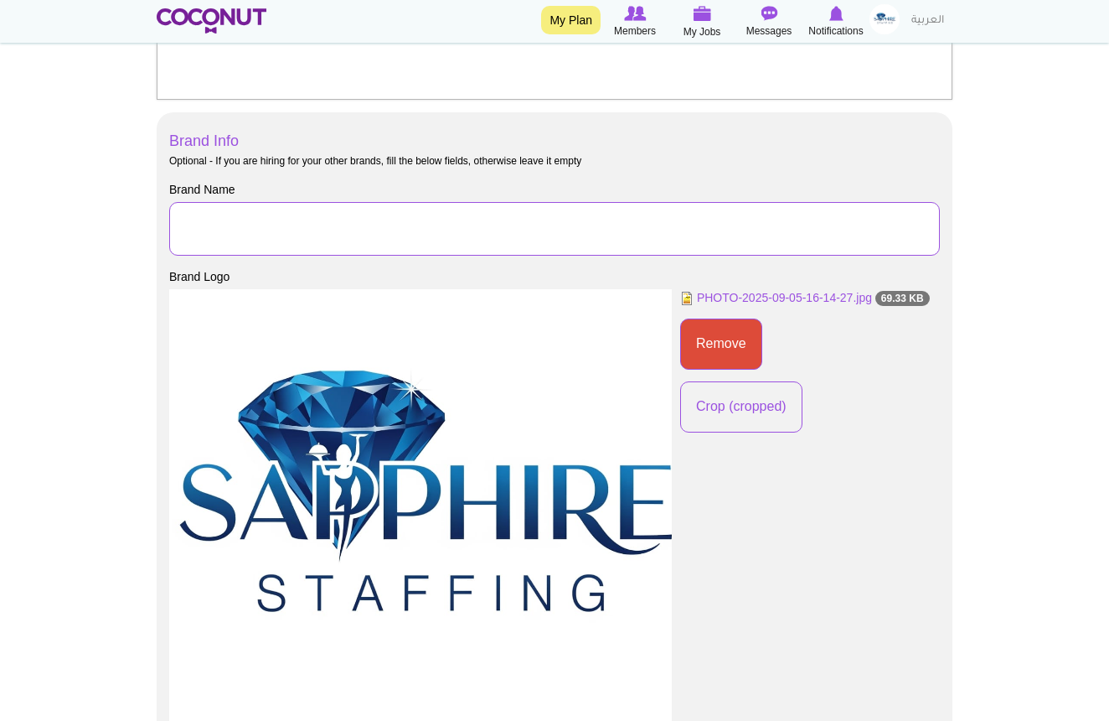
click at [929, 233] on input "Brand Name" at bounding box center [554, 229] width 771 height 54
click at [923, 225] on input "Brand Name" at bounding box center [554, 229] width 771 height 54
click at [922, 340] on div "PHOTO-2025-09-05-16-14-27.jpg 69.33 KB Remove Crop (cropped) - x - - - Image st…" at bounding box center [810, 360] width 260 height 143
click at [494, 235] on input "Brand Name" at bounding box center [554, 229] width 771 height 54
click at [692, 178] on div "Optional - If you are hiring for your other brands, fill the below fields, othe…" at bounding box center [554, 476] width 771 height 645
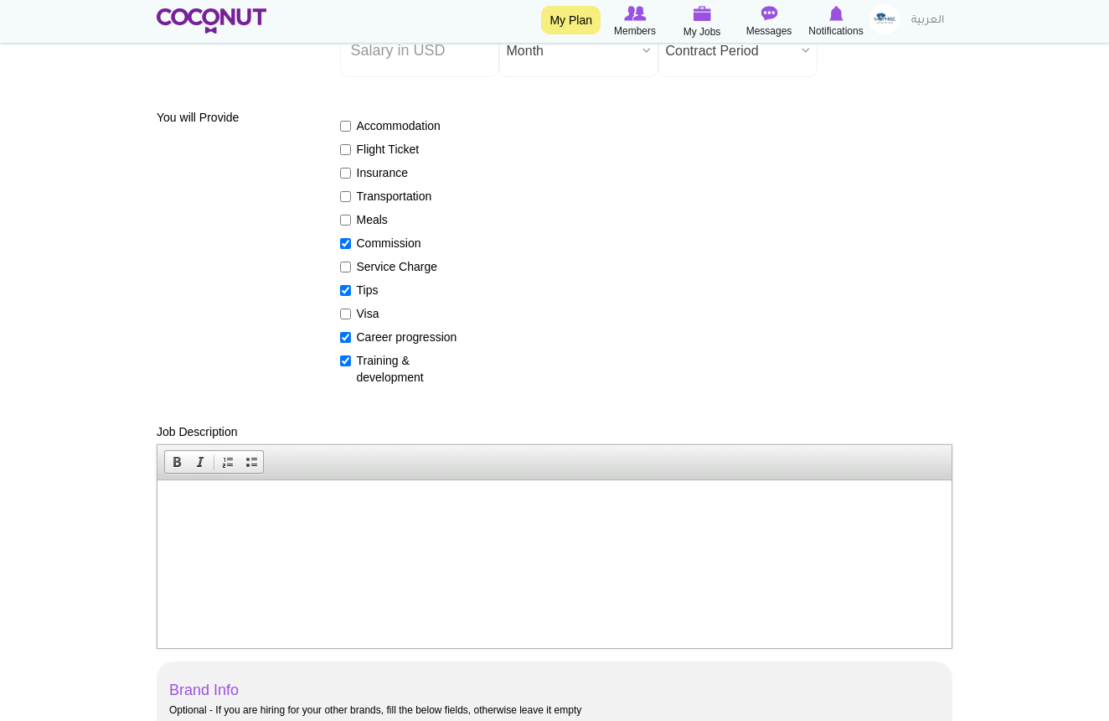
scroll to position [326, 0]
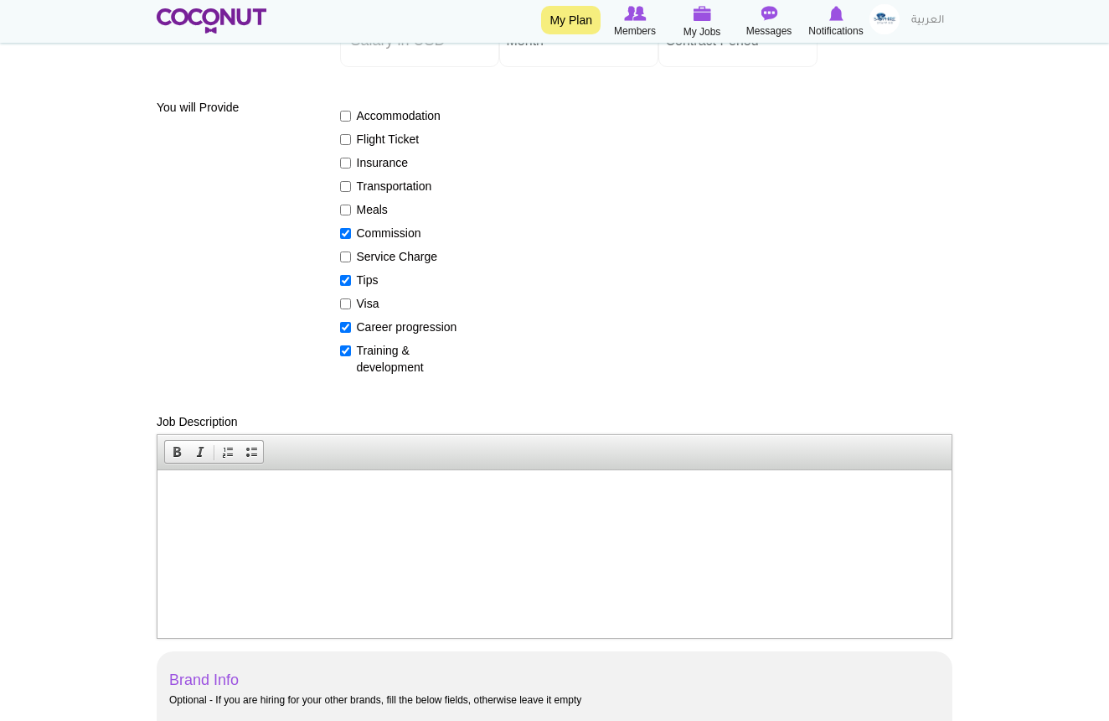
click at [446, 477] on html at bounding box center [555, 494] width 794 height 51
paste body
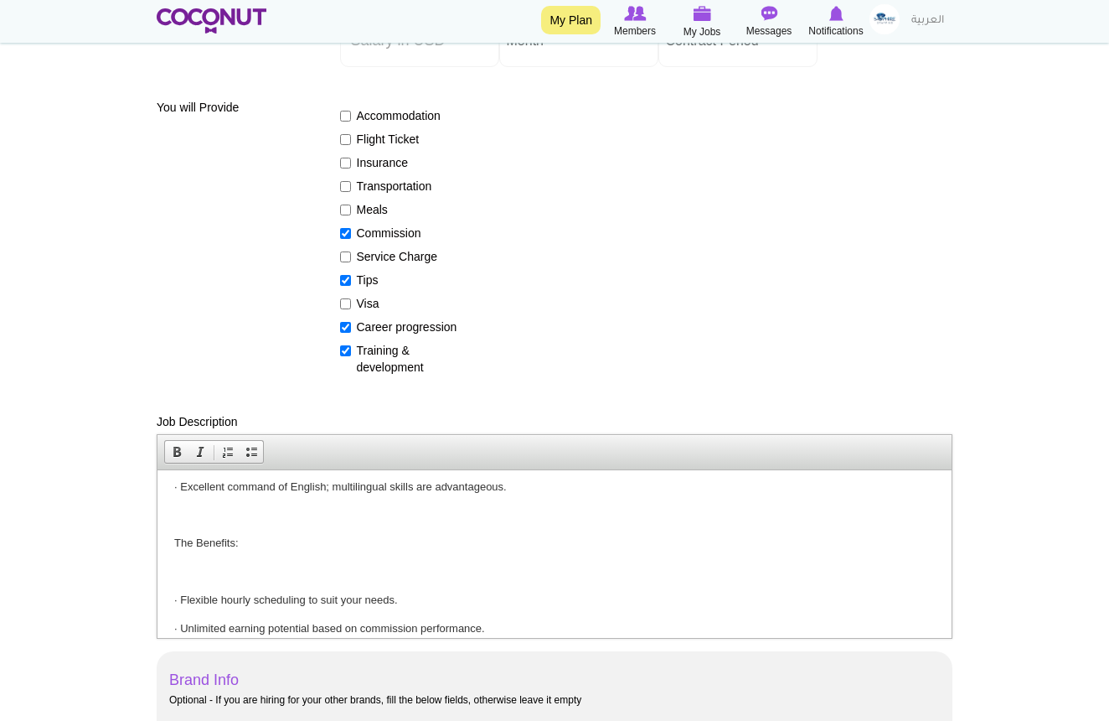
scroll to position [520, 0]
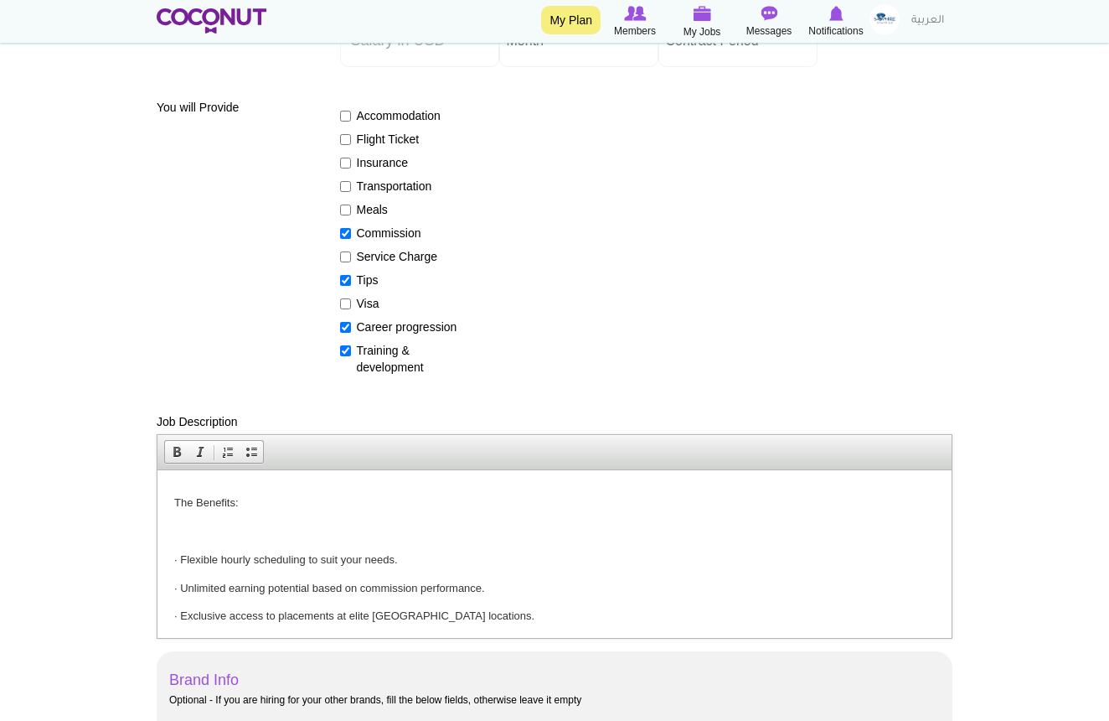
click at [180, 522] on p at bounding box center [554, 531] width 761 height 18
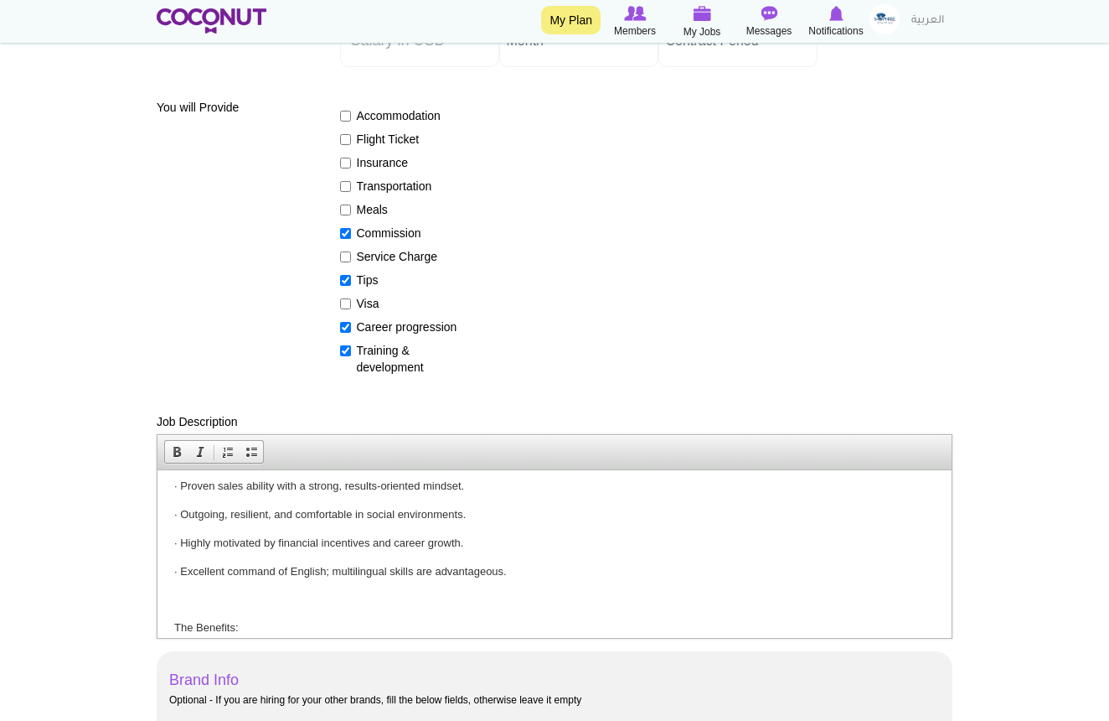
scroll to position [408, 0]
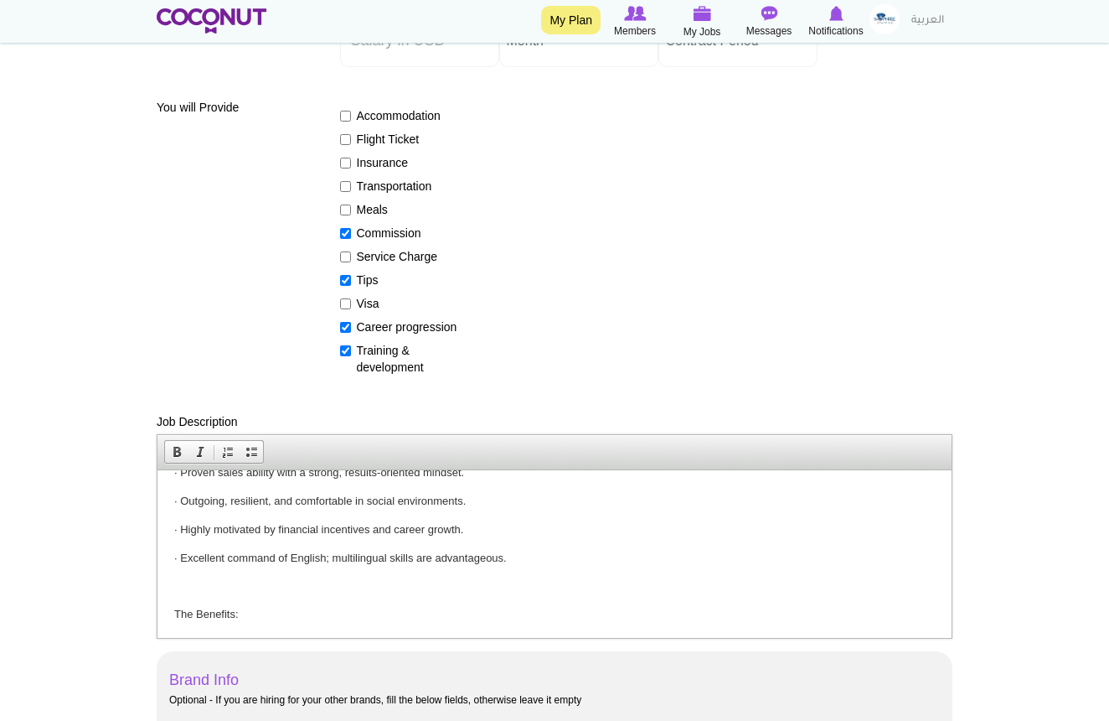
click at [168, 580] on html "Sapphire Staffing is recruiting professional Shot Girls for prestigious partner…" at bounding box center [555, 444] width 794 height 766
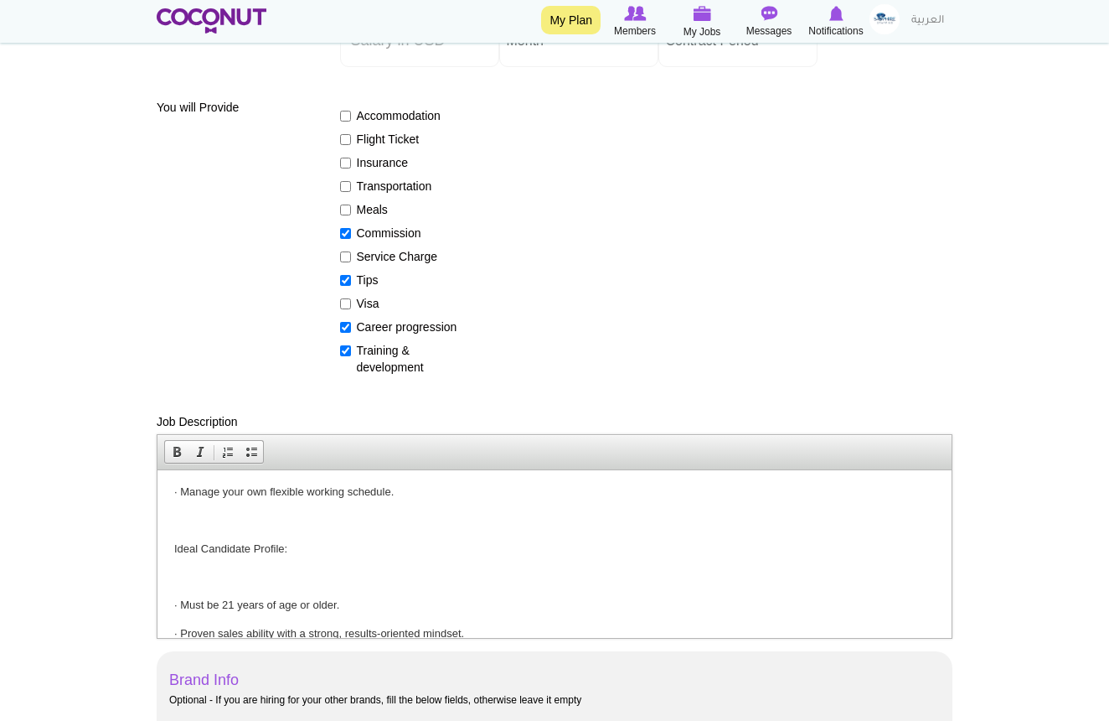
scroll to position [251, 0]
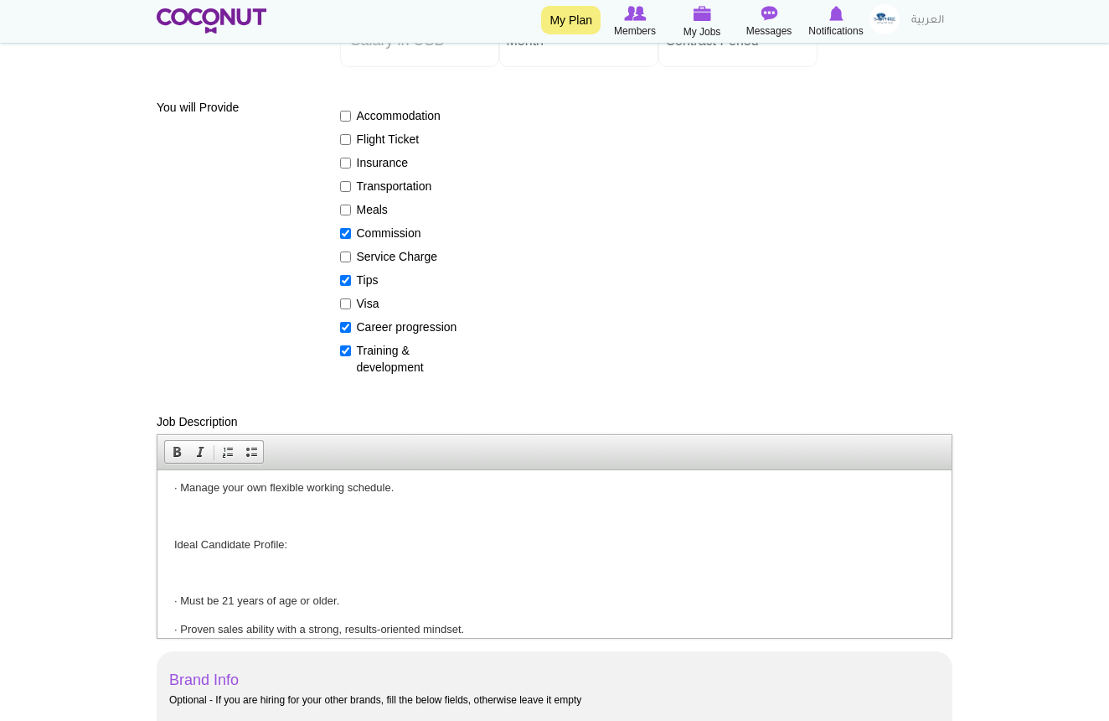
click at [177, 577] on body "Sapphire Staffing is recruiting professional Shot Girls for prestigious partner…" at bounding box center [554, 587] width 761 height 704
click at [175, 510] on p at bounding box center [554, 516] width 761 height 18
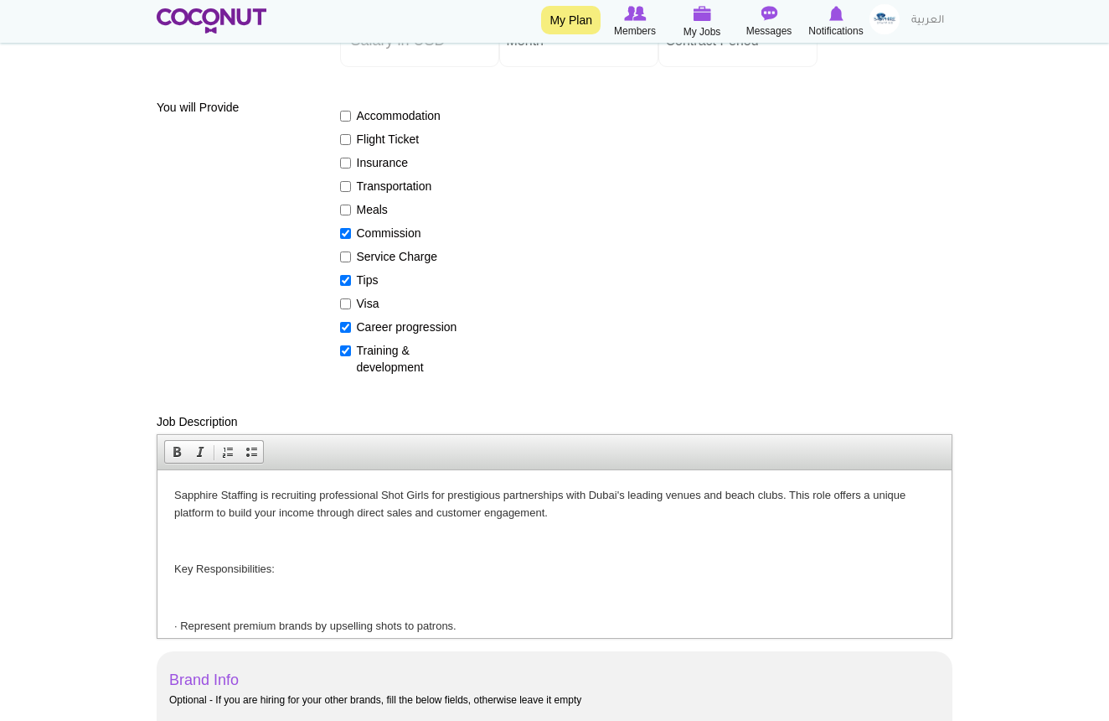
scroll to position [0, 0]
click at [176, 598] on p at bounding box center [554, 597] width 761 height 18
click at [178, 541] on p at bounding box center [554, 541] width 761 height 18
click at [174, 492] on p "Sapphire Staffing is recruiting professional Shot Girls for prestigious partner…" at bounding box center [554, 503] width 761 height 35
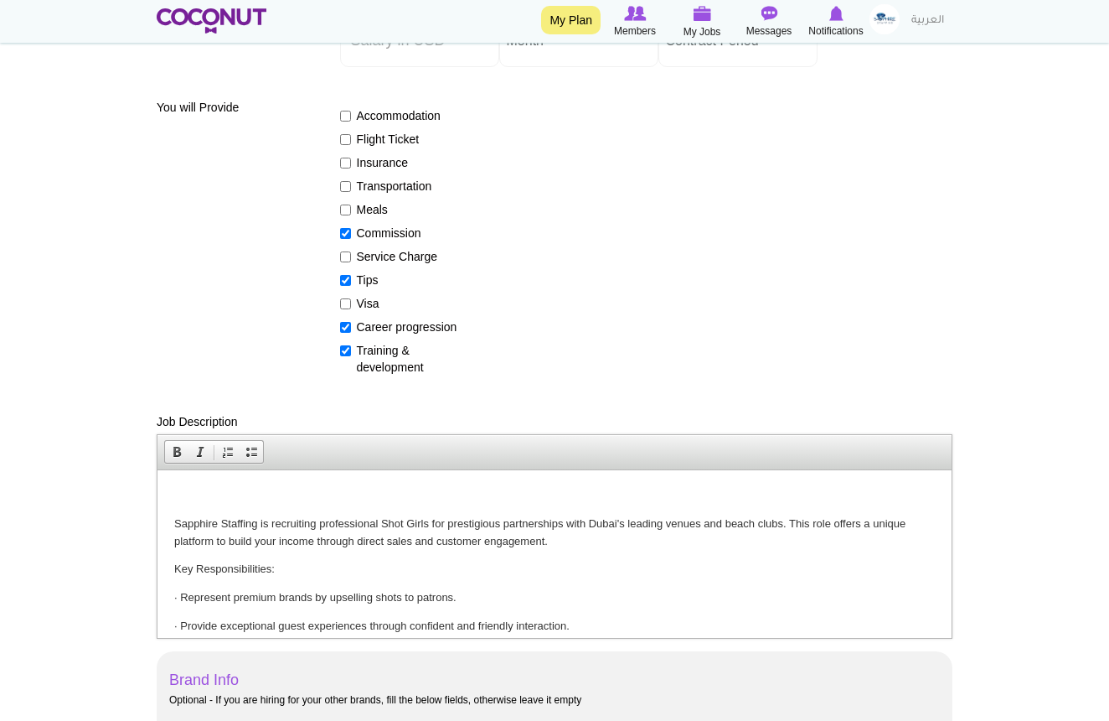
click at [179, 495] on p at bounding box center [554, 495] width 761 height 18
click at [199, 500] on p "Title: Shot Girl Opportunities | Dubai's Nightlife & Events" at bounding box center [554, 495] width 761 height 18
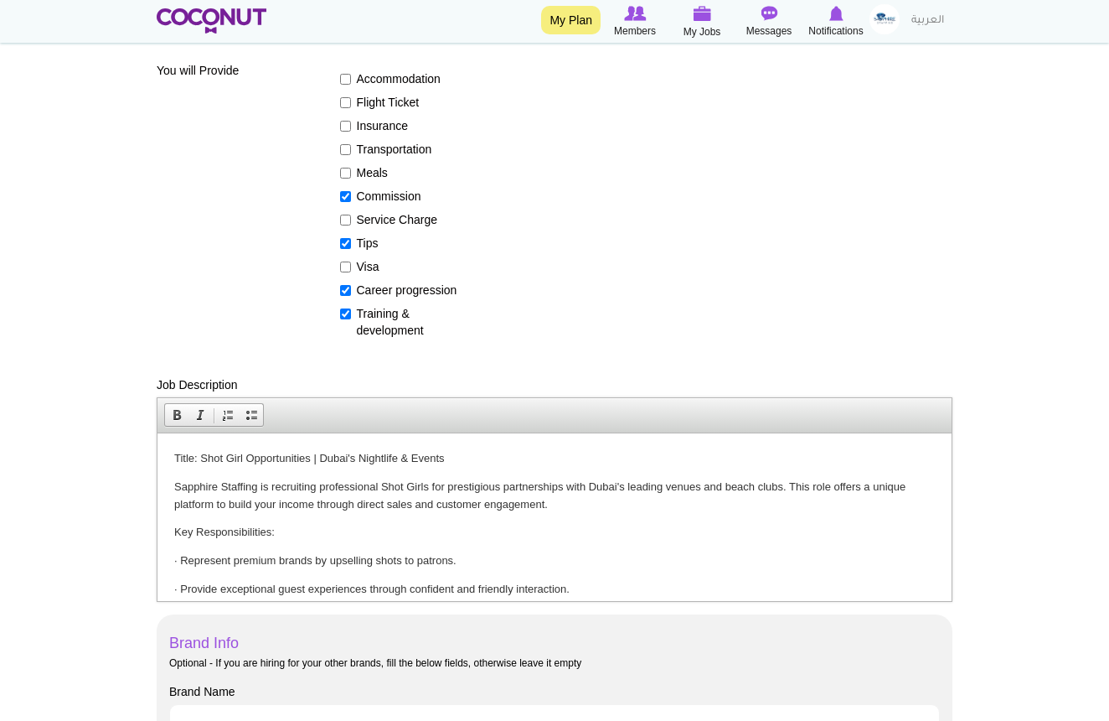
scroll to position [380, 0]
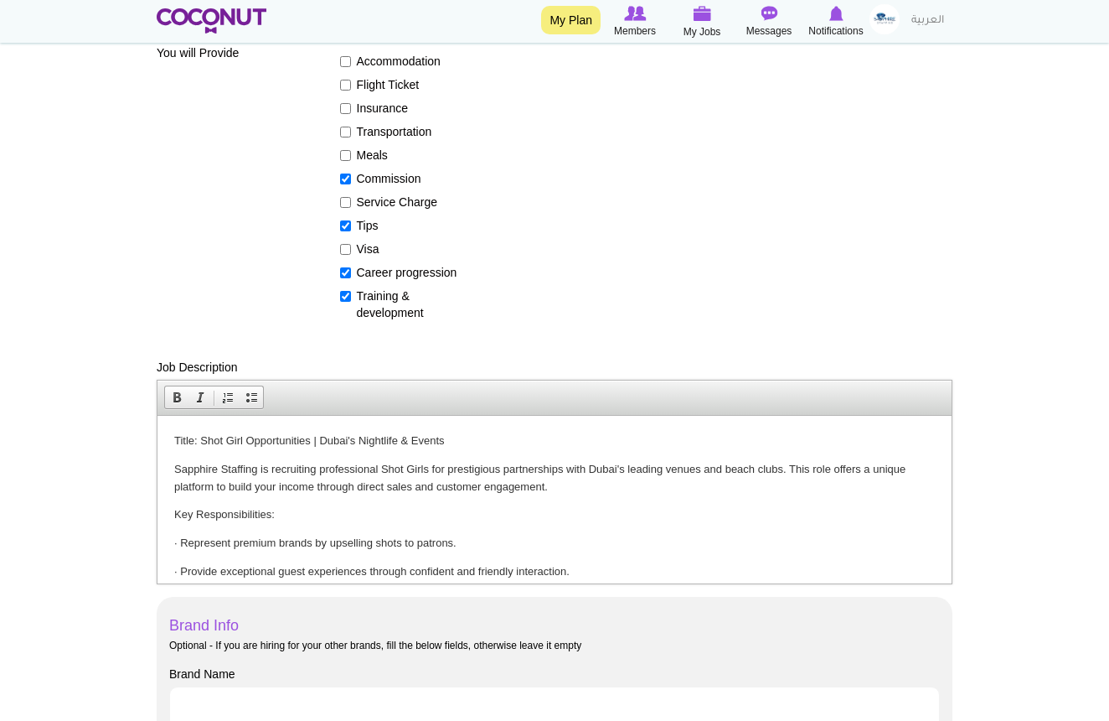
drag, startPoint x: 215, startPoint y: 442, endPoint x: 168, endPoint y: 433, distance: 48.6
click at [174, 396] on span at bounding box center [176, 396] width 13 height 13
drag, startPoint x: 272, startPoint y: 512, endPoint x: 169, endPoint y: 503, distance: 103.5
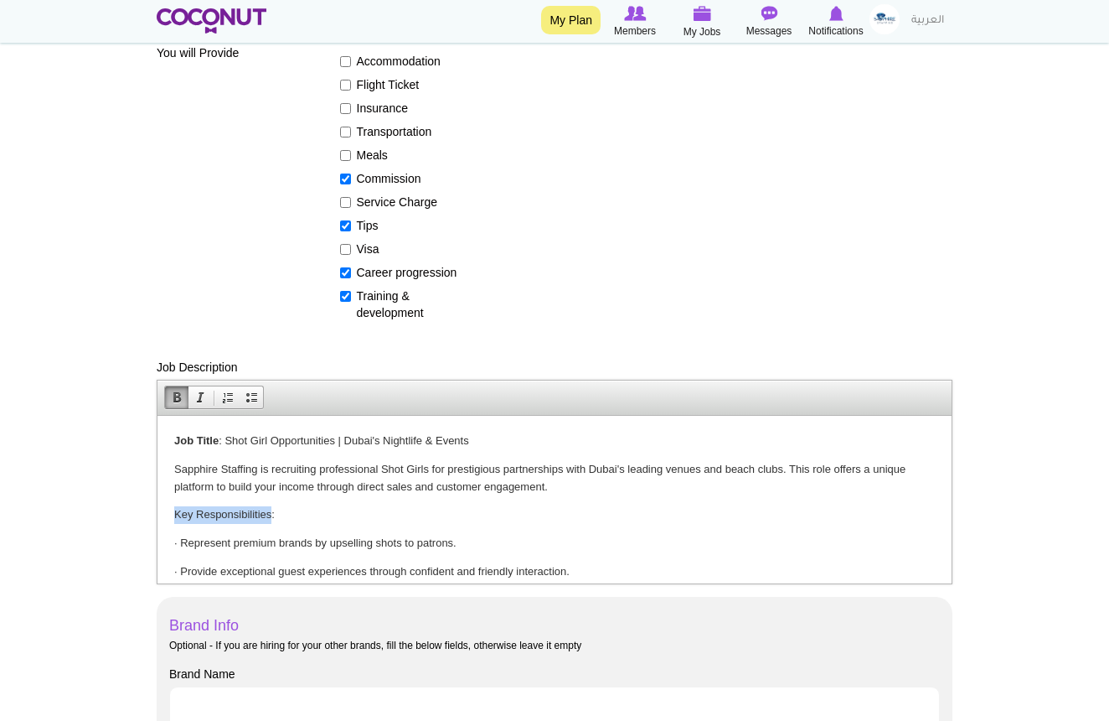
click at [170, 395] on span at bounding box center [176, 396] width 13 height 13
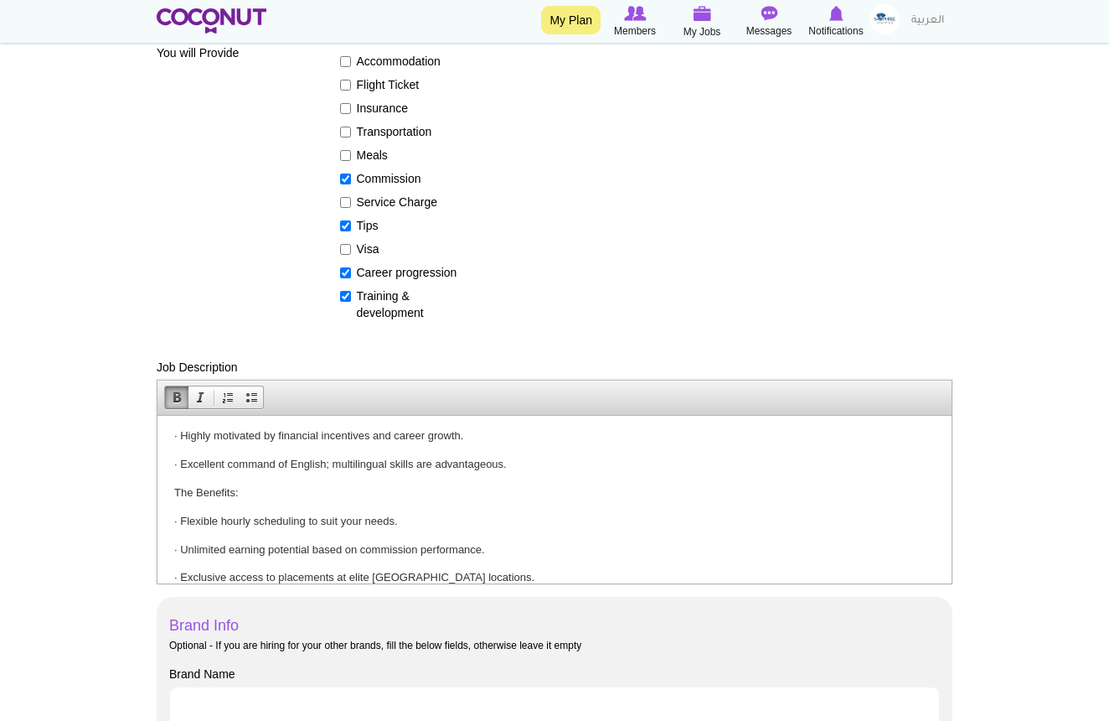
scroll to position [365, 0]
drag, startPoint x: 242, startPoint y: 478, endPoint x: 154, endPoint y: 484, distance: 88.2
click at [158, 484] on html "Job Title : Shot Girl Opportunities | Dubai's Nightlife & Events Sapphire Staff…" at bounding box center [555, 375] width 794 height 652
drag, startPoint x: 242, startPoint y: 481, endPoint x: 168, endPoint y: 476, distance: 73.9
click at [168, 476] on html "Job Title : Shot Girl Opportunities | Dubai's Nightlife & Events Sapphire Staff…" at bounding box center [555, 375] width 794 height 652
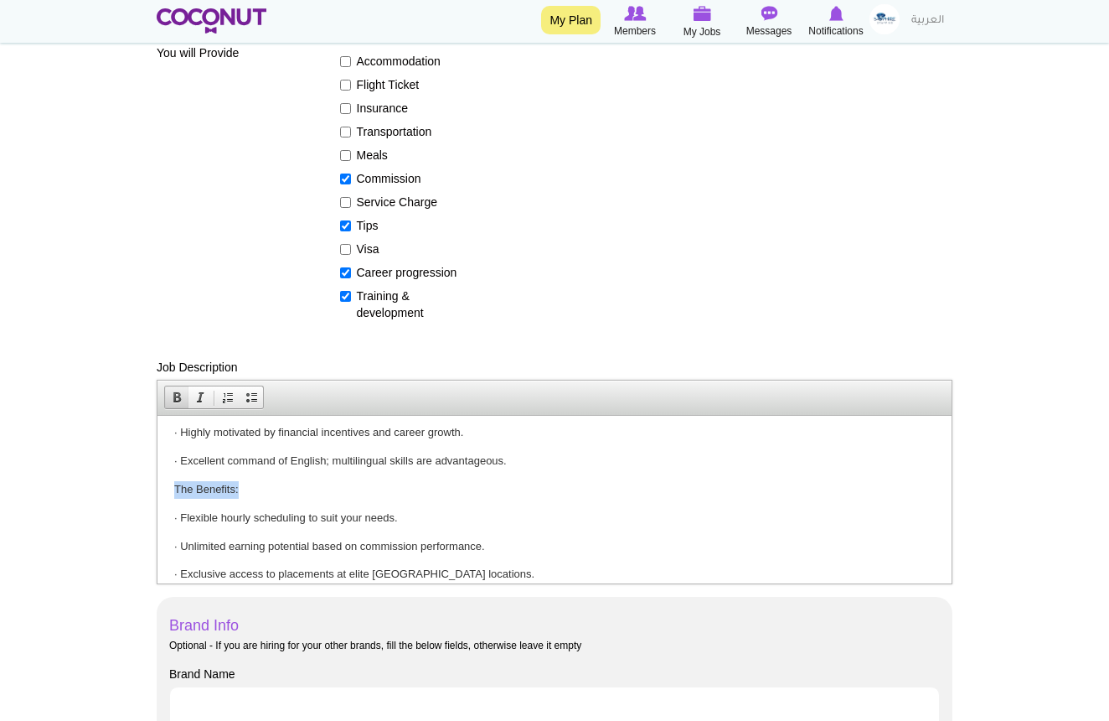
click at [178, 399] on span at bounding box center [176, 396] width 13 height 13
click at [300, 489] on body "Job Title : Shot Girl Opportunities | Dubai's Nightlife & Events Sapphire Staff…" at bounding box center [554, 375] width 761 height 618
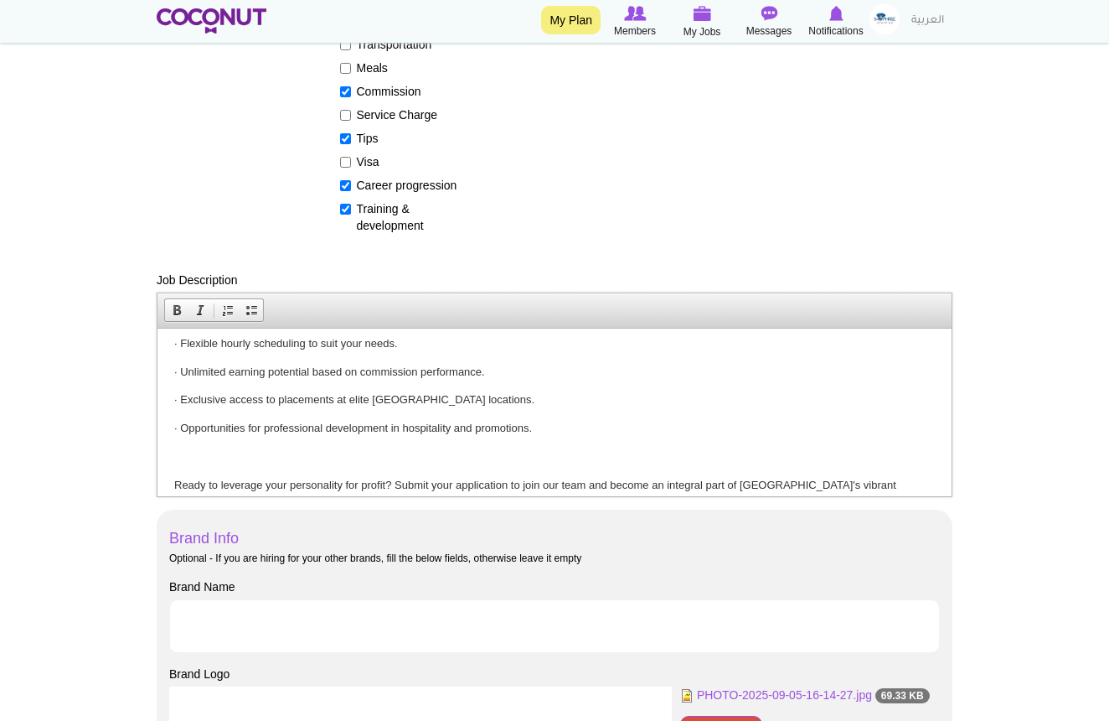
scroll to position [493, 0]
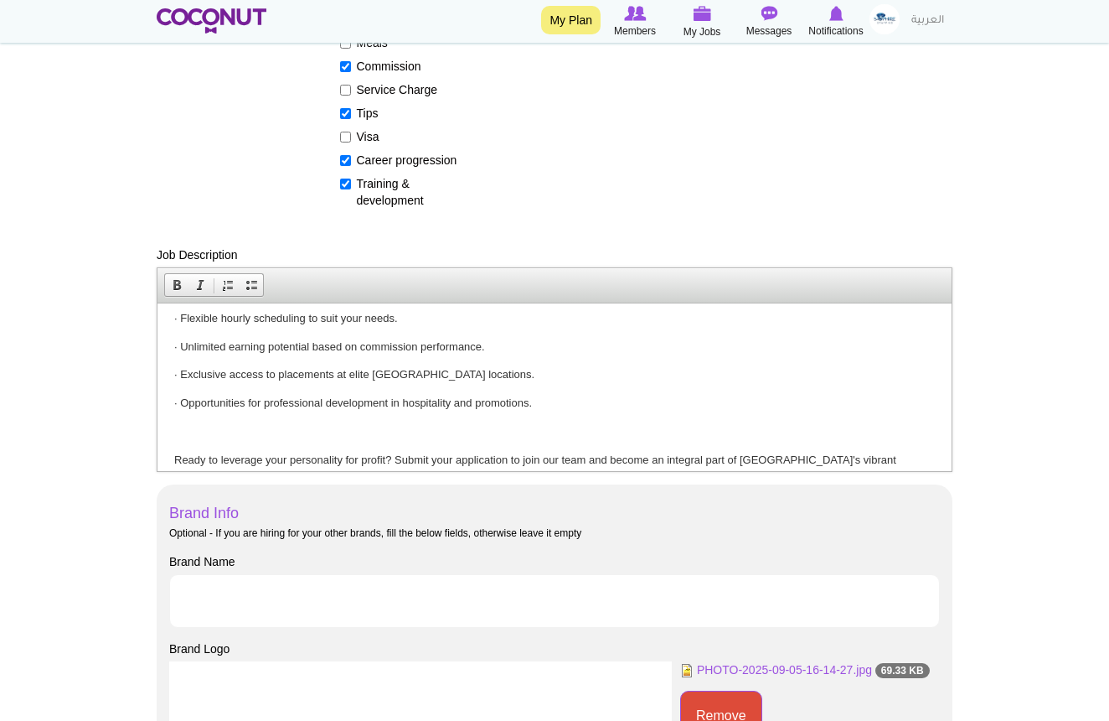
click at [183, 427] on body "Job Title : Shot Girl Opportunities | Dubai's Nightlife & Events Sapphire Staff…" at bounding box center [554, 176] width 761 height 618
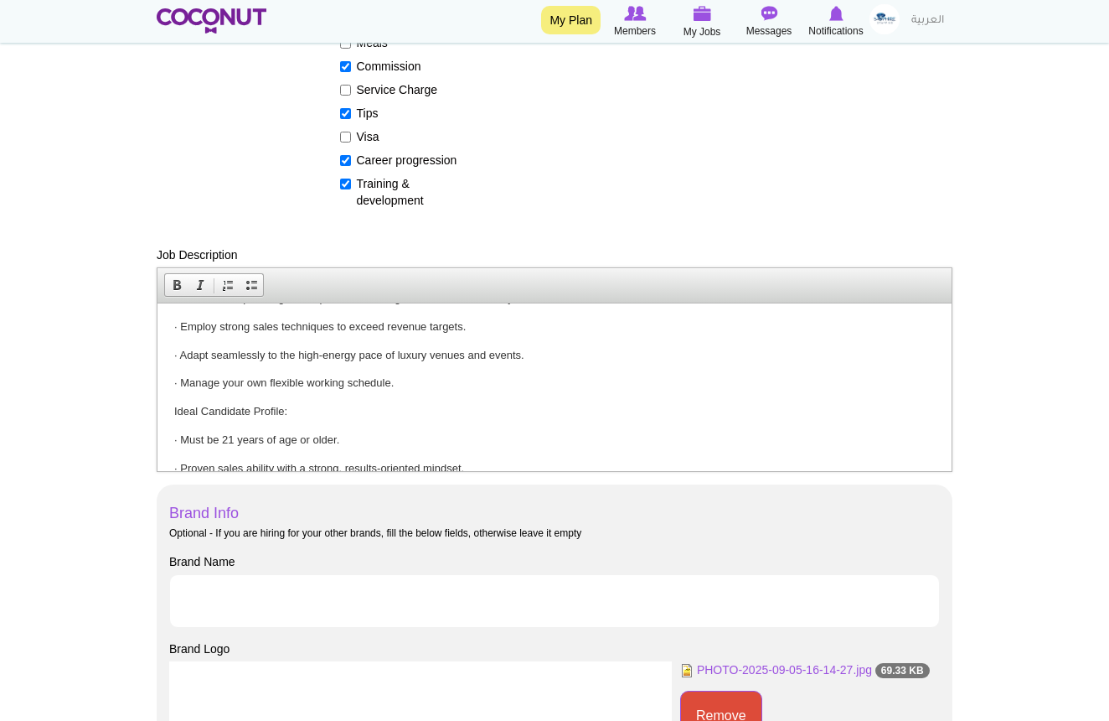
scroll to position [163, 0]
drag, startPoint x: 285, startPoint y: 403, endPoint x: 170, endPoint y: 402, distance: 114.8
click at [170, 402] on html "Job Title : Shot Girl Opportunities | Dubai's Nightlife & Events Sapphire Staff…" at bounding box center [555, 452] width 794 height 624
click at [174, 292] on link "Bold" at bounding box center [176, 285] width 23 height 22
click at [354, 421] on body "Job Title : Shot Girl Opportunities | Dubai's Nightlife & Events Sapphire Staff…" at bounding box center [554, 452] width 761 height 591
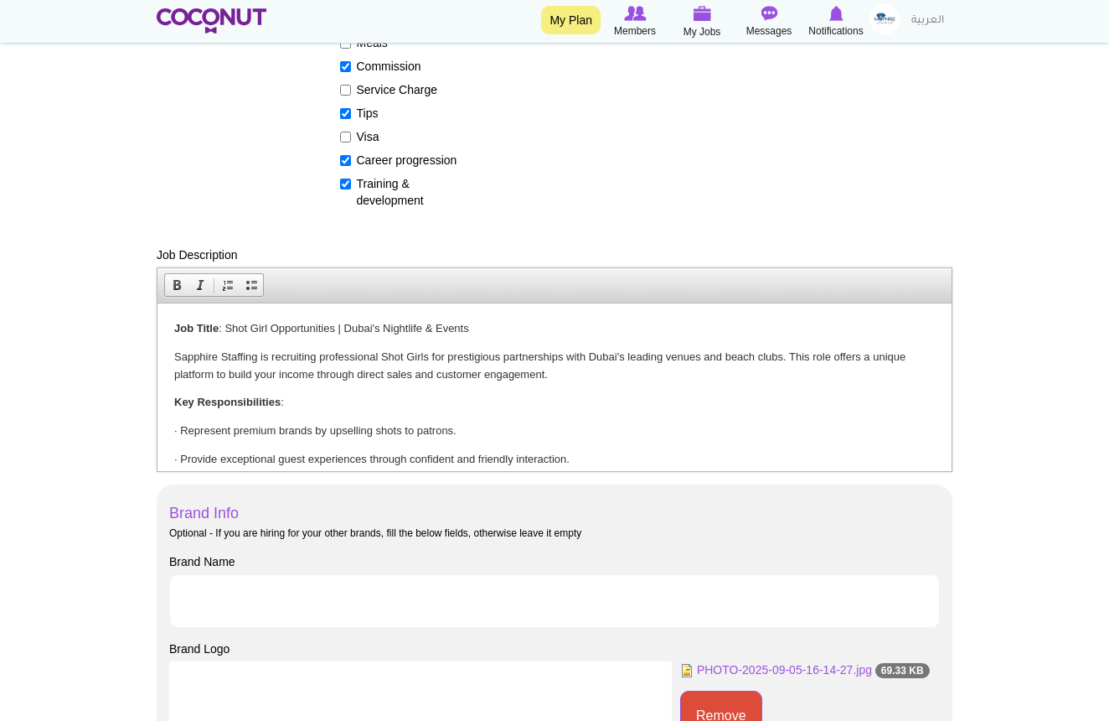
scroll to position [0, 0]
drag, startPoint x: 473, startPoint y: 326, endPoint x: 226, endPoint y: 327, distance: 246.4
click at [226, 327] on p "Job Title : Shot Girl Opportunities | Dubai's Nightlife & Events" at bounding box center [554, 328] width 761 height 18
click at [201, 288] on span at bounding box center [200, 284] width 13 height 13
click at [179, 286] on span at bounding box center [176, 284] width 13 height 13
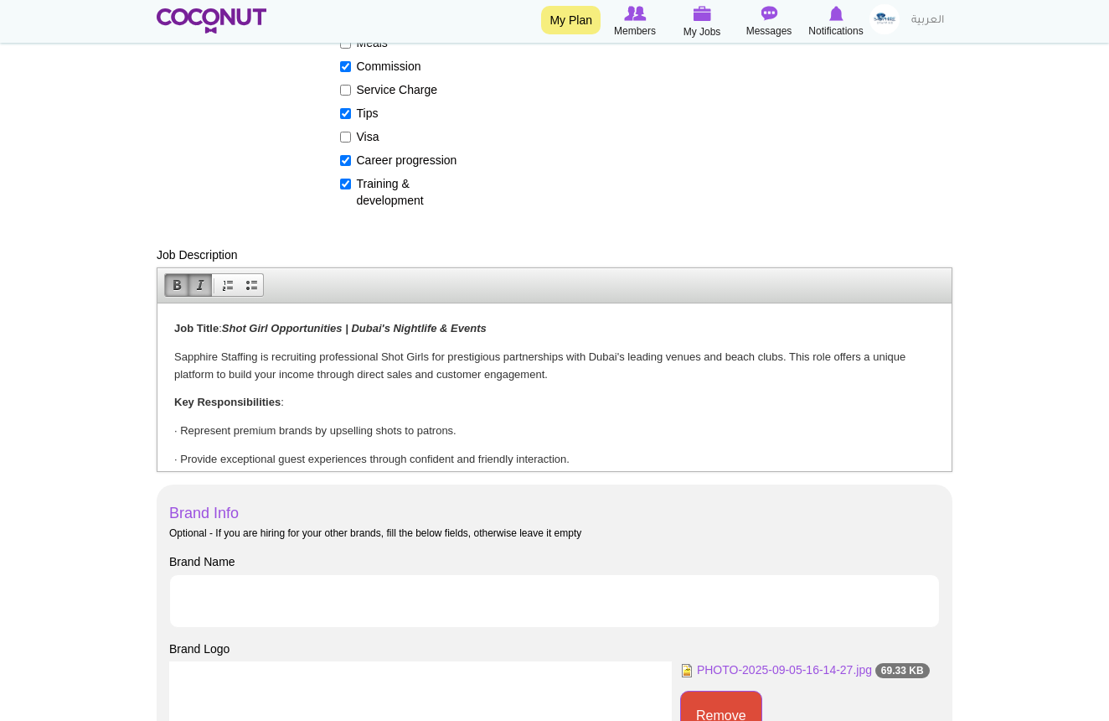
click at [524, 323] on p "Job Title : Shot Girl Opportunities | Dubai's Nightlife & Events" at bounding box center [554, 328] width 761 height 18
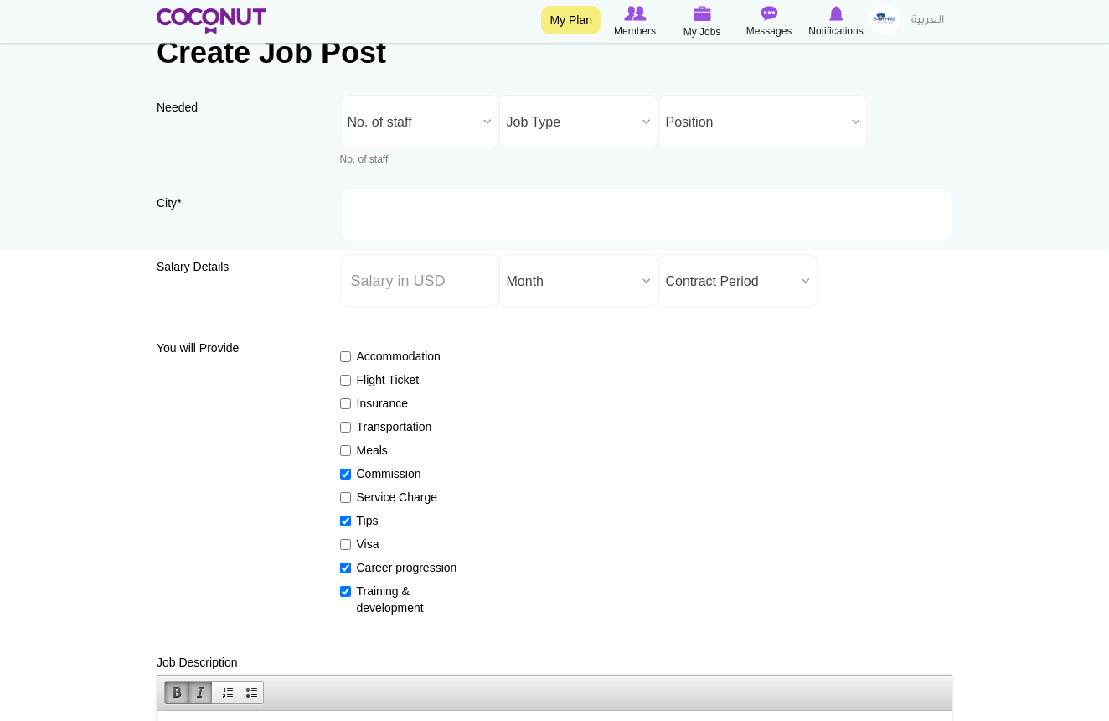
scroll to position [85, 0]
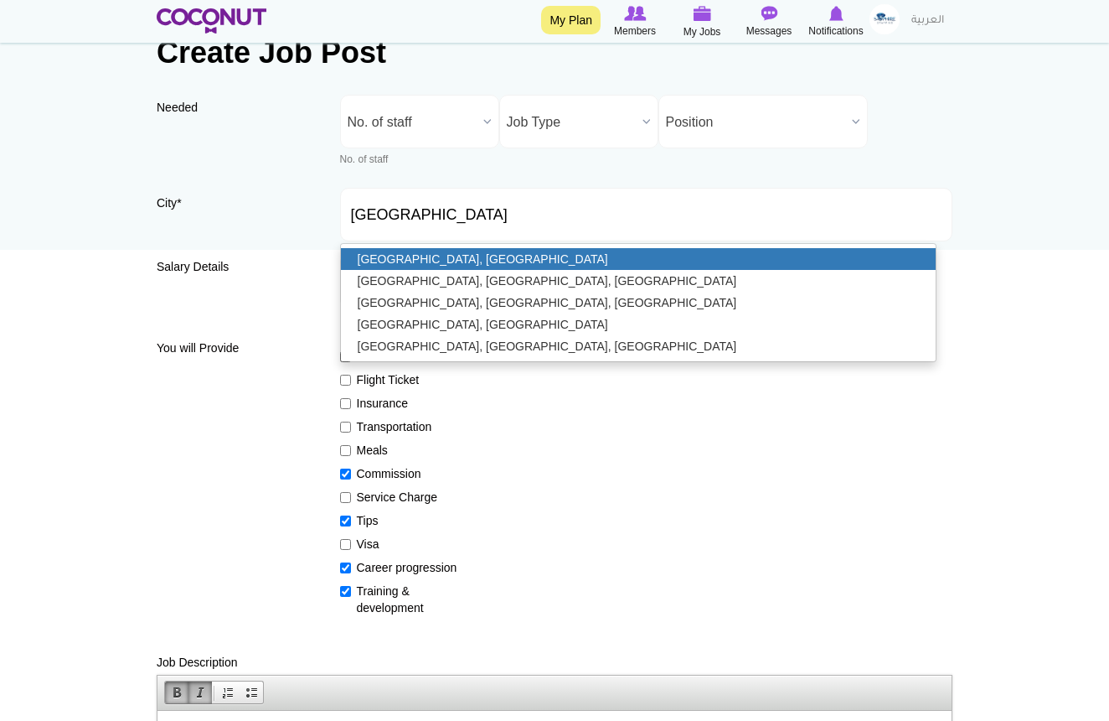
type input "[GEOGRAPHIC_DATA], [GEOGRAPHIC_DATA]"
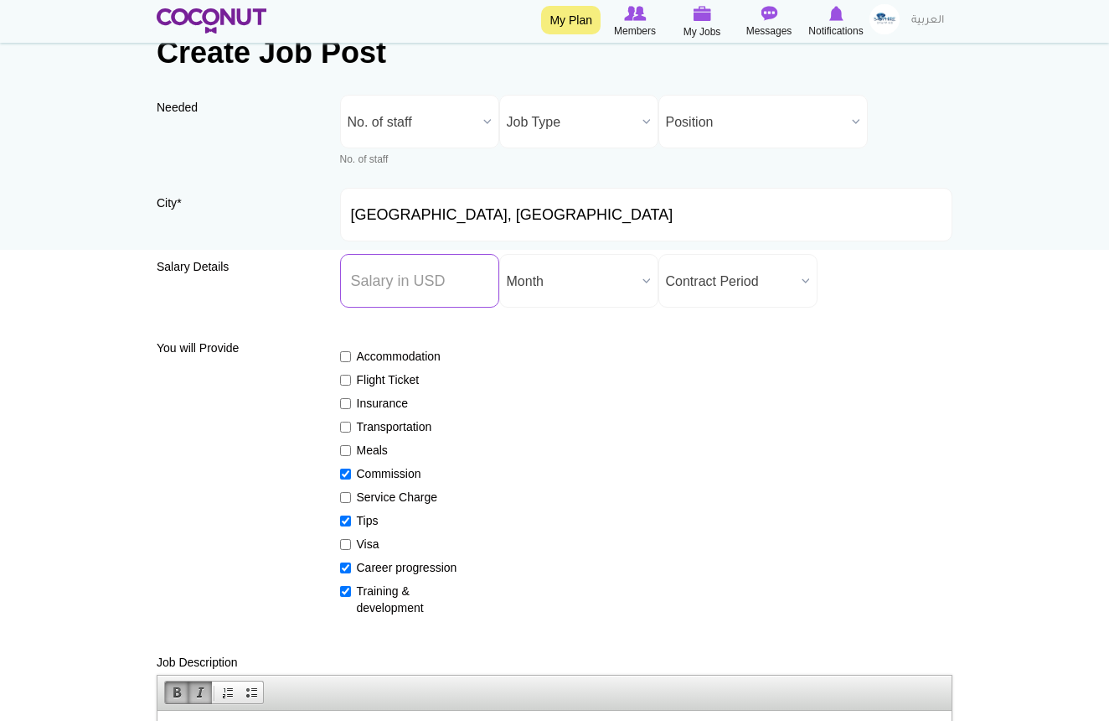
click at [440, 271] on input "Salary ($) *" at bounding box center [419, 281] width 159 height 54
type input "20"
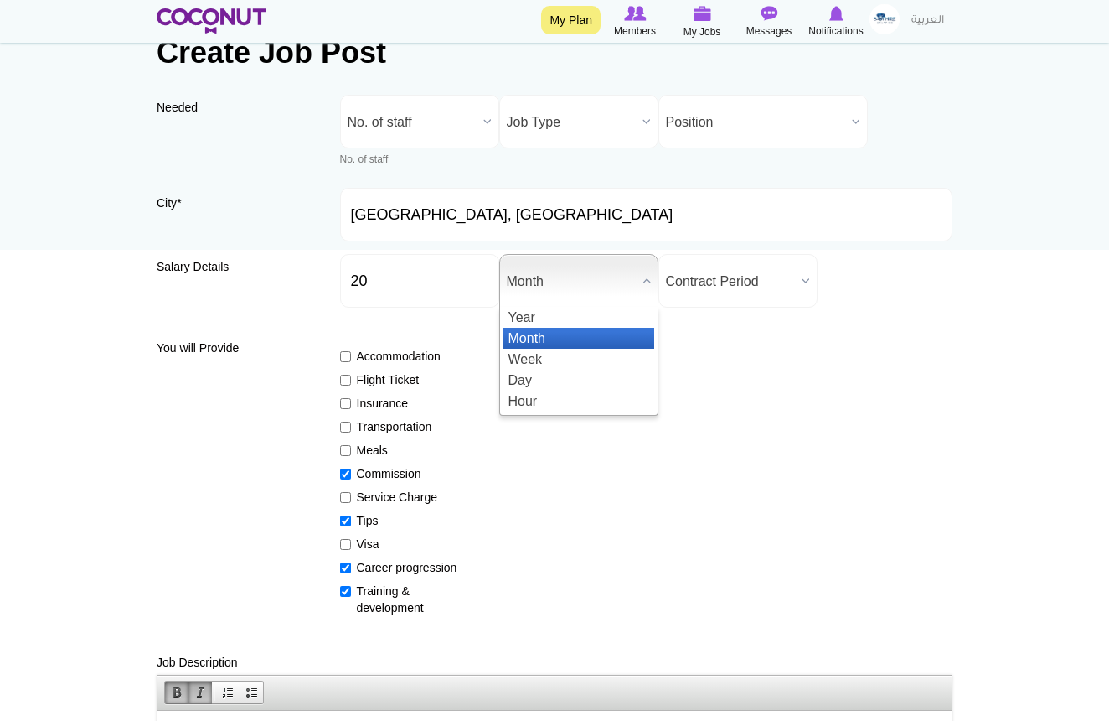
click at [613, 284] on span "Month" at bounding box center [571, 282] width 129 height 54
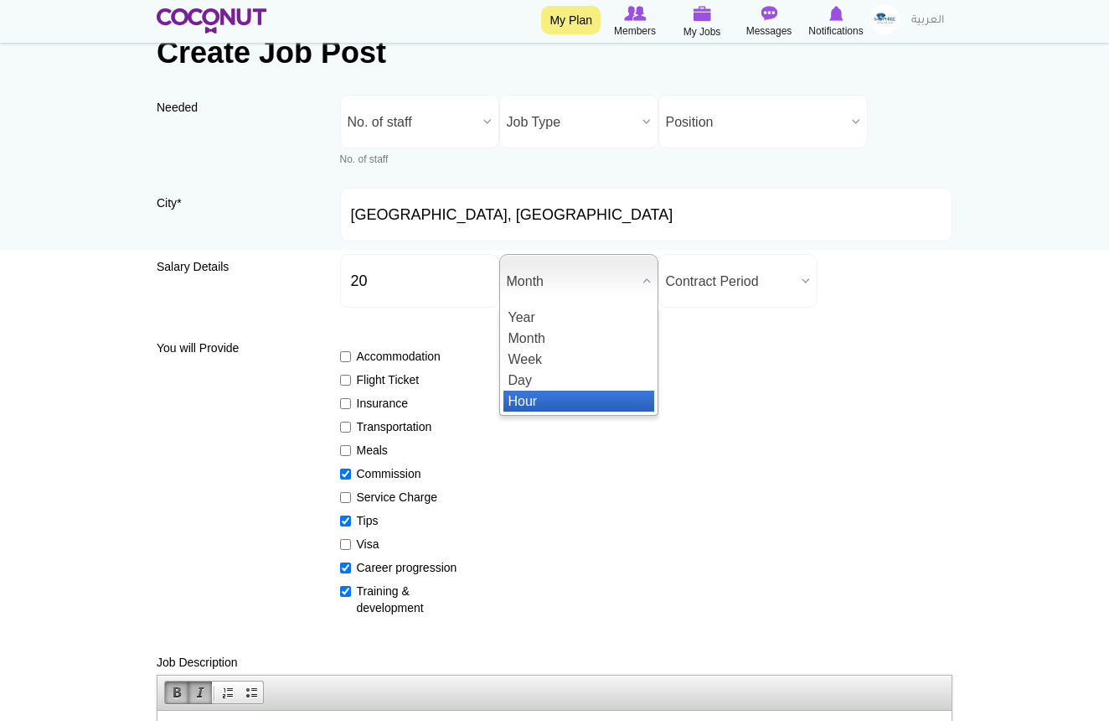
click at [548, 404] on li "Hour" at bounding box center [579, 400] width 151 height 21
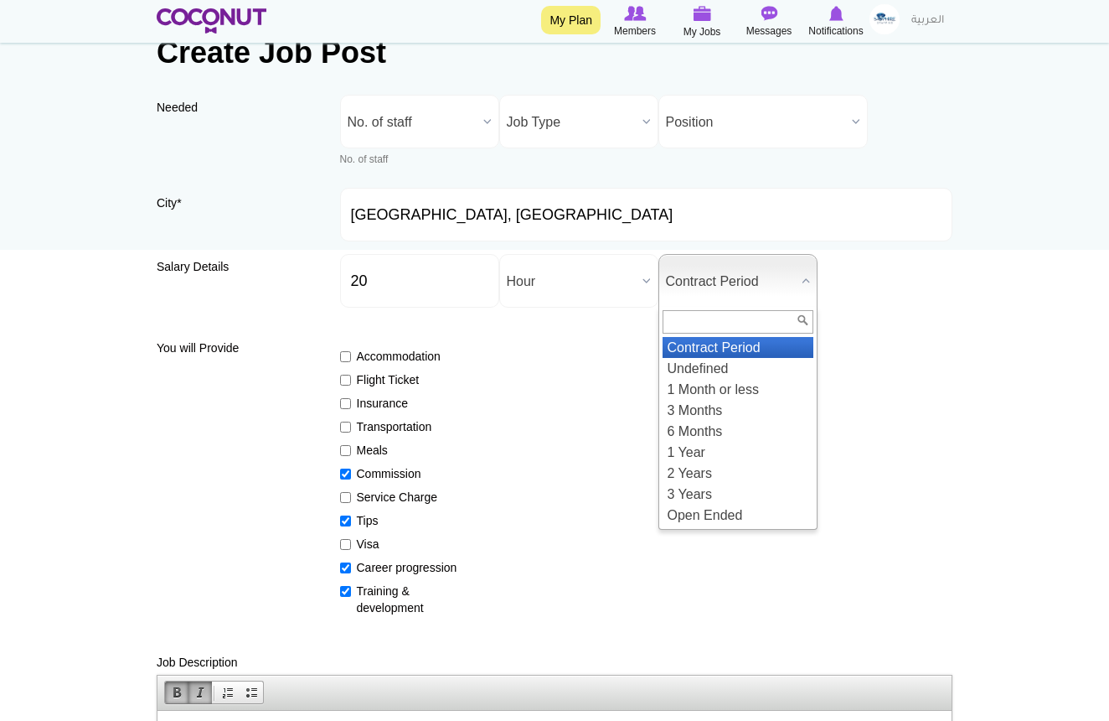
click at [751, 280] on span "Contract Period" at bounding box center [730, 282] width 129 height 54
click at [709, 507] on li "Open Ended" at bounding box center [738, 514] width 151 height 21
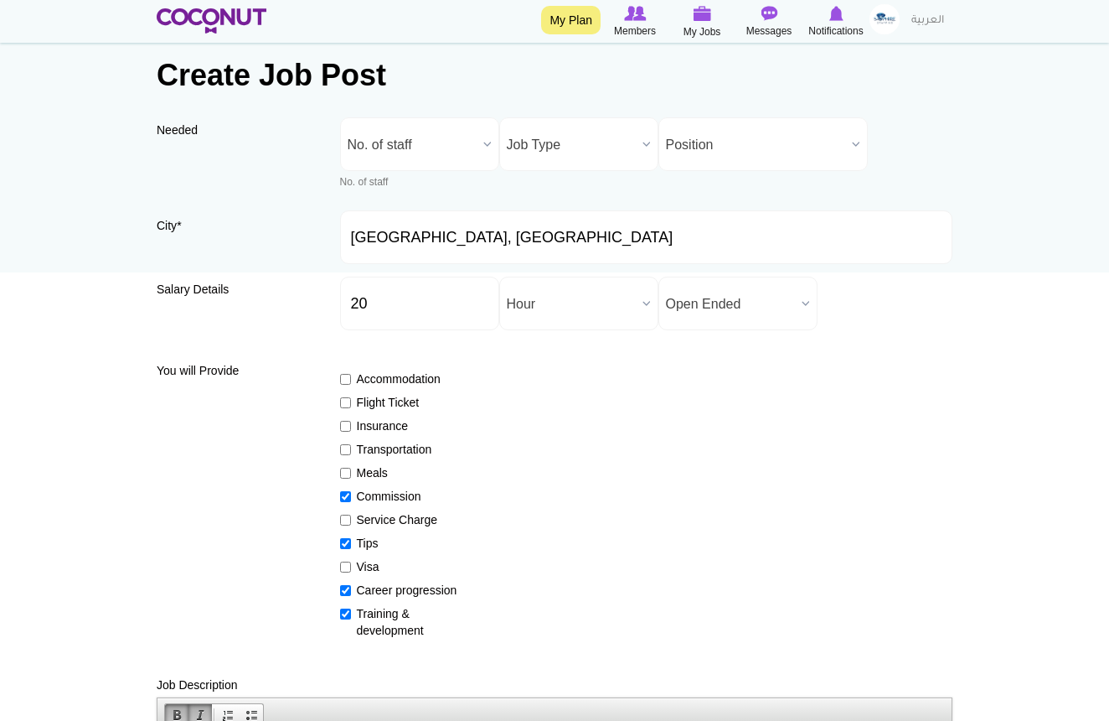
scroll to position [62, 0]
click at [477, 139] on div at bounding box center [488, 145] width 22 height 52
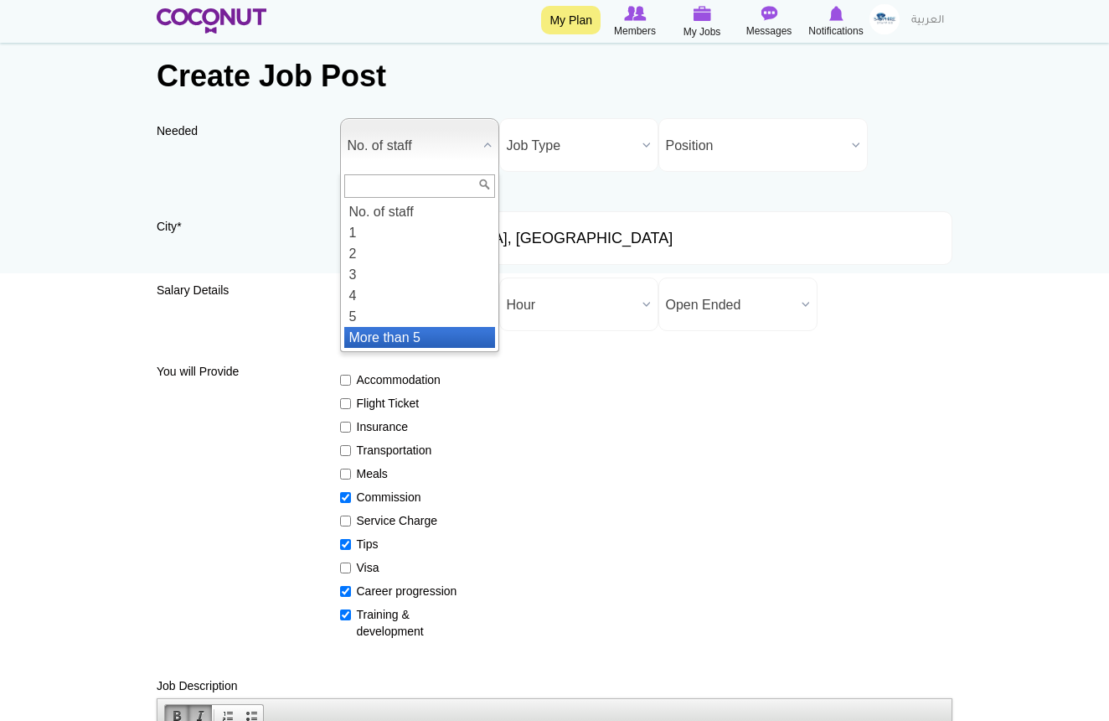
click at [411, 335] on li "More than 5" at bounding box center [419, 337] width 151 height 21
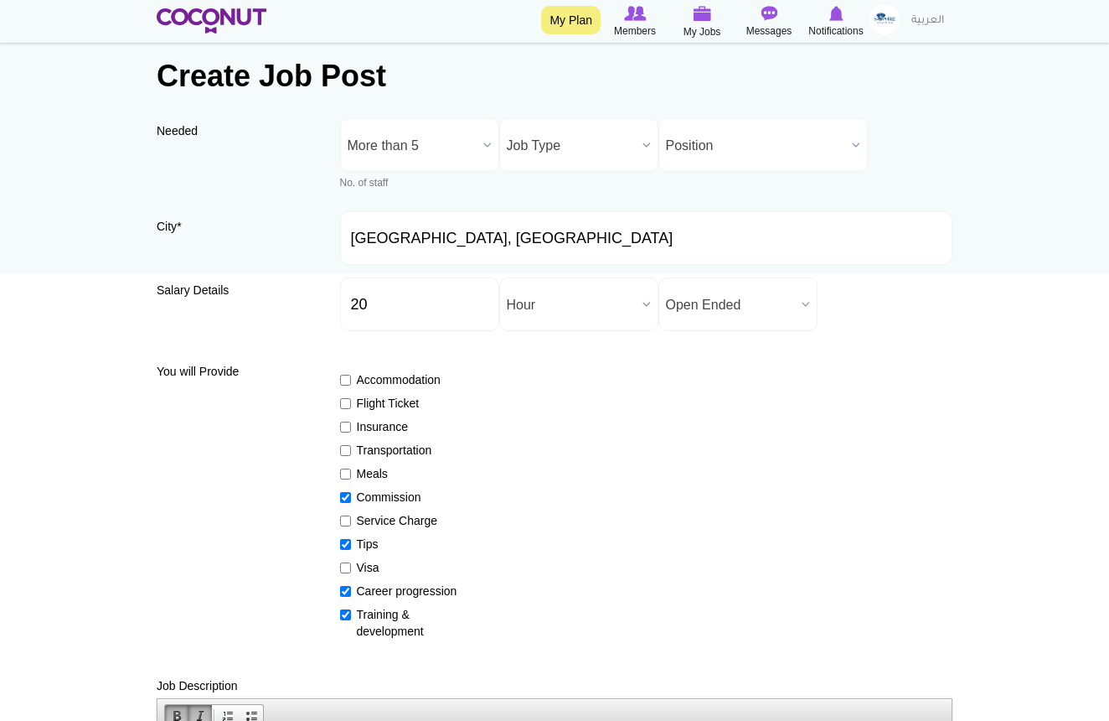
click at [544, 148] on span "Job Type" at bounding box center [571, 146] width 129 height 54
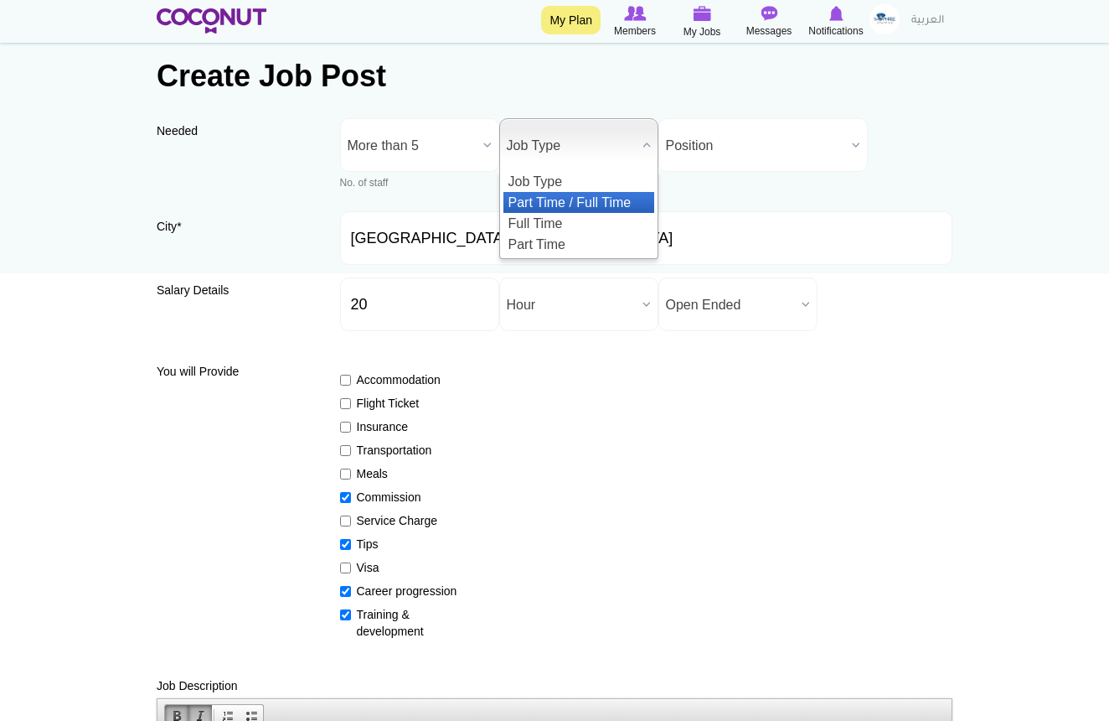
click at [546, 201] on li "Part Time / Full Time" at bounding box center [579, 202] width 151 height 21
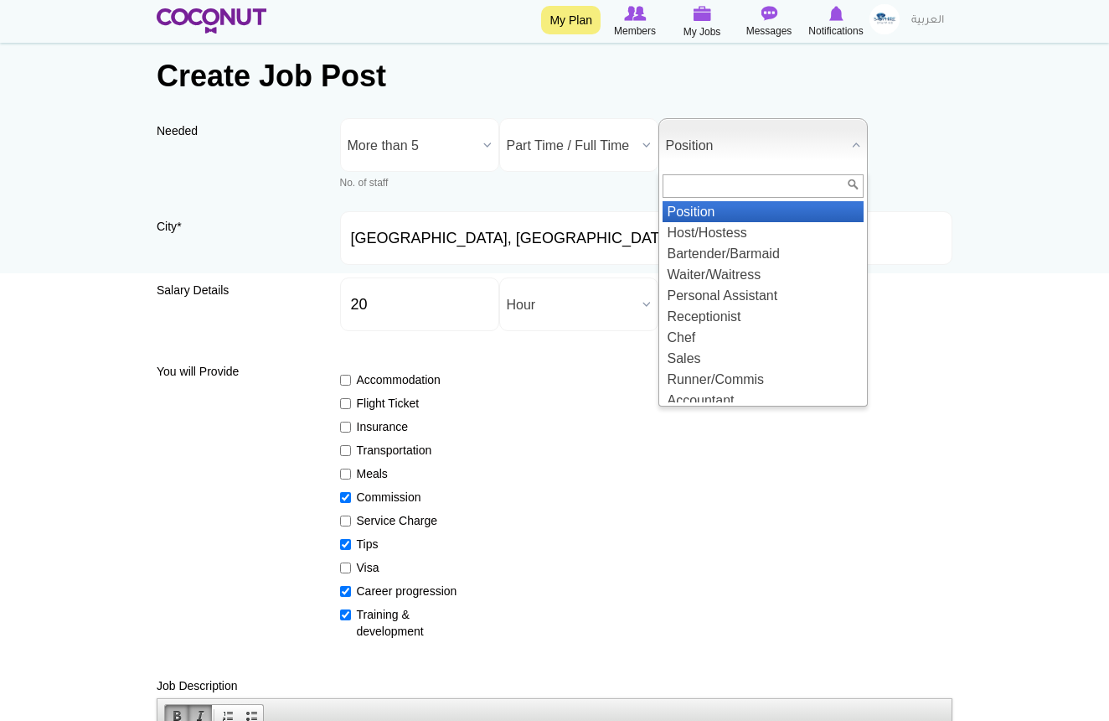
click at [690, 143] on span "Position" at bounding box center [755, 146] width 179 height 54
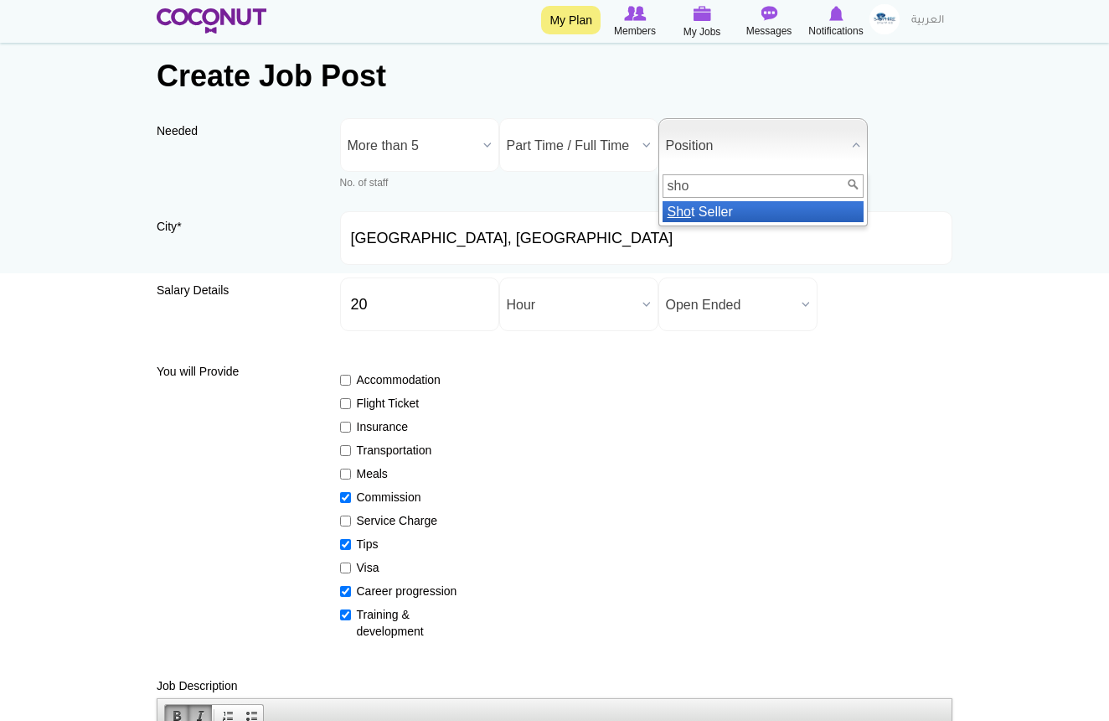
type input "sho"
click at [697, 216] on li "Sho t Seller" at bounding box center [763, 211] width 201 height 21
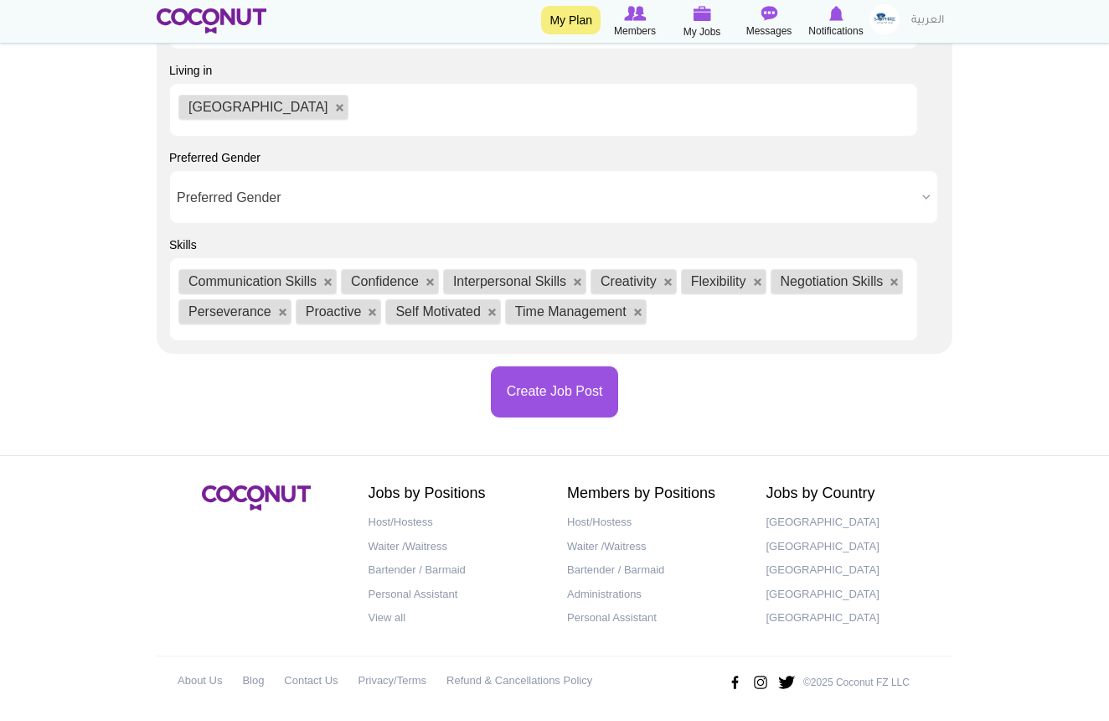
scroll to position [2141, 0]
click at [548, 399] on button "Create Job Post" at bounding box center [555, 392] width 128 height 51
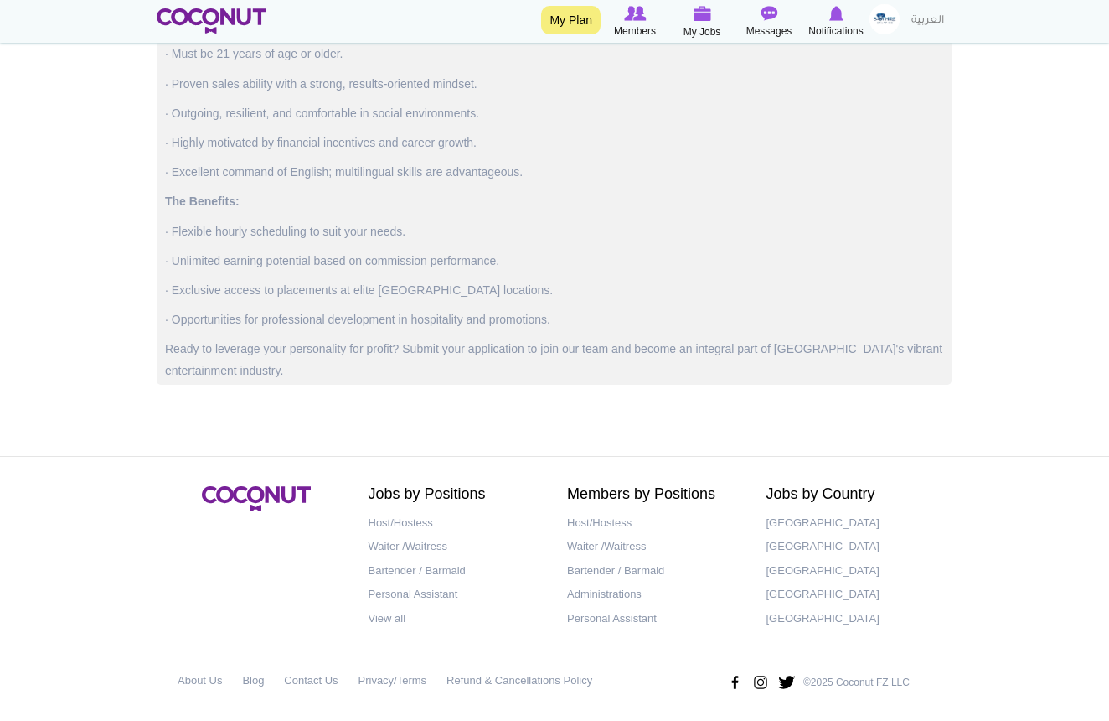
scroll to position [1339, 0]
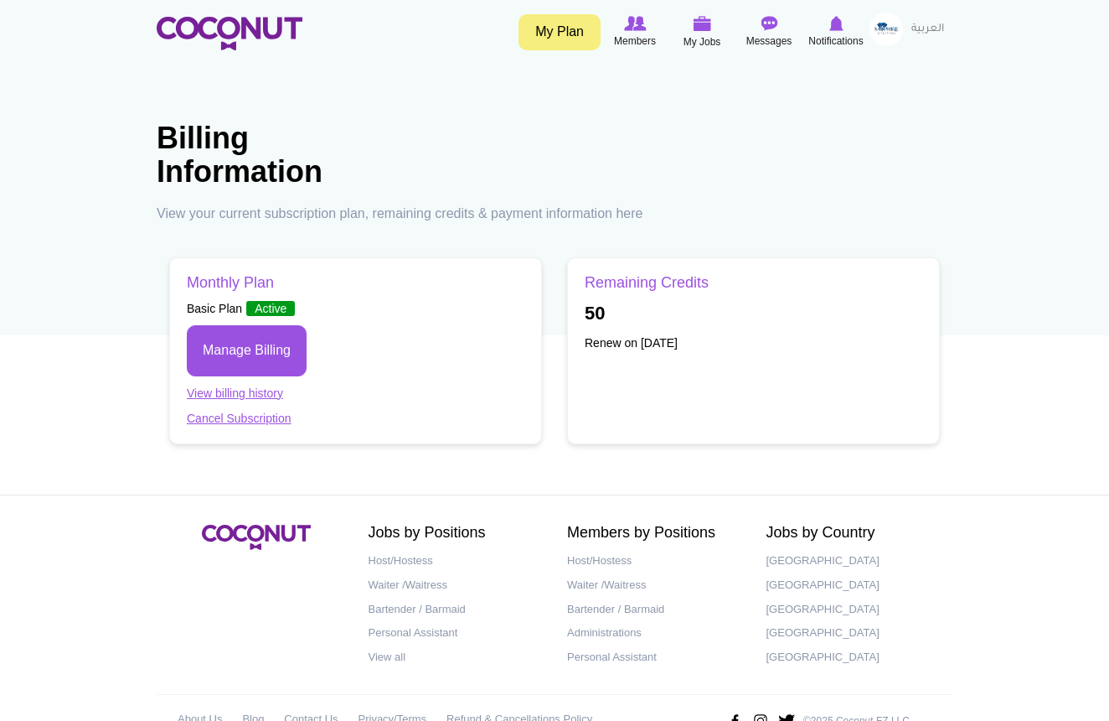
click at [641, 283] on h3 "Remaining Credits" at bounding box center [754, 283] width 338 height 17
click at [261, 394] on link "View billing history" at bounding box center [235, 392] width 96 height 13
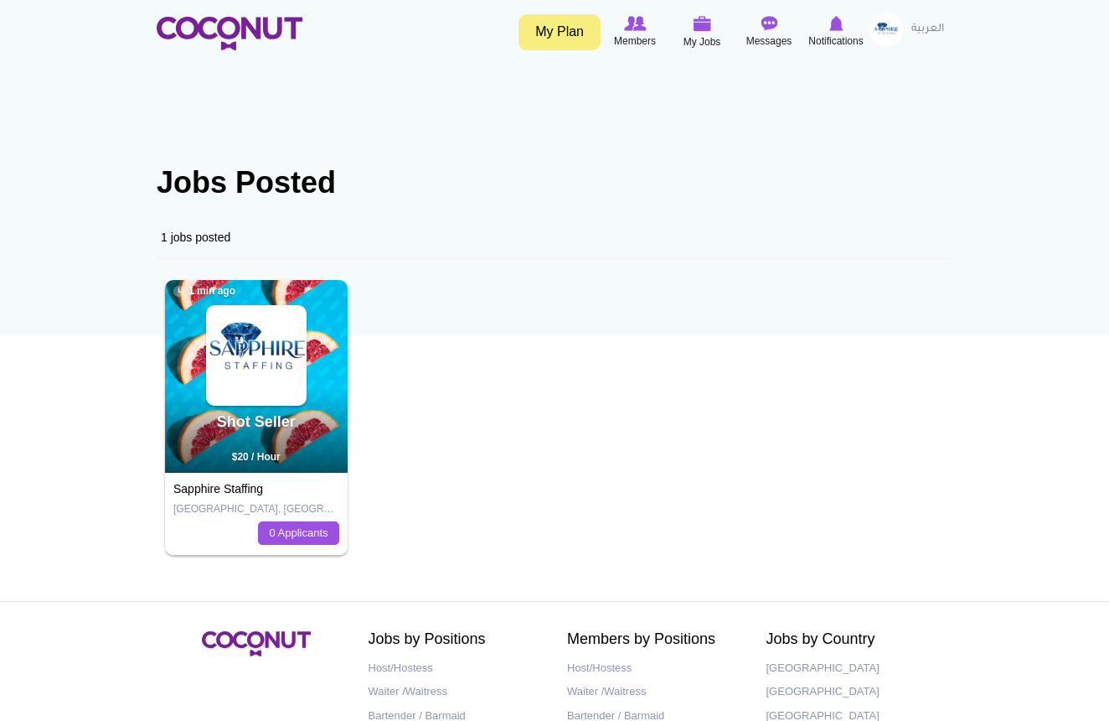
click at [318, 307] on div "Shot Seller 1 min ago $20 / Hour" at bounding box center [256, 376] width 183 height 193
click at [257, 353] on img at bounding box center [256, 355] width 97 height 97
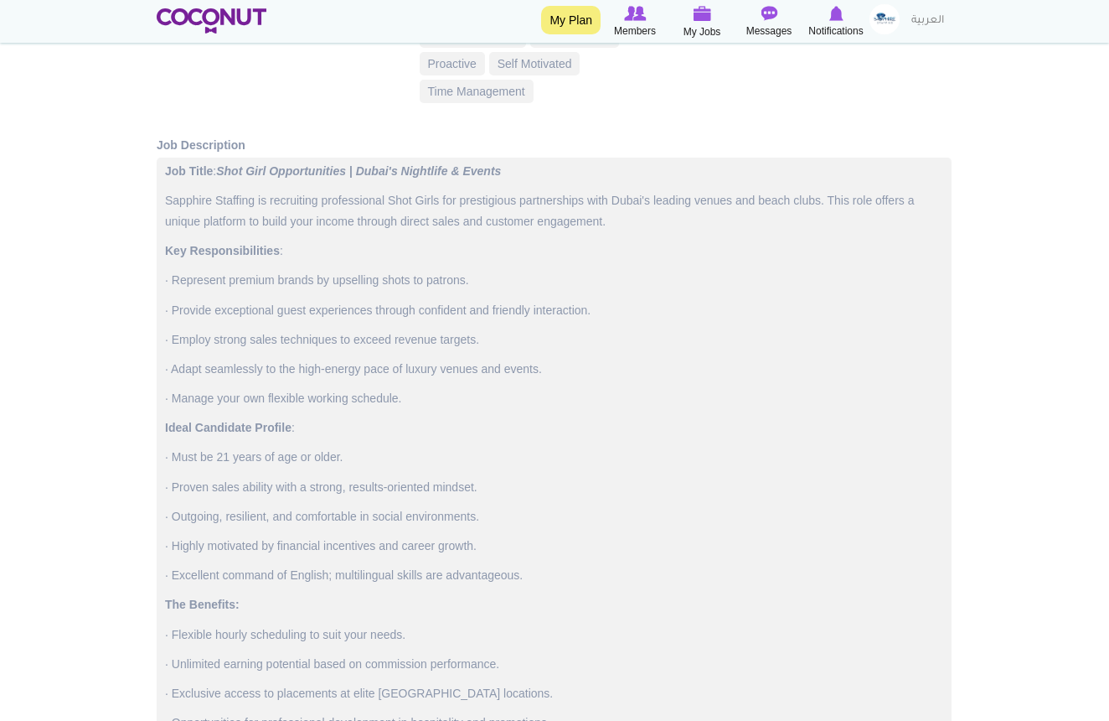
scroll to position [1014, 0]
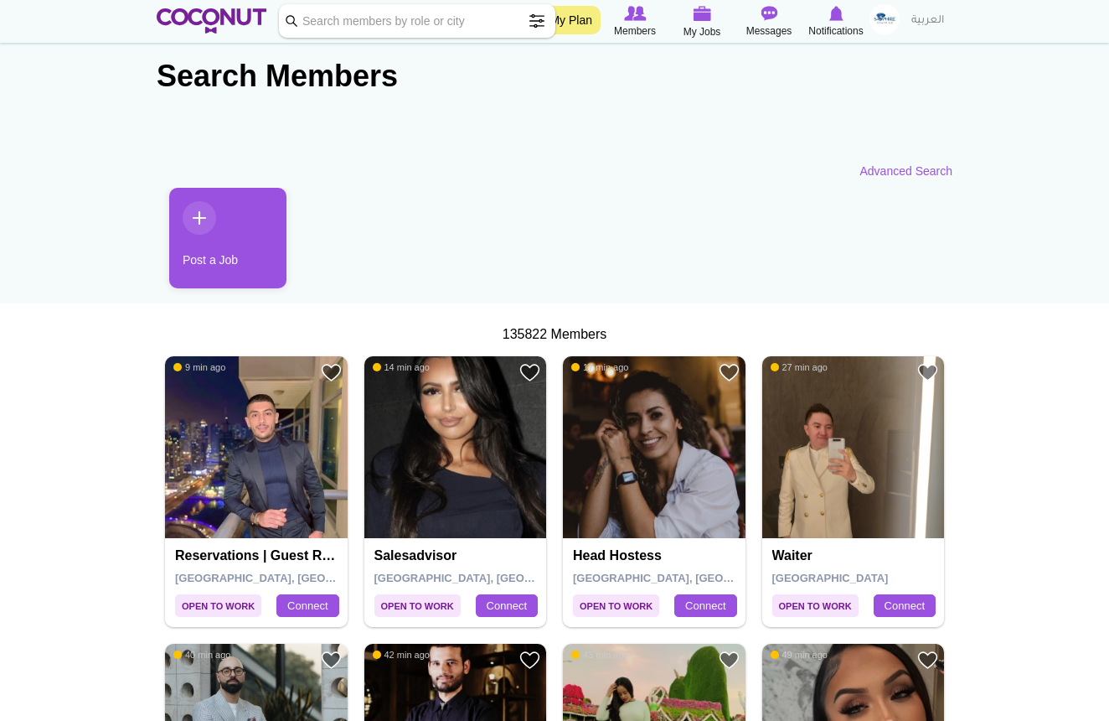
scroll to position [23, 0]
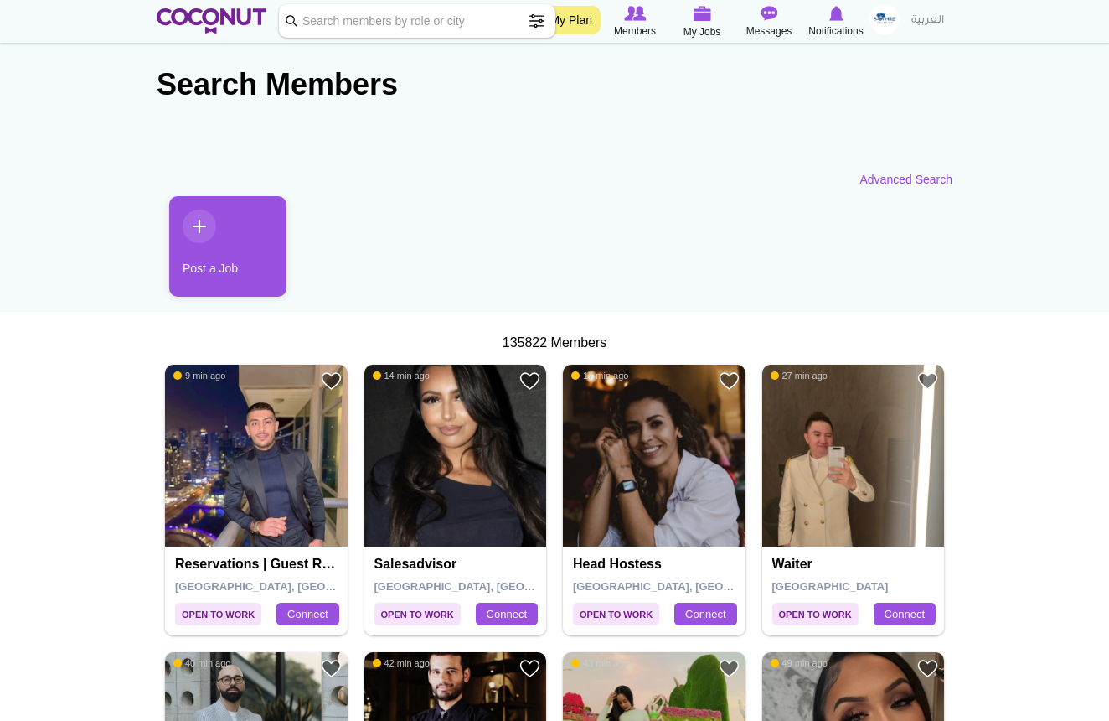
click at [894, 181] on link "Advanced Search" at bounding box center [906, 179] width 93 height 17
click at [894, 180] on link "Advanced Search" at bounding box center [906, 179] width 93 height 17
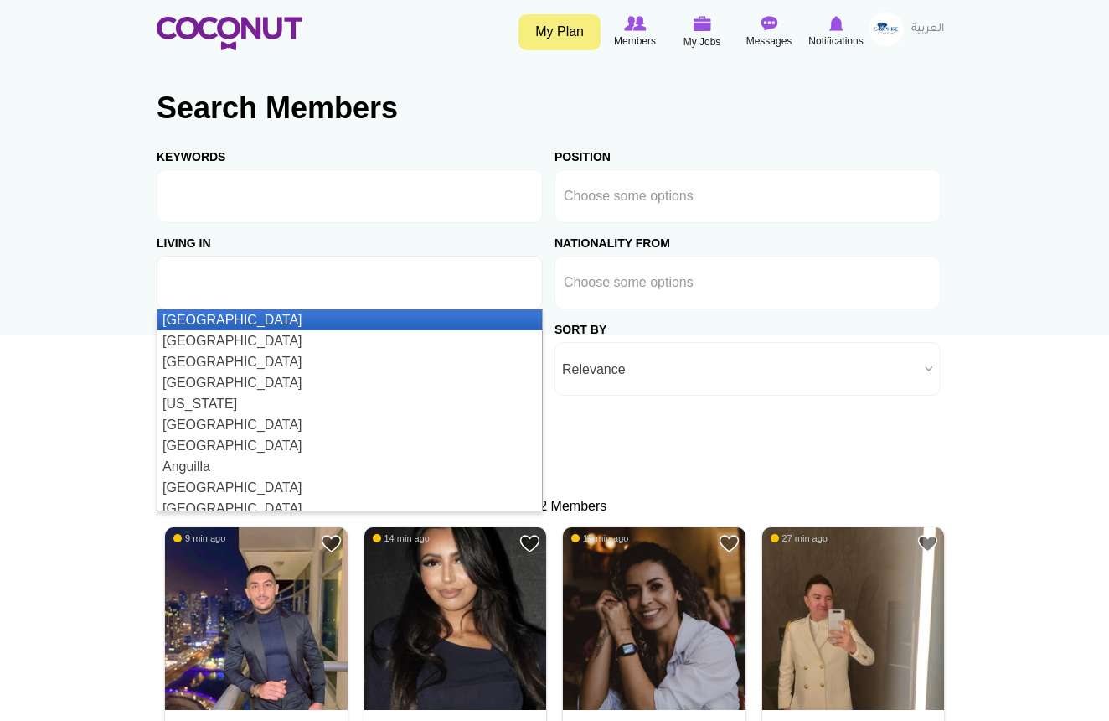
click at [328, 279] on ul at bounding box center [350, 283] width 386 height 54
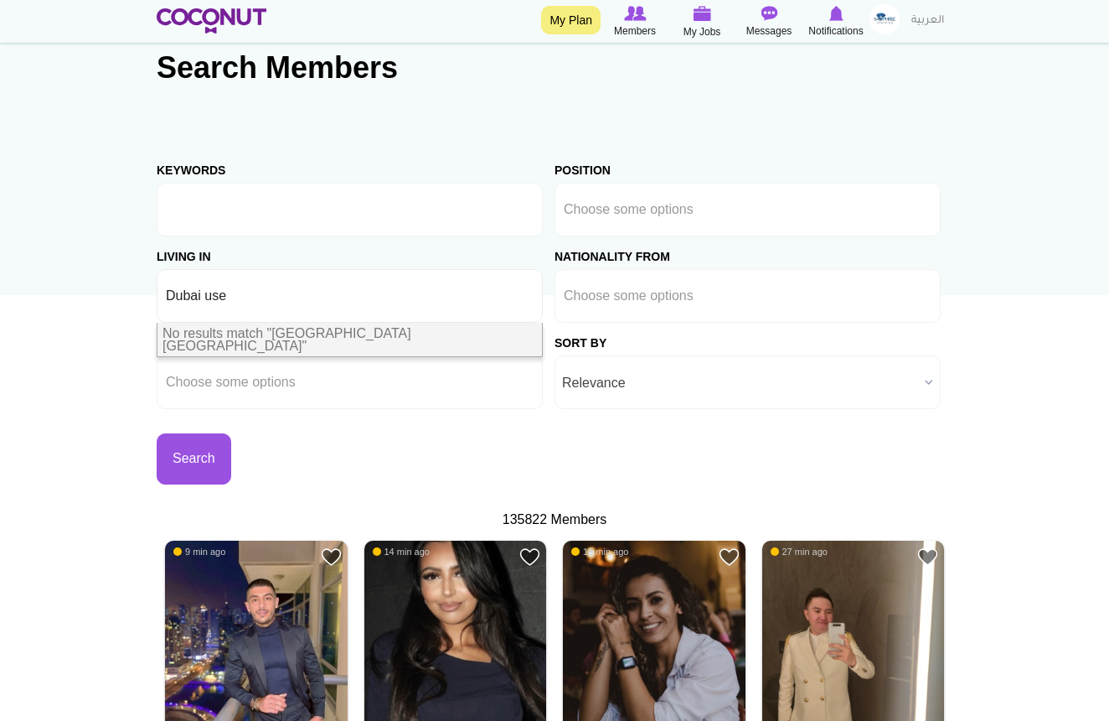
scroll to position [44, 0]
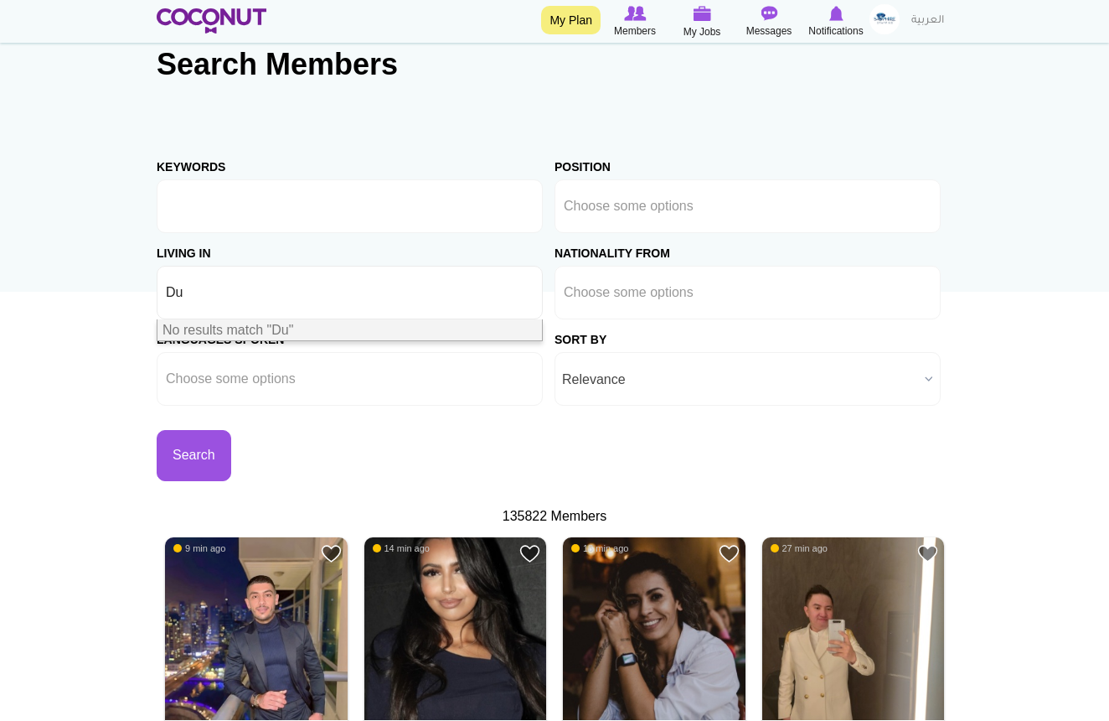
type input "D"
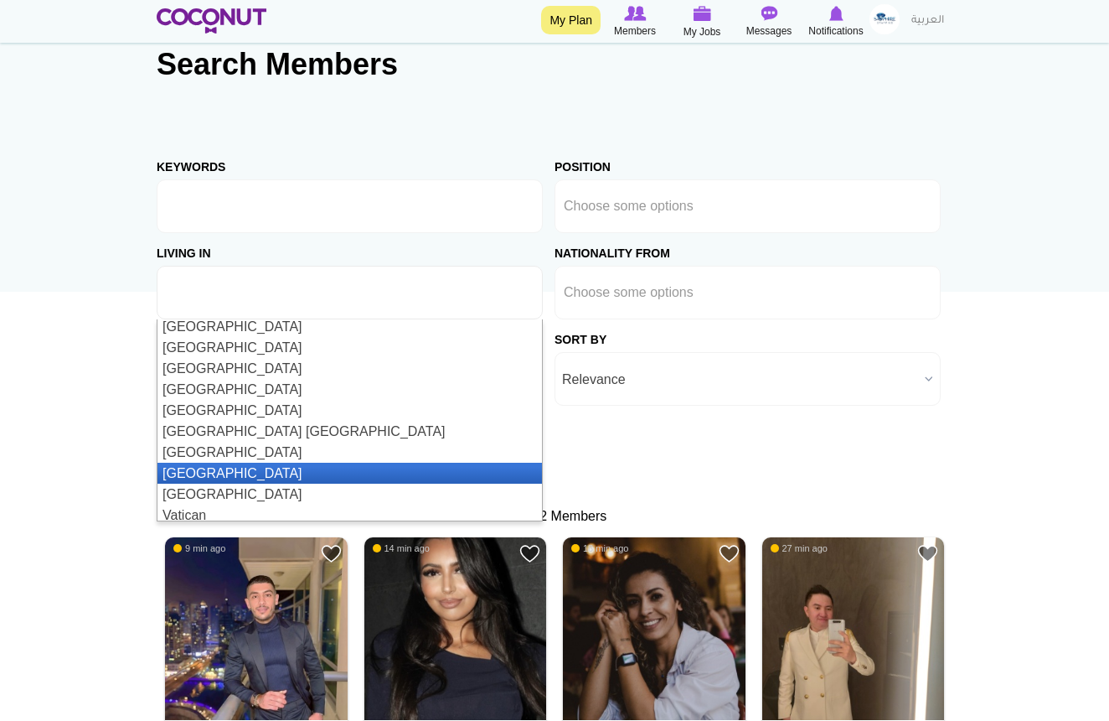
scroll to position [4881, 0]
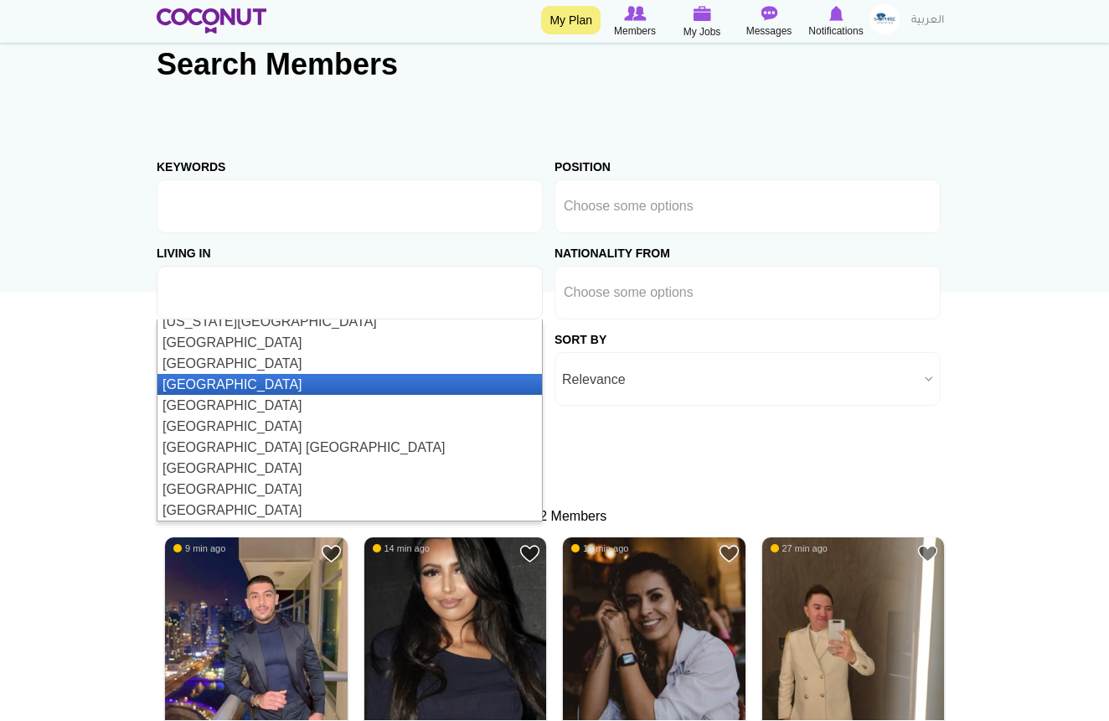
click at [271, 378] on li "[GEOGRAPHIC_DATA]" at bounding box center [350, 384] width 385 height 21
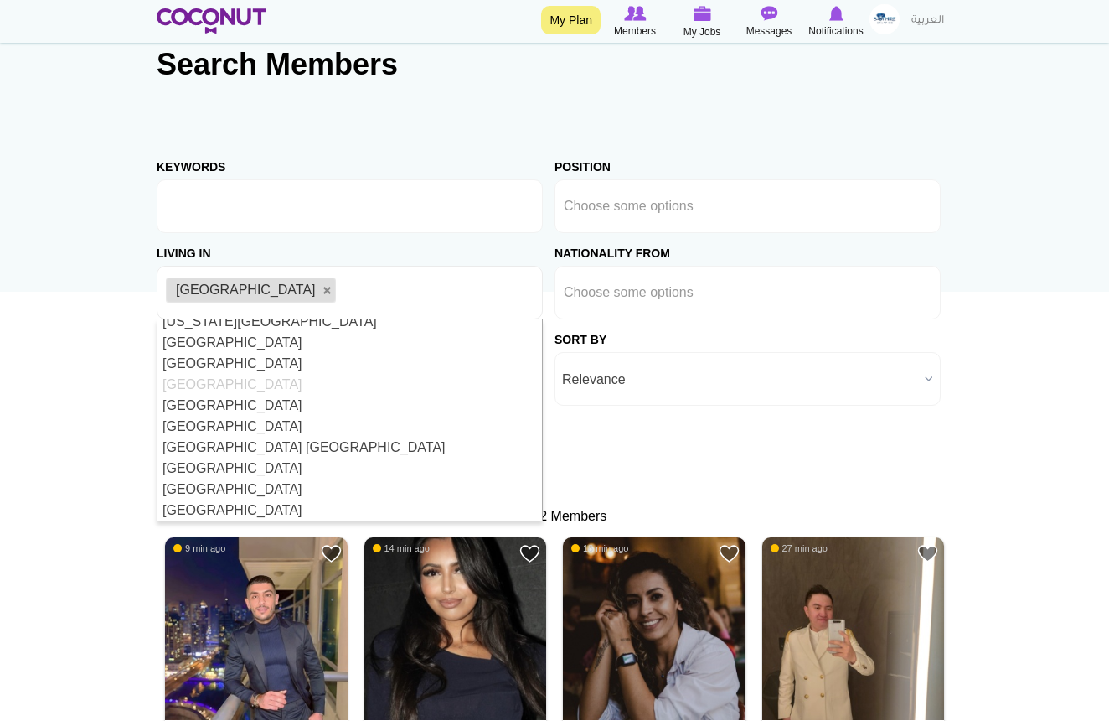
scroll to position [0, 0]
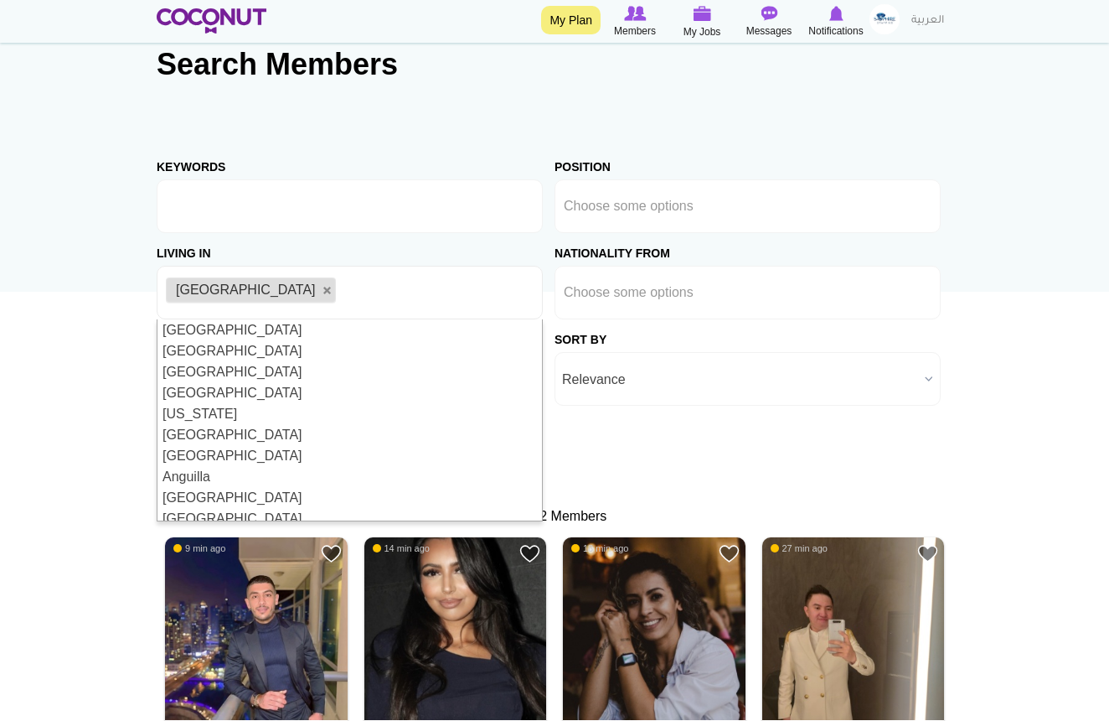
click at [532, 256] on div "Living in Afghanistan Aland Islands Albania Algeria American Samoa Andorra Ango…" at bounding box center [356, 276] width 398 height 86
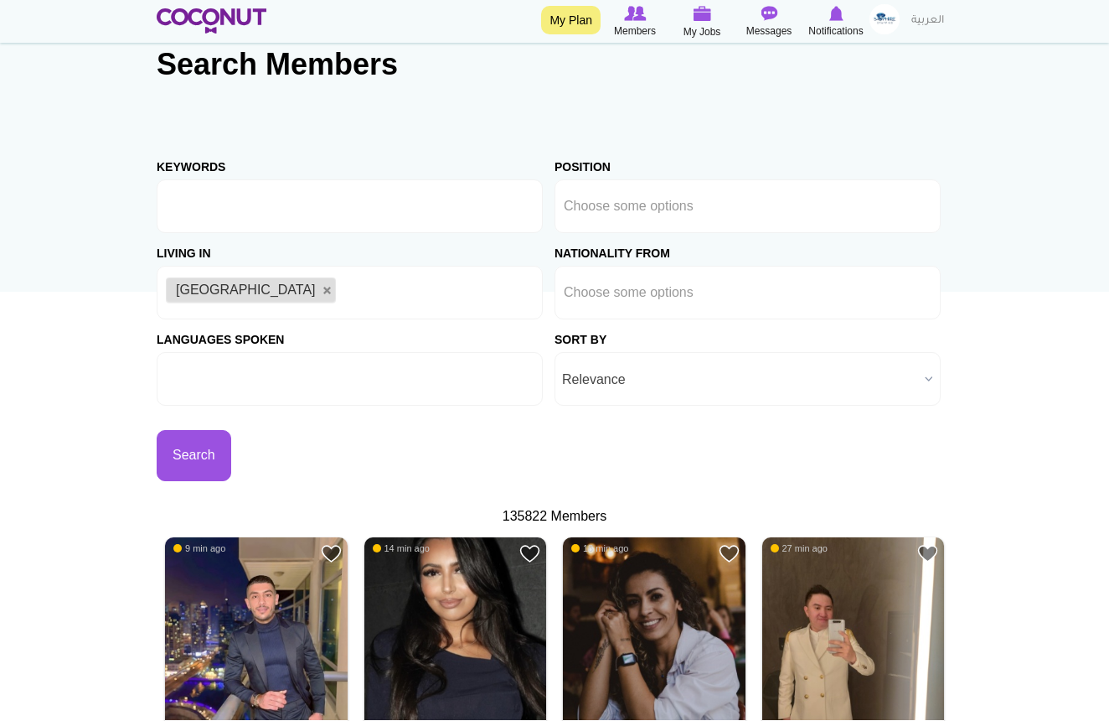
click at [341, 394] on ul at bounding box center [350, 379] width 386 height 54
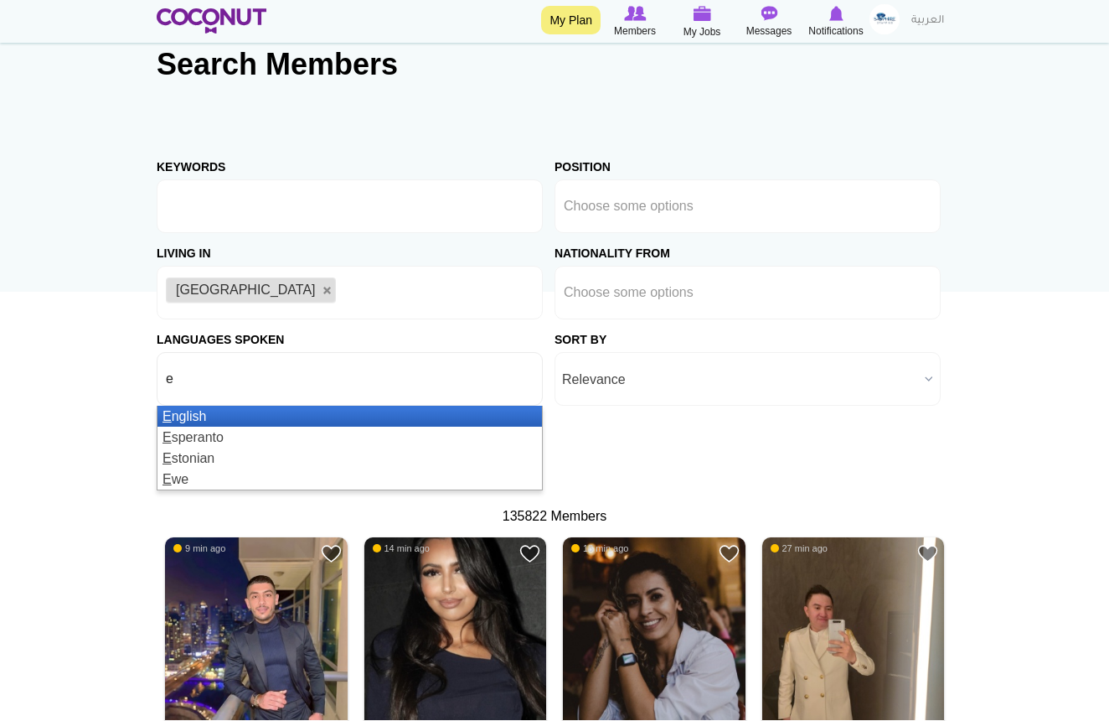
type input "e"
click at [273, 420] on li "E nglish" at bounding box center [350, 416] width 385 height 21
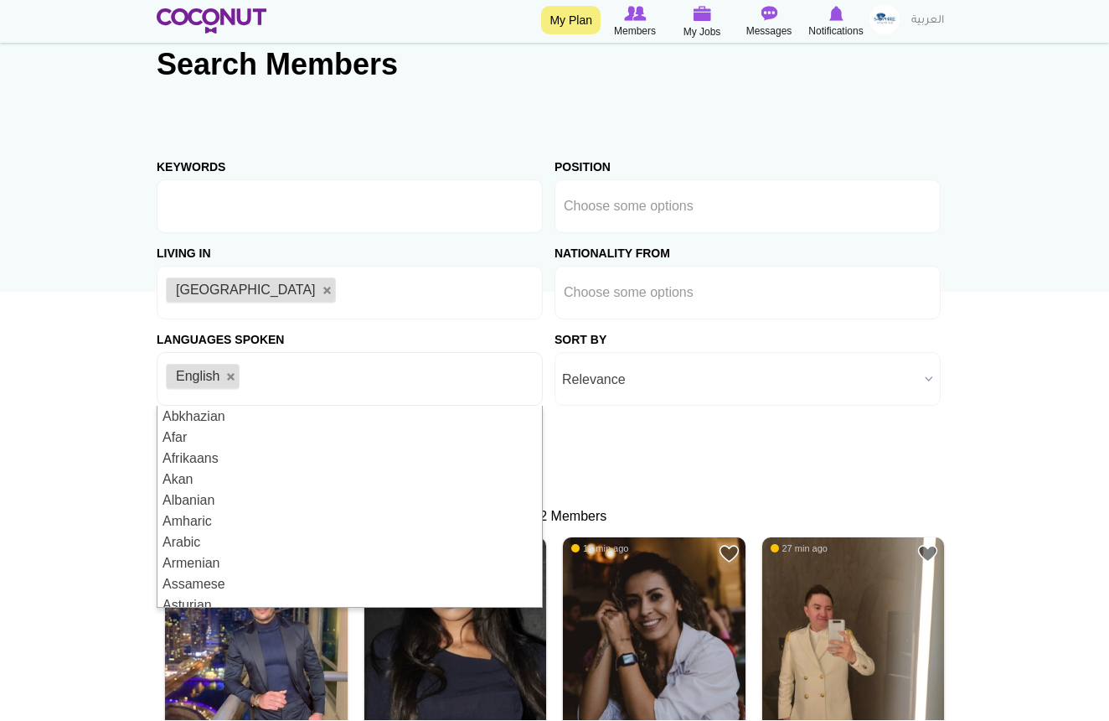
click at [627, 437] on div "Keywords Position Host/Hostess Bartender/Barmaid Waiter/Waitress Personal Assis…" at bounding box center [555, 314] width 796 height 334
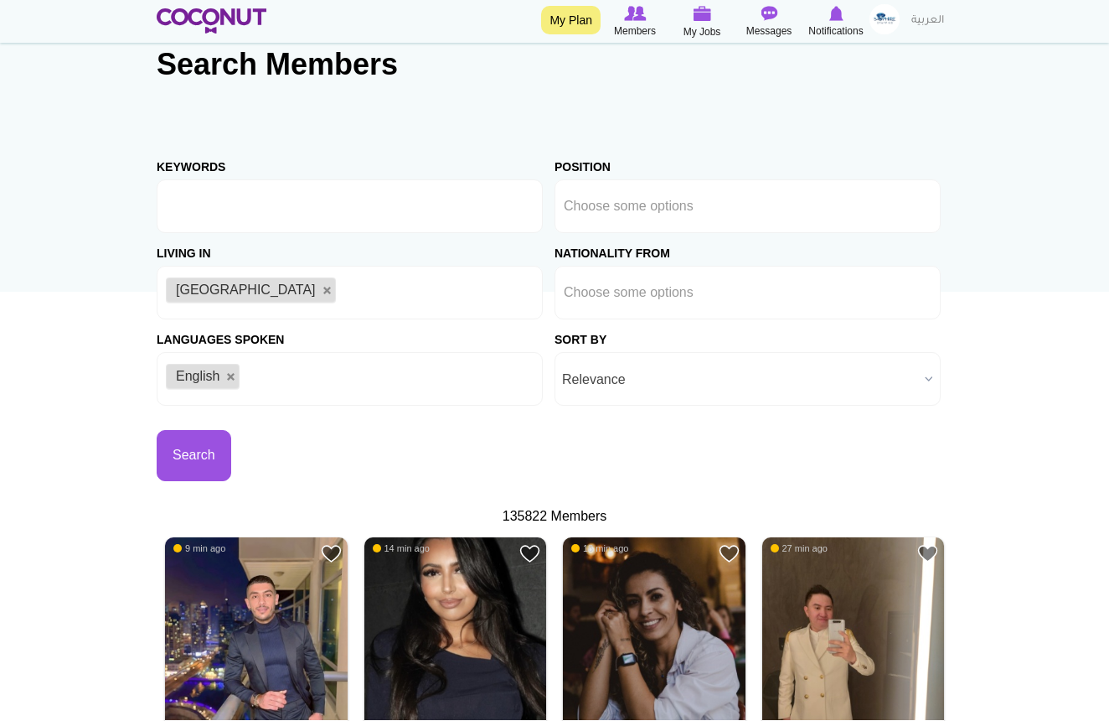
click at [668, 370] on span "Relevance" at bounding box center [740, 380] width 356 height 54
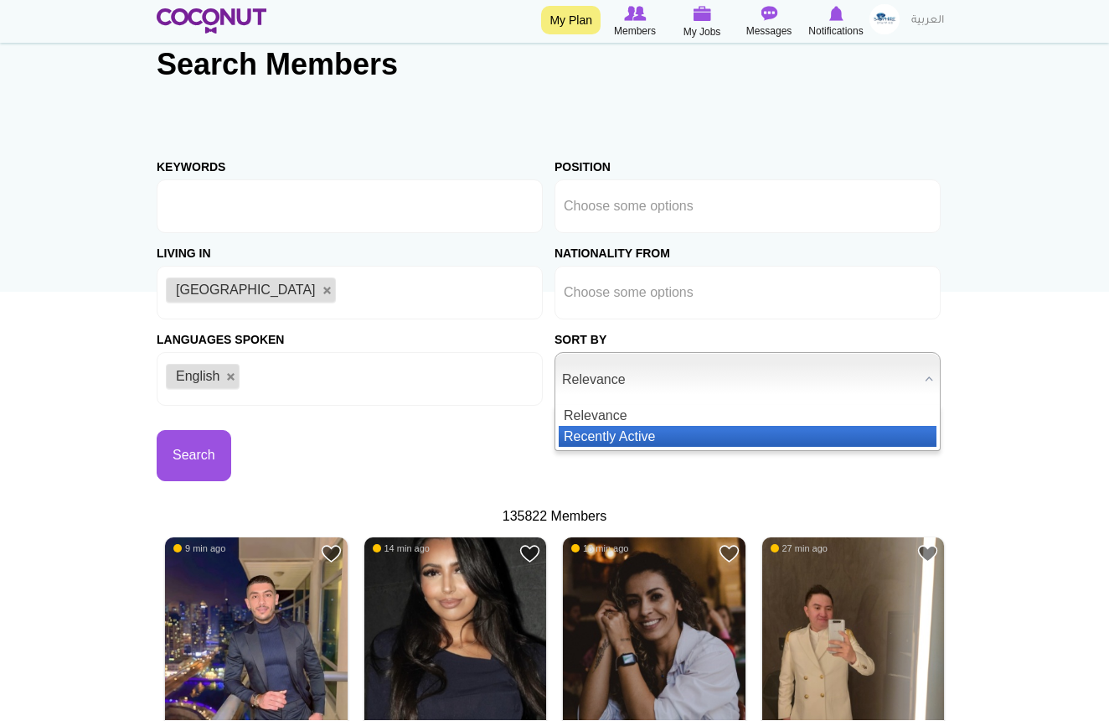
click at [653, 436] on li "Recently Active" at bounding box center [748, 436] width 378 height 21
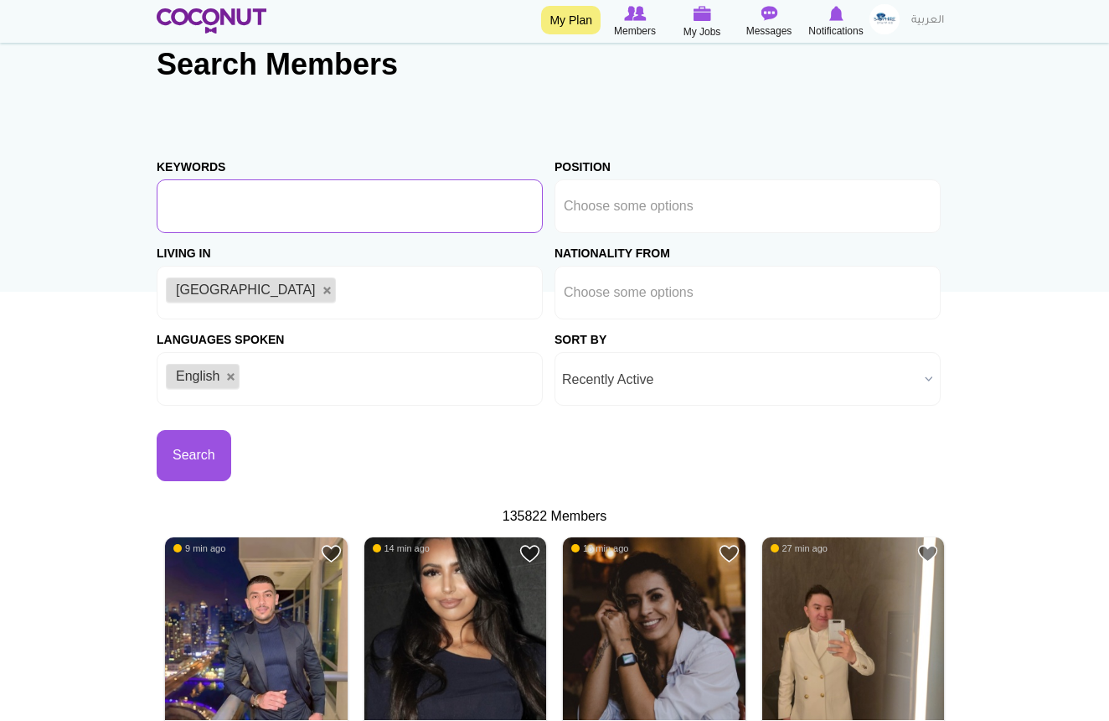
click at [362, 224] on input "Keywords" at bounding box center [350, 206] width 386 height 54
click at [701, 447] on div "Keywords Position Host/Hostess Bartender/Barmaid Waiter/Waitress Personal Assis…" at bounding box center [555, 314] width 796 height 334
click at [630, 200] on input "text" at bounding box center [640, 206] width 152 height 15
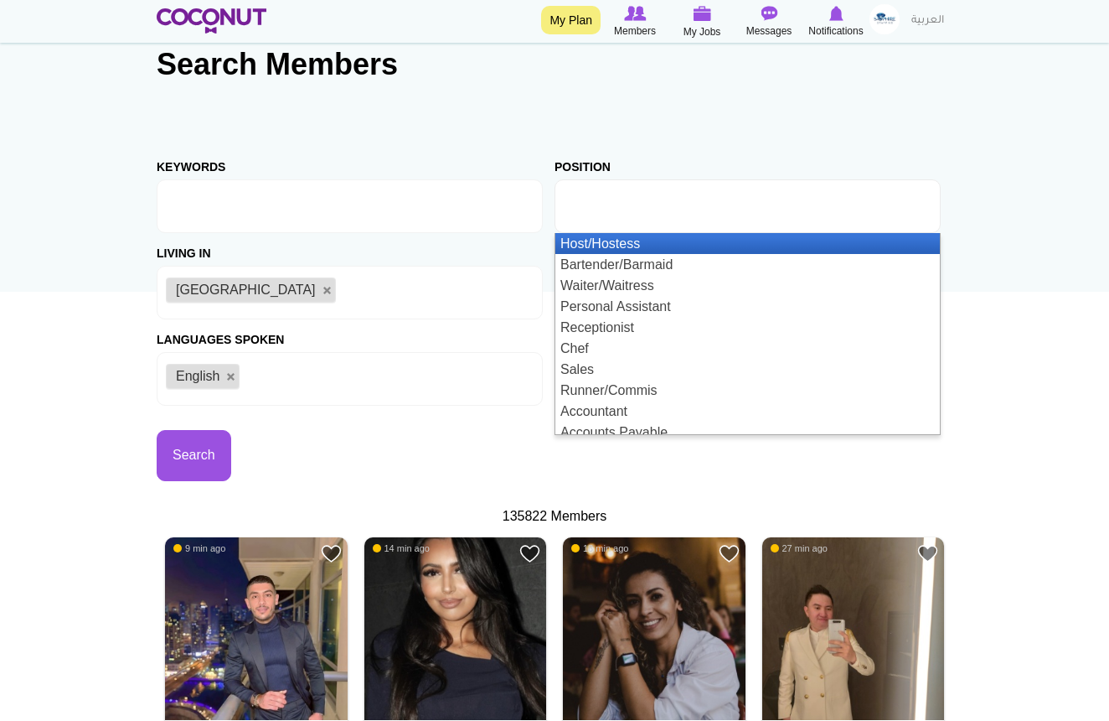
click at [615, 245] on li "Host/Hostess" at bounding box center [748, 243] width 385 height 21
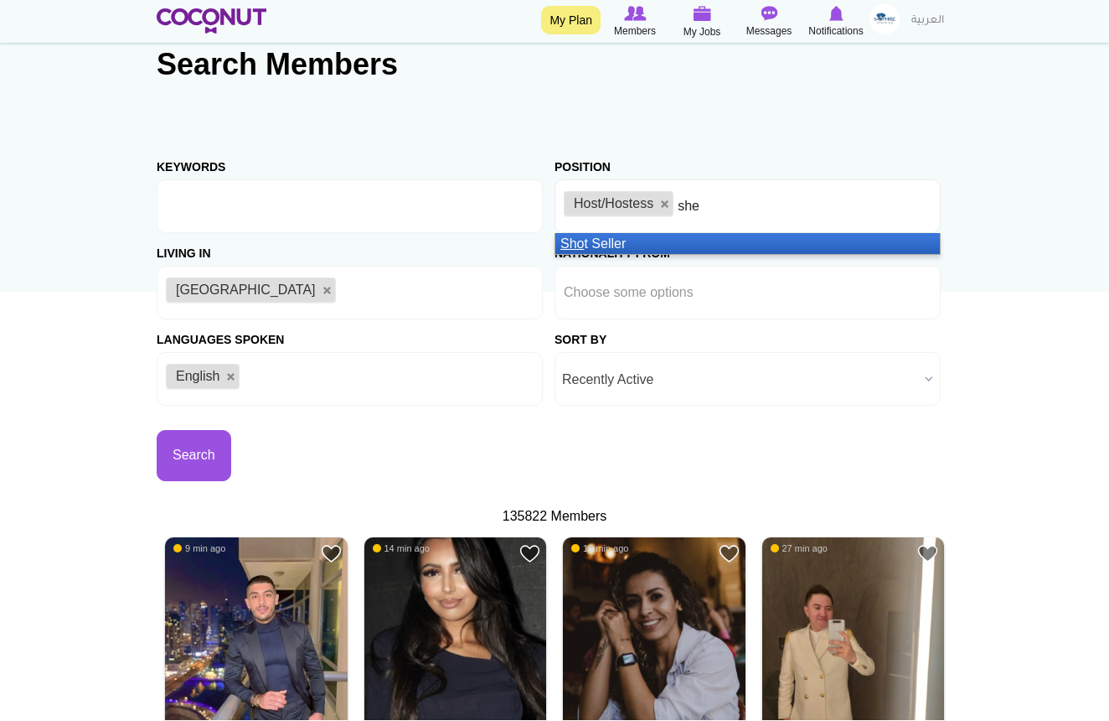
type input "she"
drag, startPoint x: 678, startPoint y: 235, endPoint x: 659, endPoint y: 247, distance: 23.0
click at [659, 247] on li "Sho t Seller" at bounding box center [748, 243] width 385 height 21
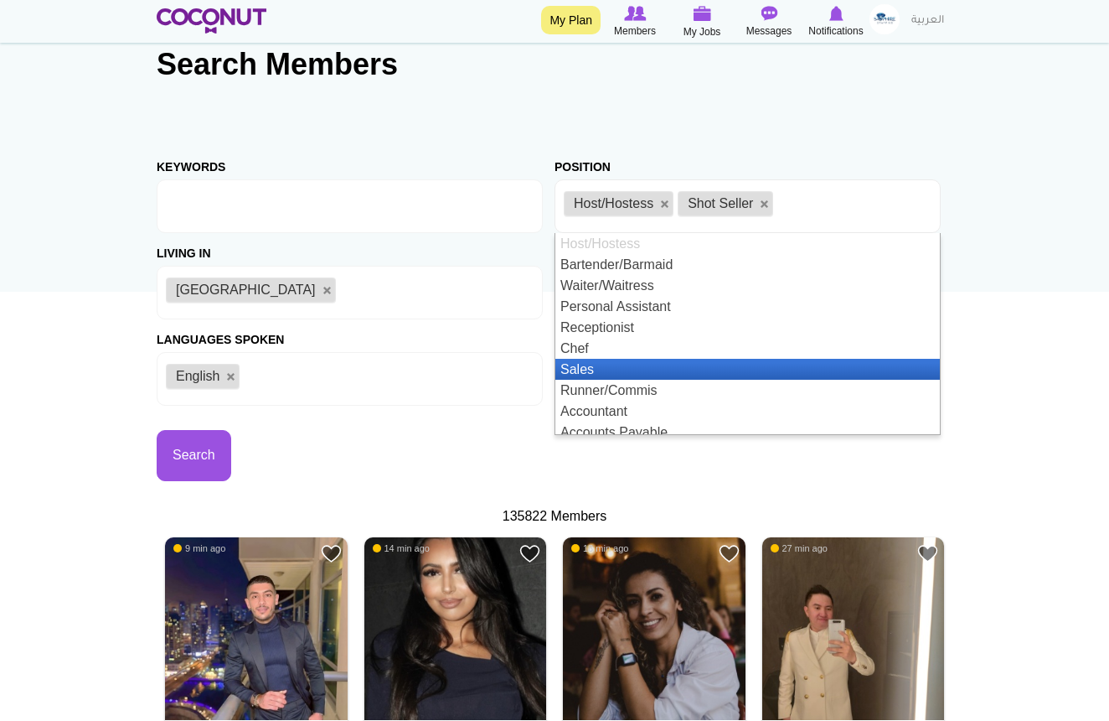
click at [662, 360] on li "Sales" at bounding box center [748, 369] width 385 height 21
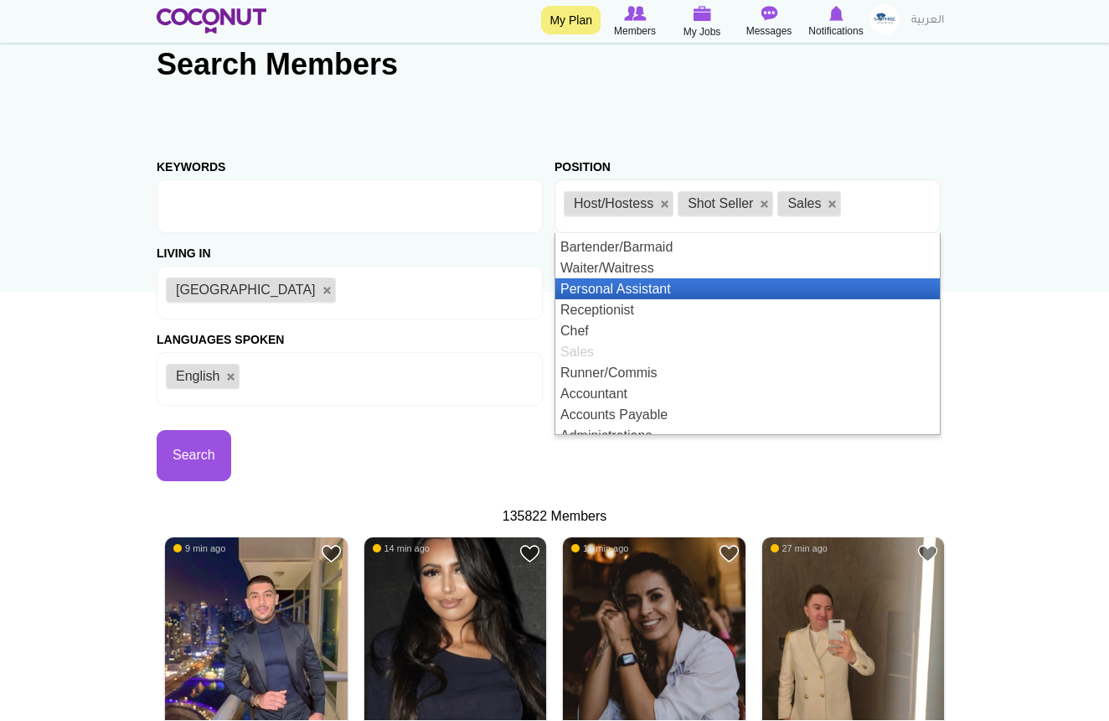
scroll to position [21, 0]
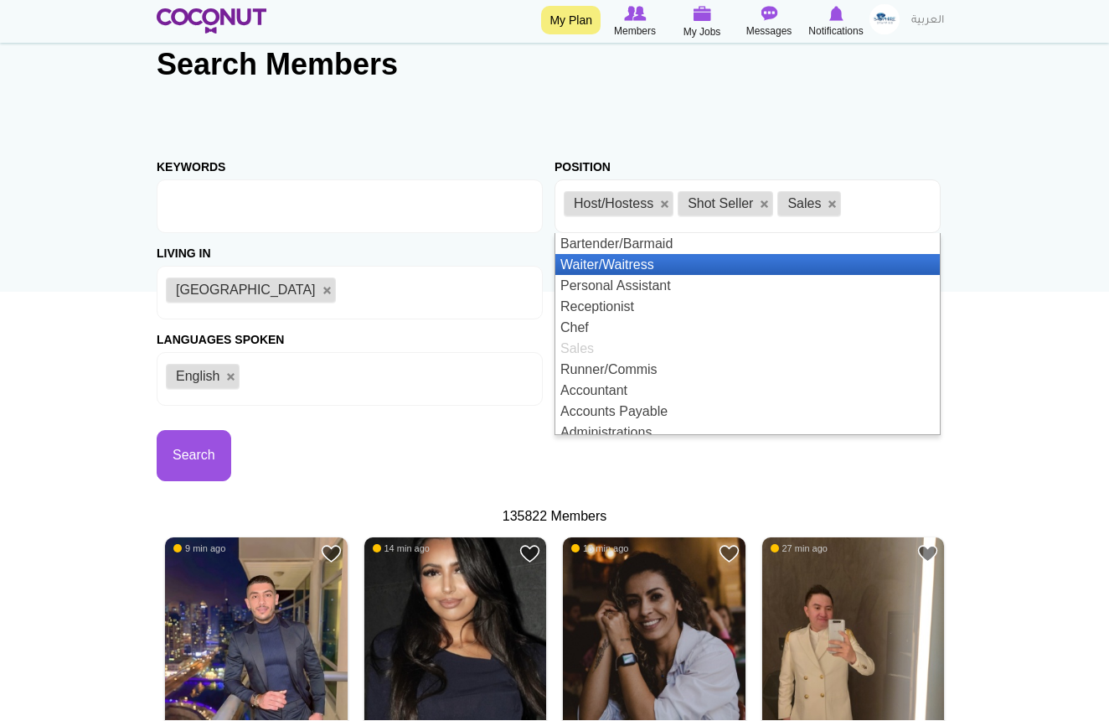
click at [640, 267] on li "Waiter/Waitress" at bounding box center [748, 264] width 385 height 21
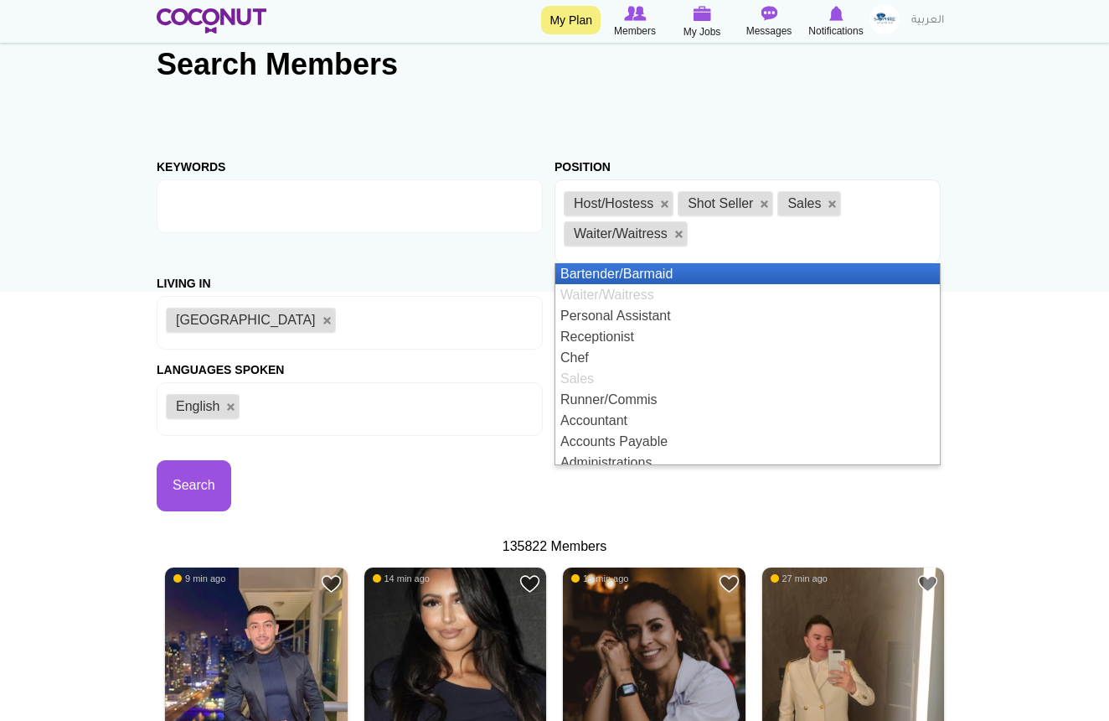
click at [639, 275] on li "Bartender/Barmaid" at bounding box center [748, 273] width 385 height 21
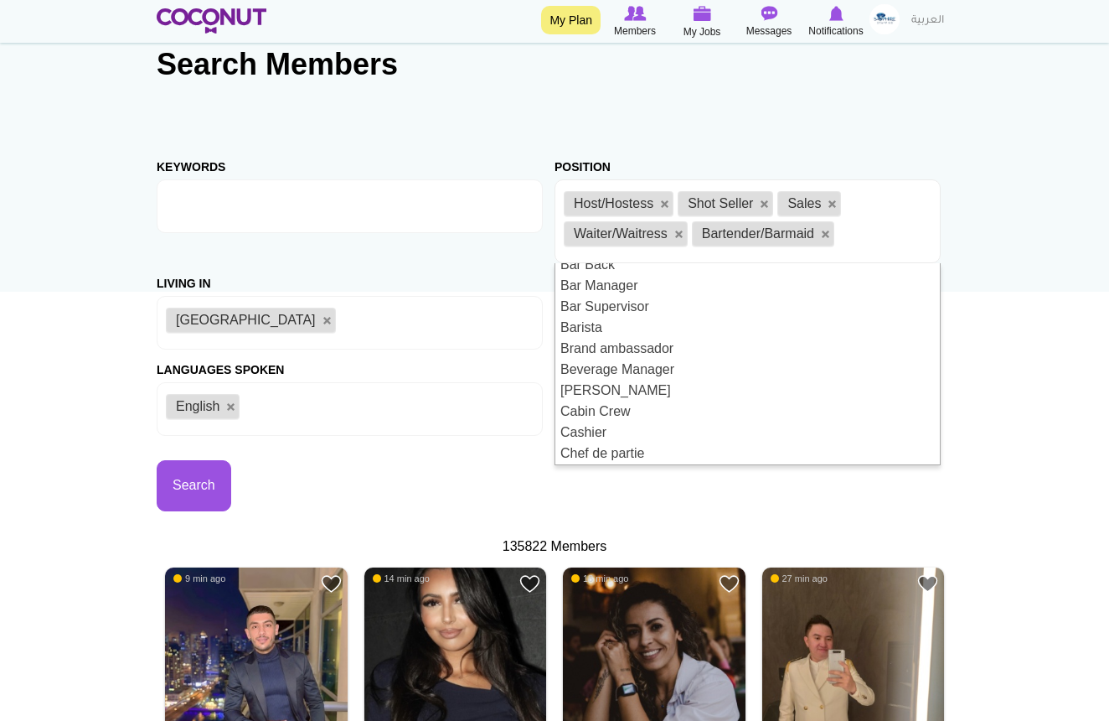
scroll to position [346, 0]
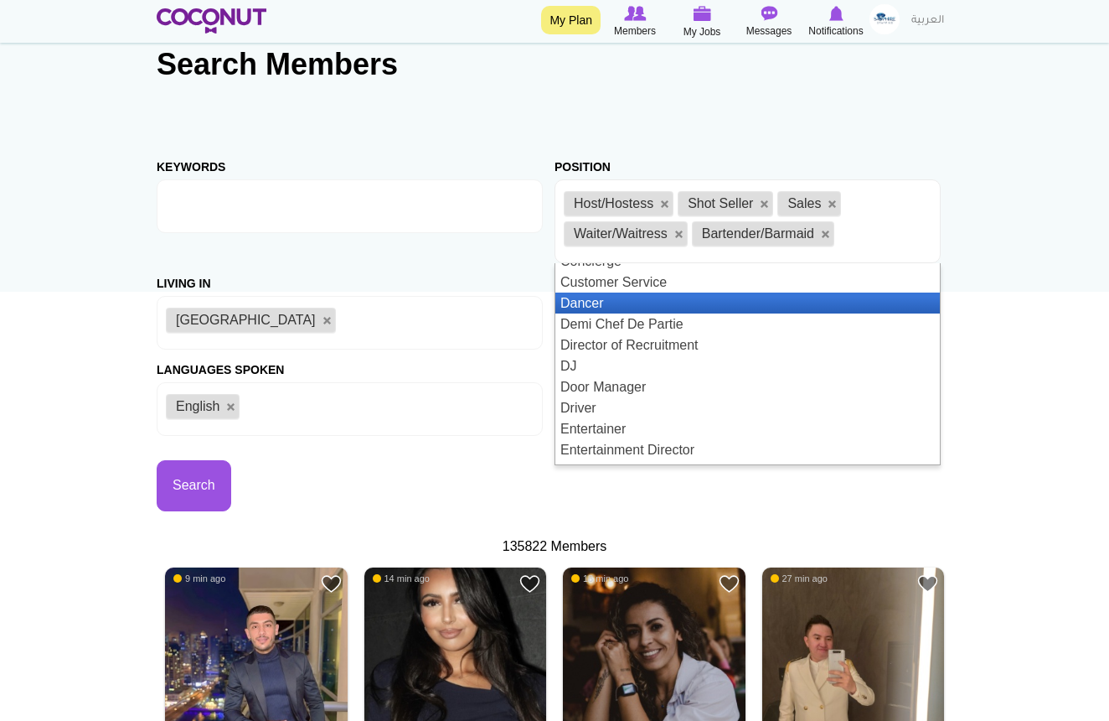
click at [590, 299] on li "Dancer" at bounding box center [748, 302] width 385 height 21
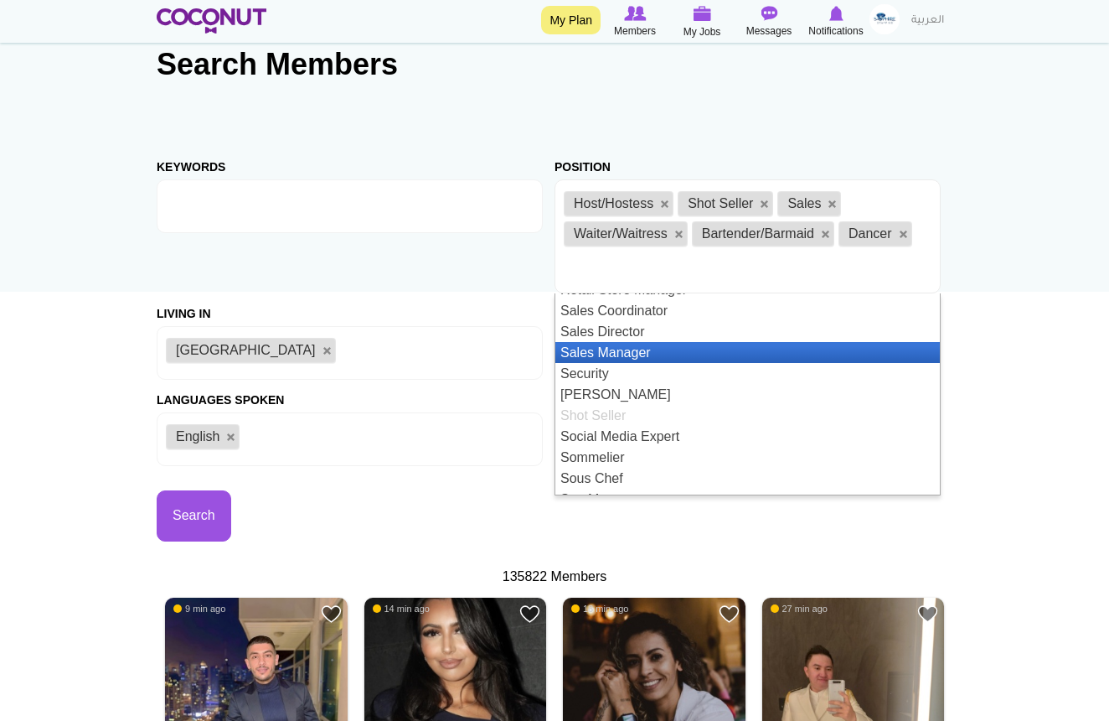
scroll to position [1894, 0]
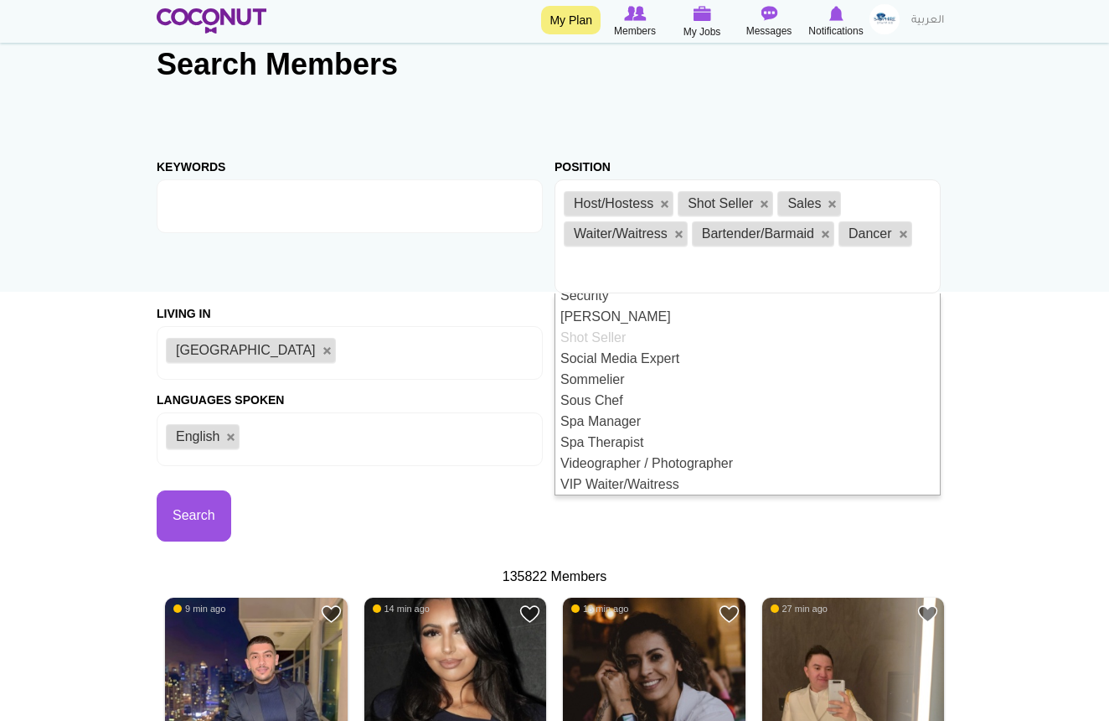
click at [516, 525] on div "Search" at bounding box center [356, 503] width 398 height 75
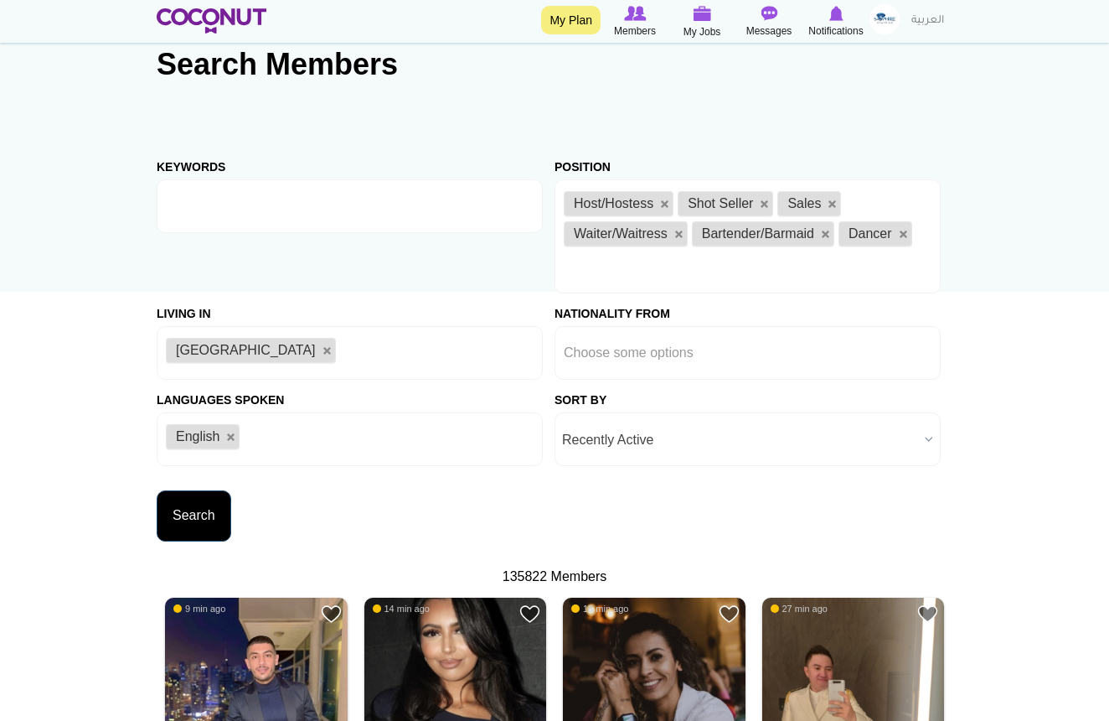
click at [214, 514] on button "Search" at bounding box center [194, 515] width 75 height 51
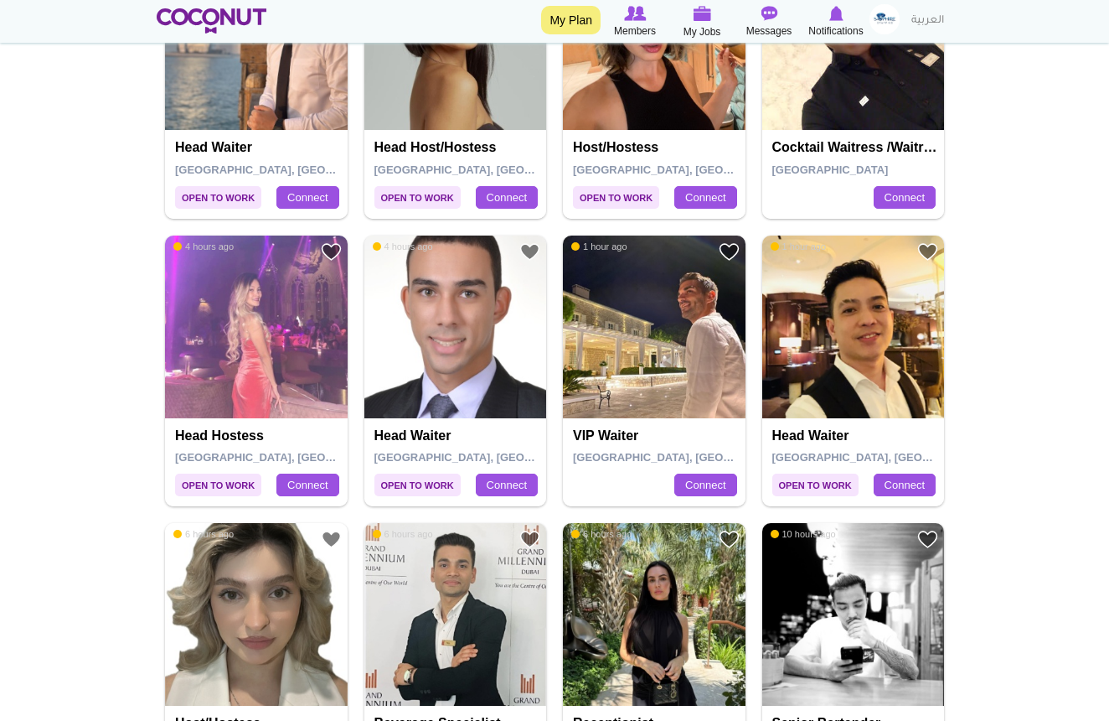
scroll to position [1569, 0]
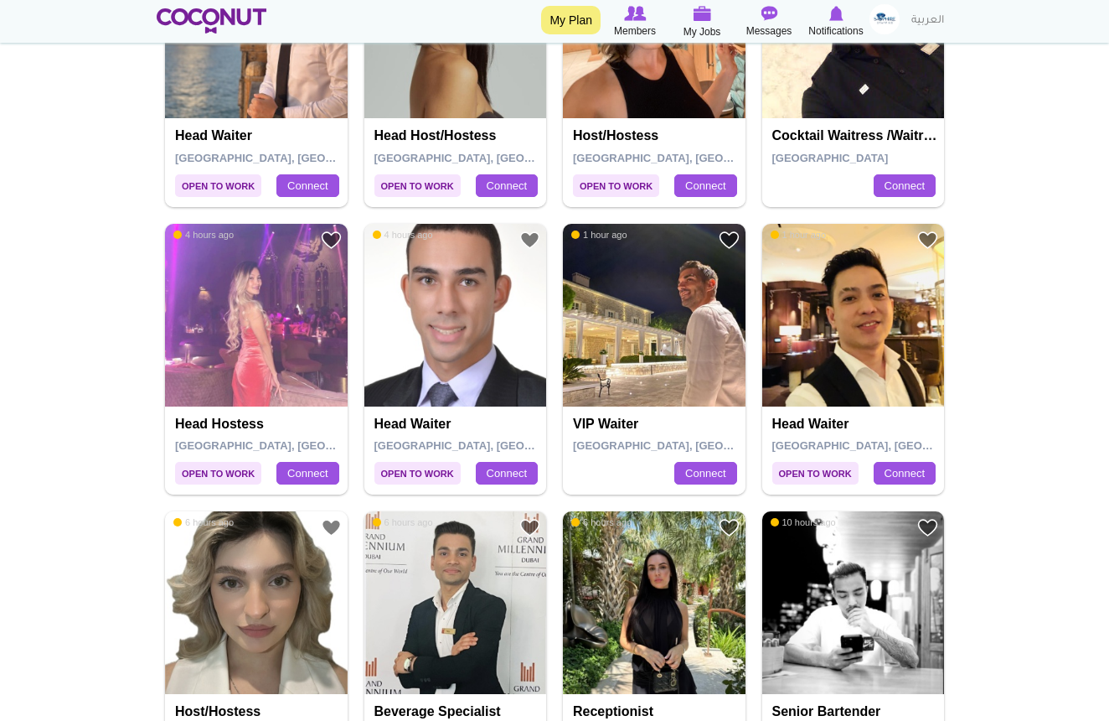
click at [265, 370] on img at bounding box center [256, 315] width 183 height 183
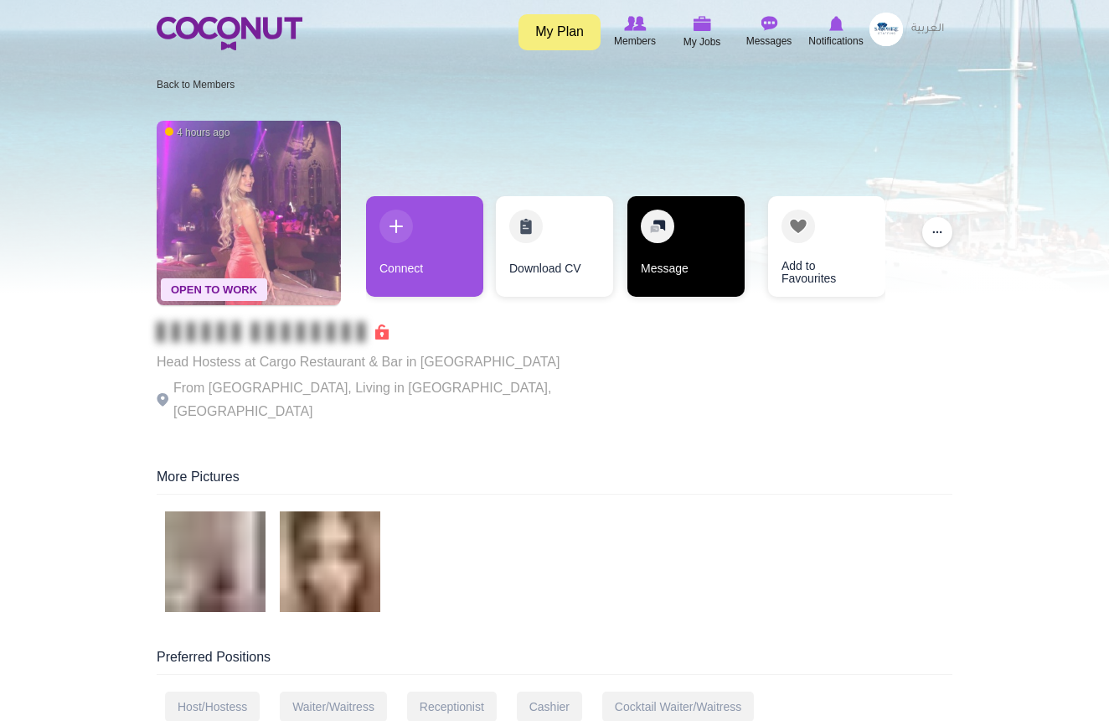
click at [651, 239] on link "Message" at bounding box center [686, 246] width 117 height 101
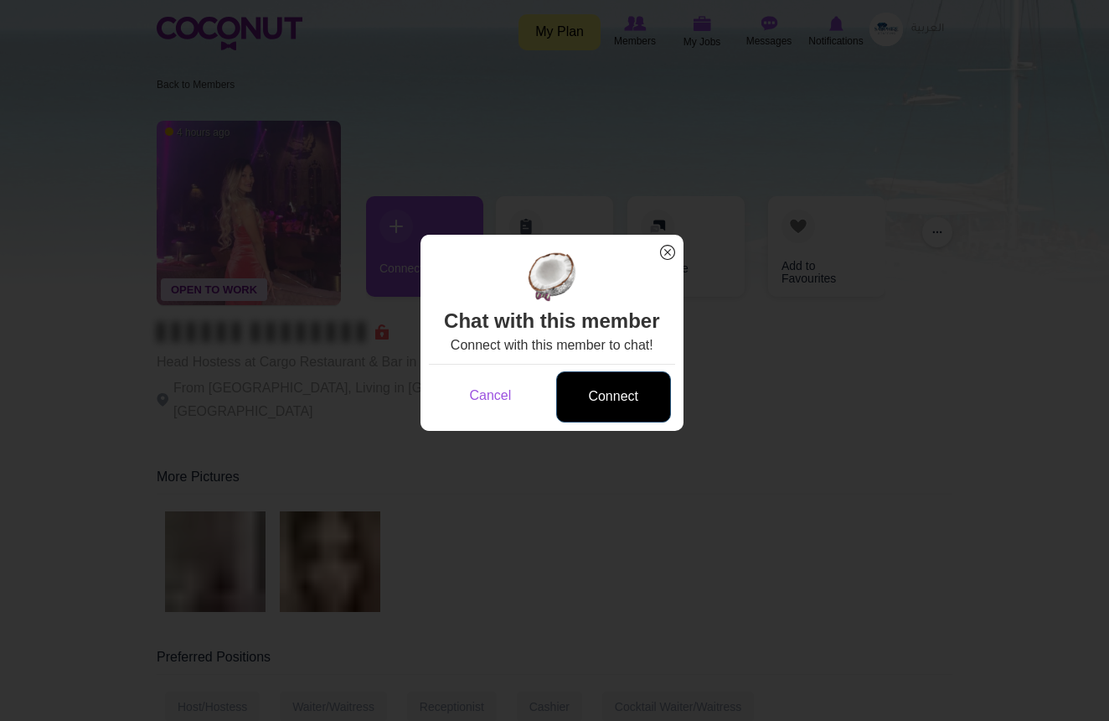
click at [610, 405] on link "Connect" at bounding box center [613, 396] width 115 height 51
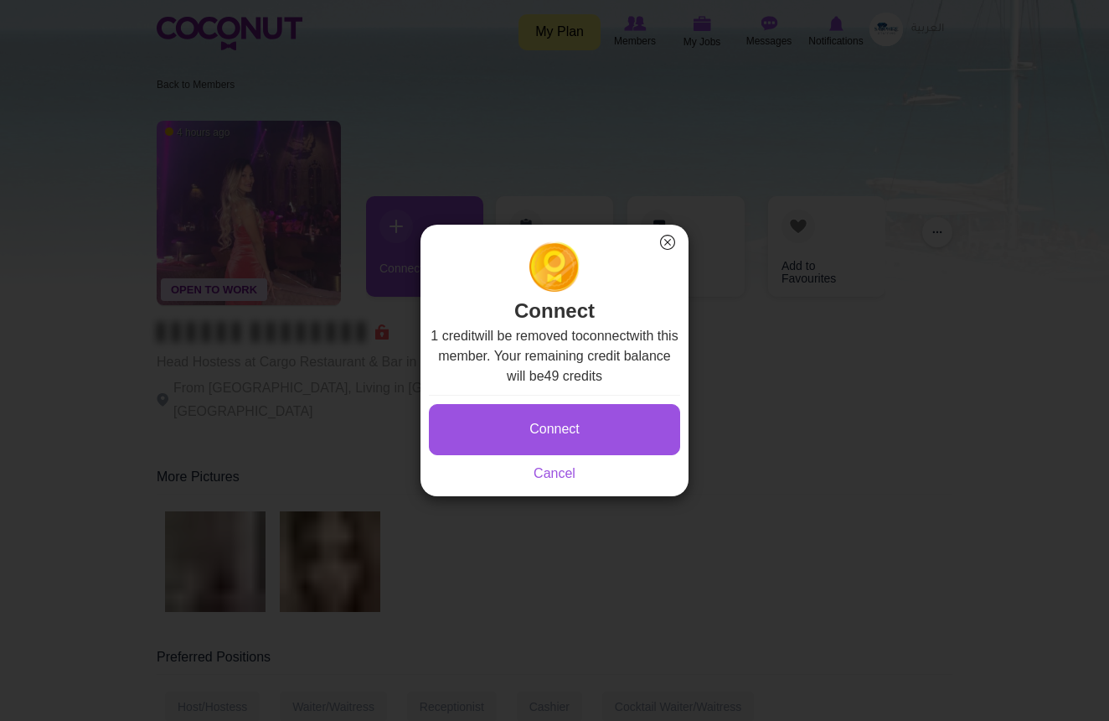
click at [590, 473] on div "Connect Saving... Cancel" at bounding box center [554, 439] width 251 height 89
click at [560, 474] on link "Cancel" at bounding box center [555, 473] width 42 height 14
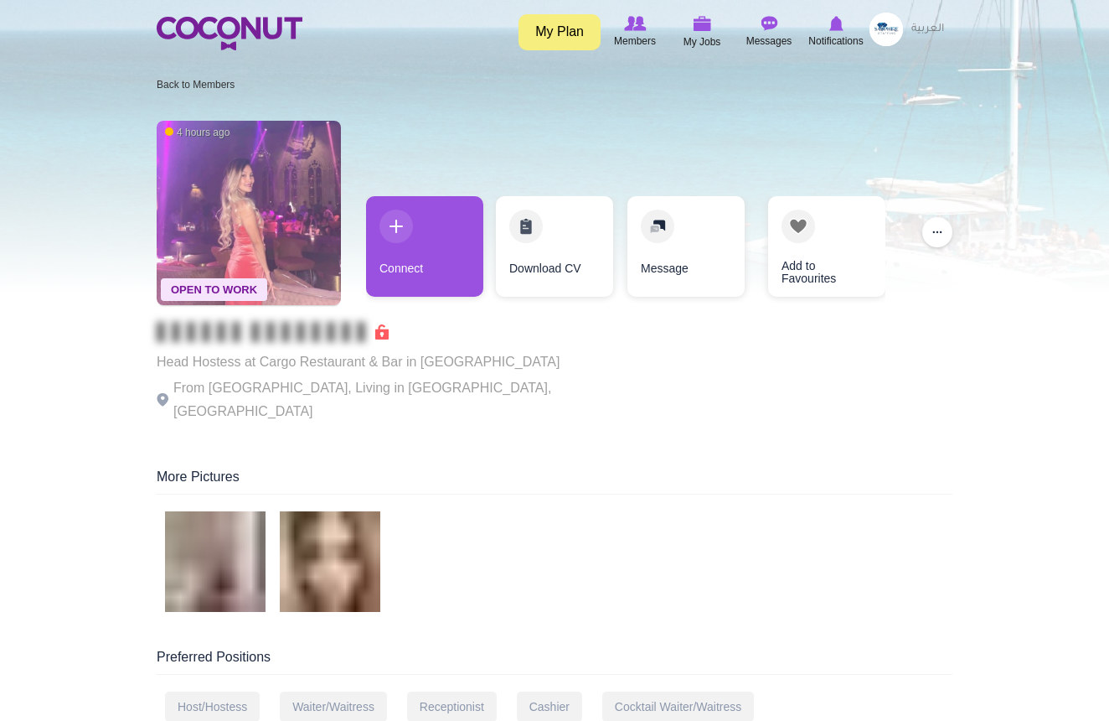
click at [225, 300] on span "Open To Work" at bounding box center [214, 289] width 106 height 23
click at [385, 331] on span at bounding box center [273, 331] width 232 height 17
click at [314, 334] on span at bounding box center [316, 332] width 8 height 20
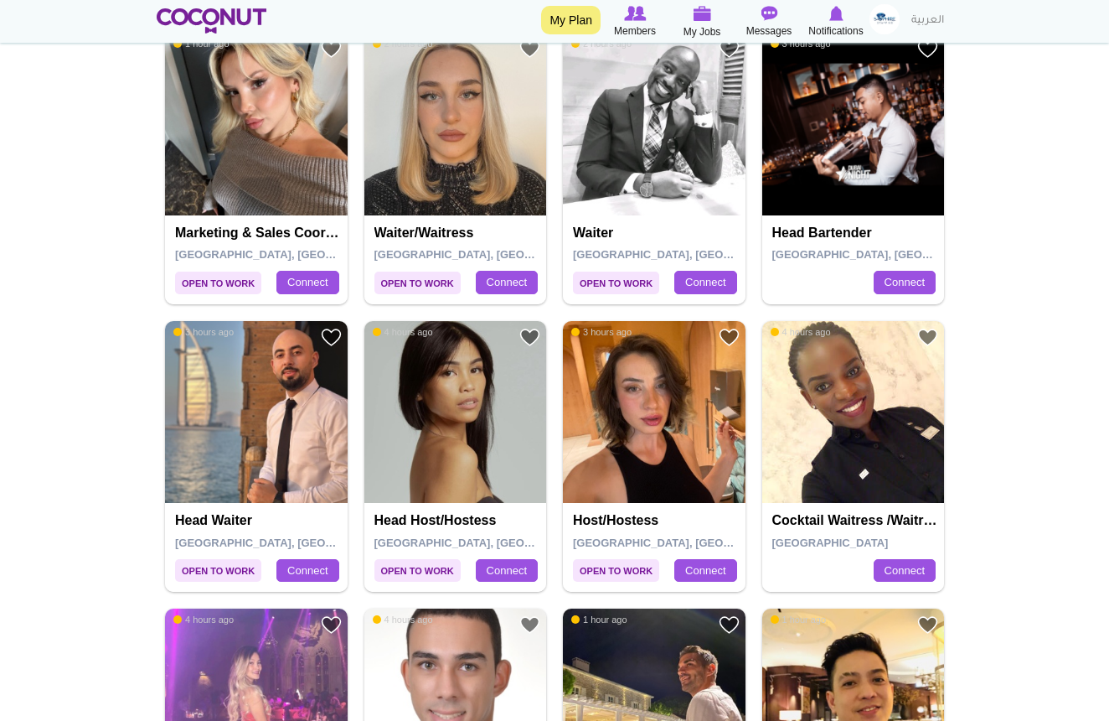
scroll to position [1191, 0]
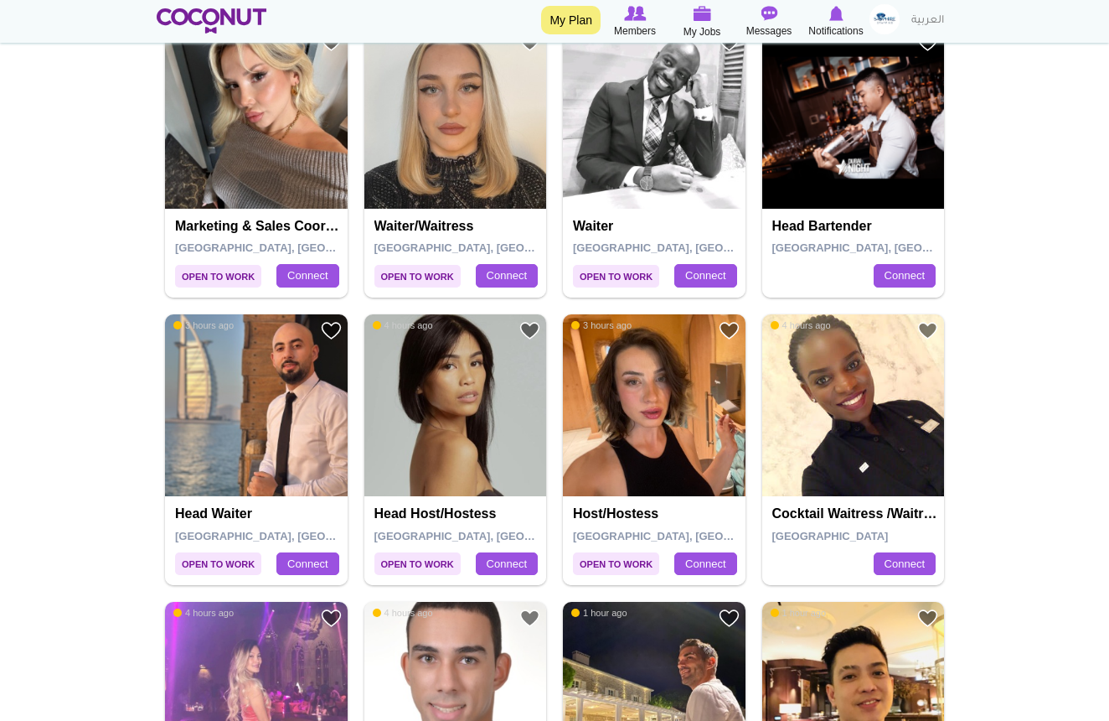
click at [414, 553] on span "Open to Work" at bounding box center [418, 563] width 86 height 23
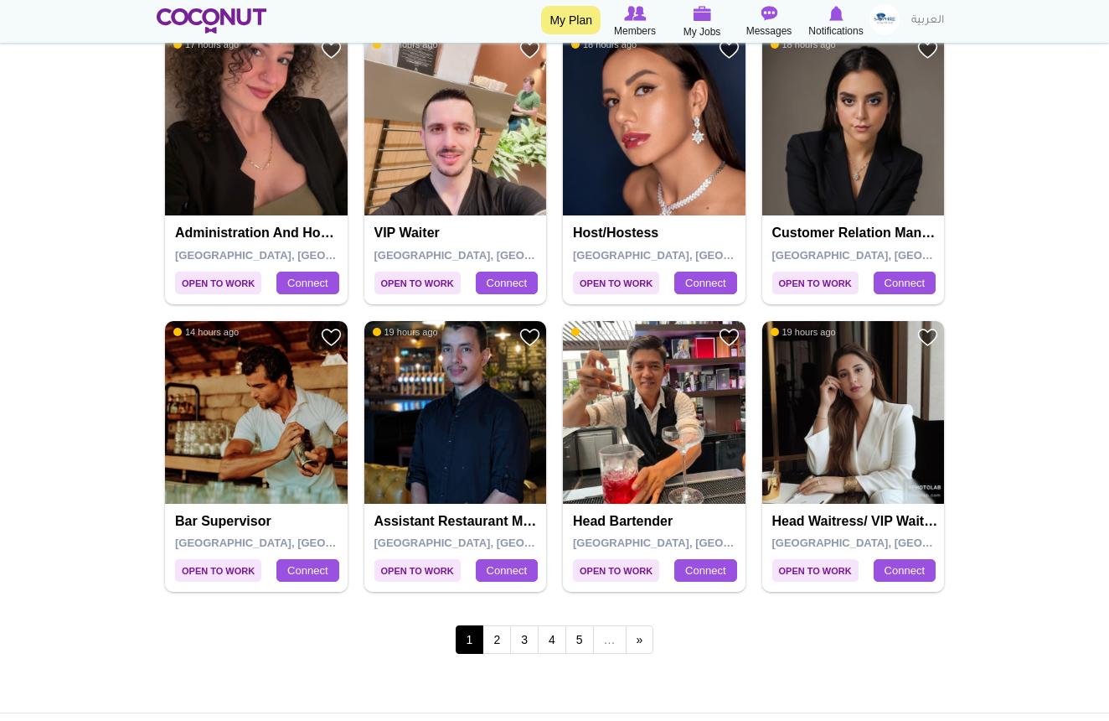
scroll to position [2934, 0]
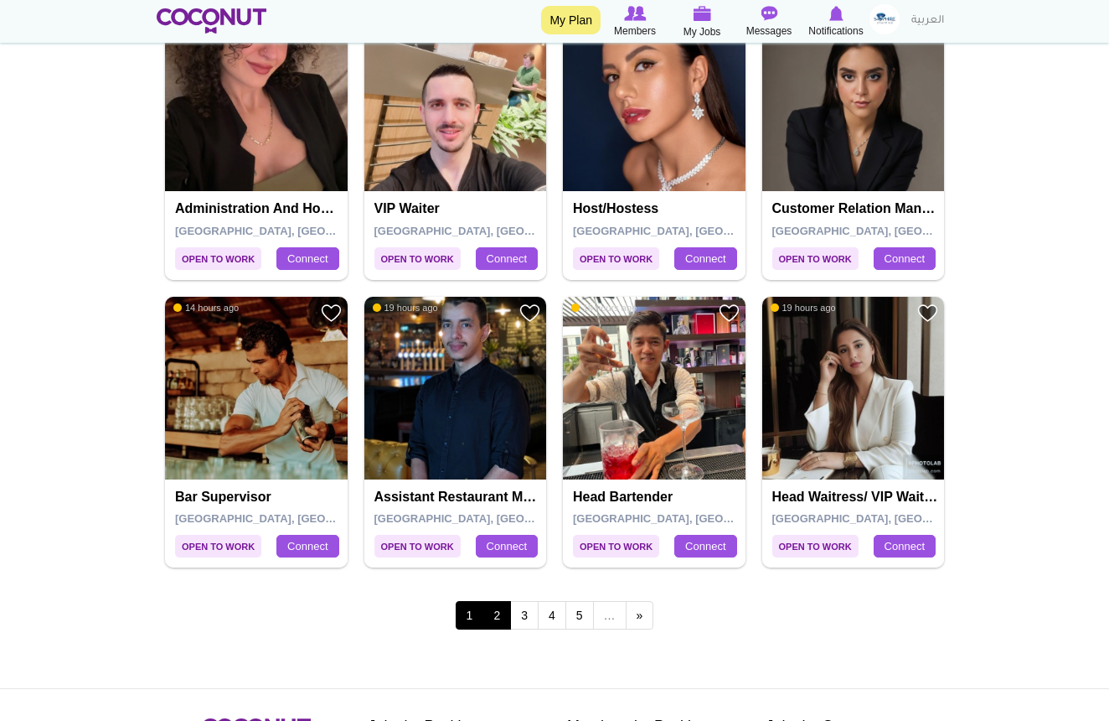
click at [489, 601] on link "2" at bounding box center [497, 615] width 28 height 28
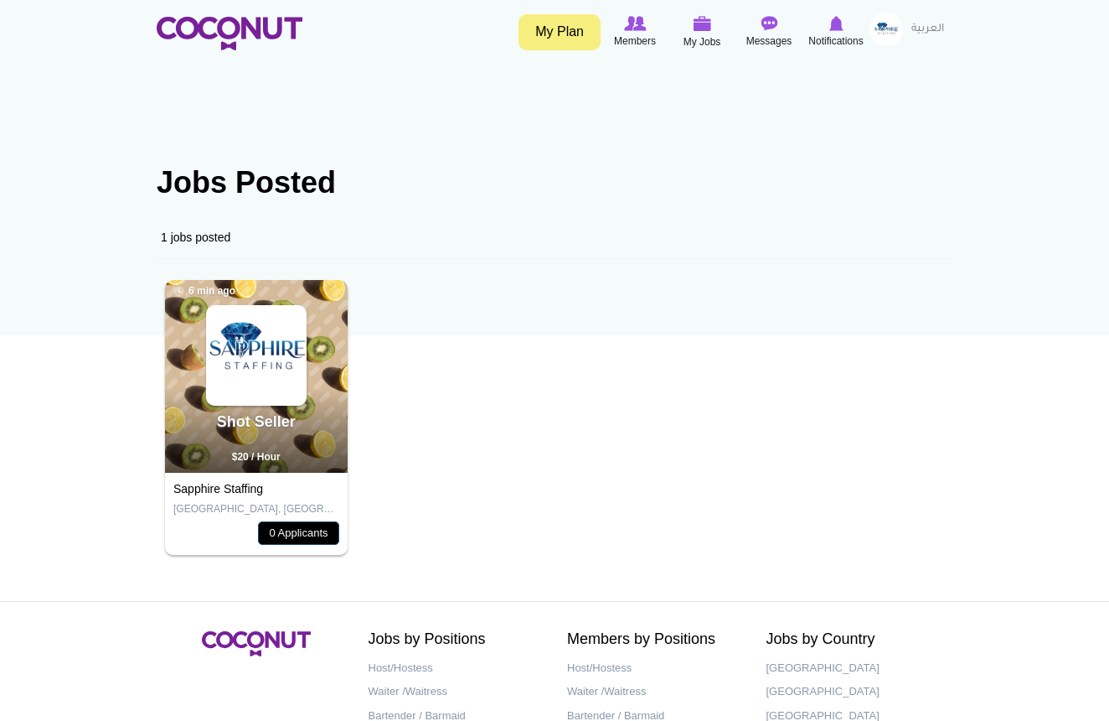
click at [315, 530] on link "0 Applicants" at bounding box center [298, 532] width 80 height 23
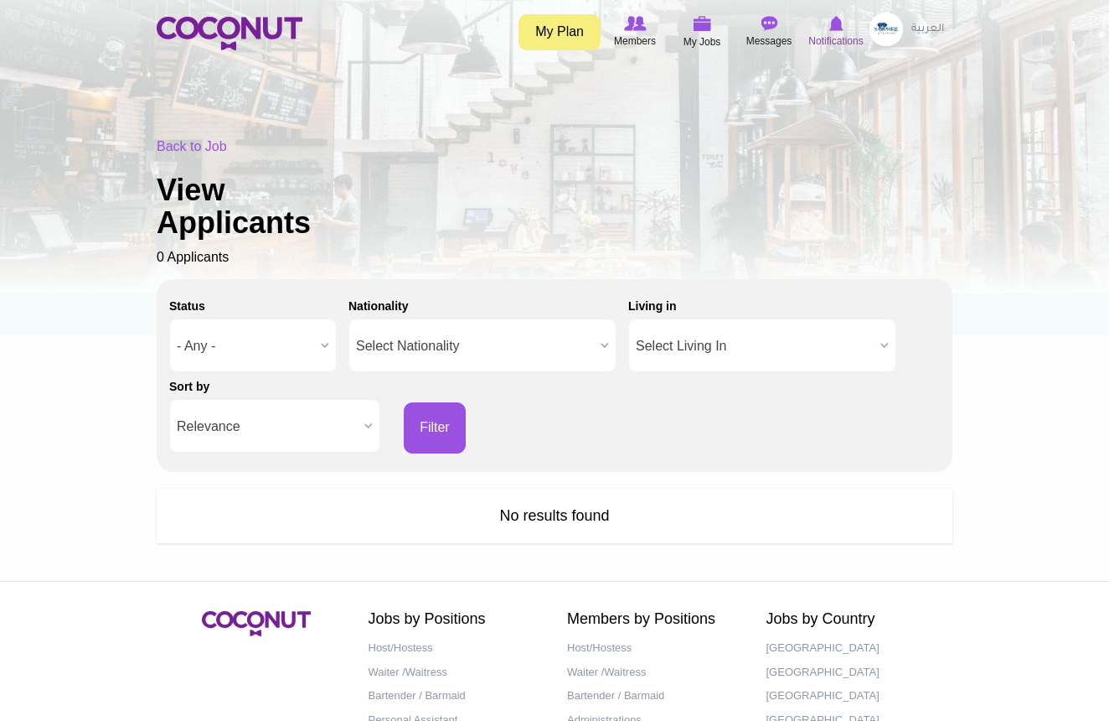
click at [827, 27] on icon at bounding box center [836, 23] width 64 height 18
click at [765, 29] on img at bounding box center [769, 23] width 17 height 15
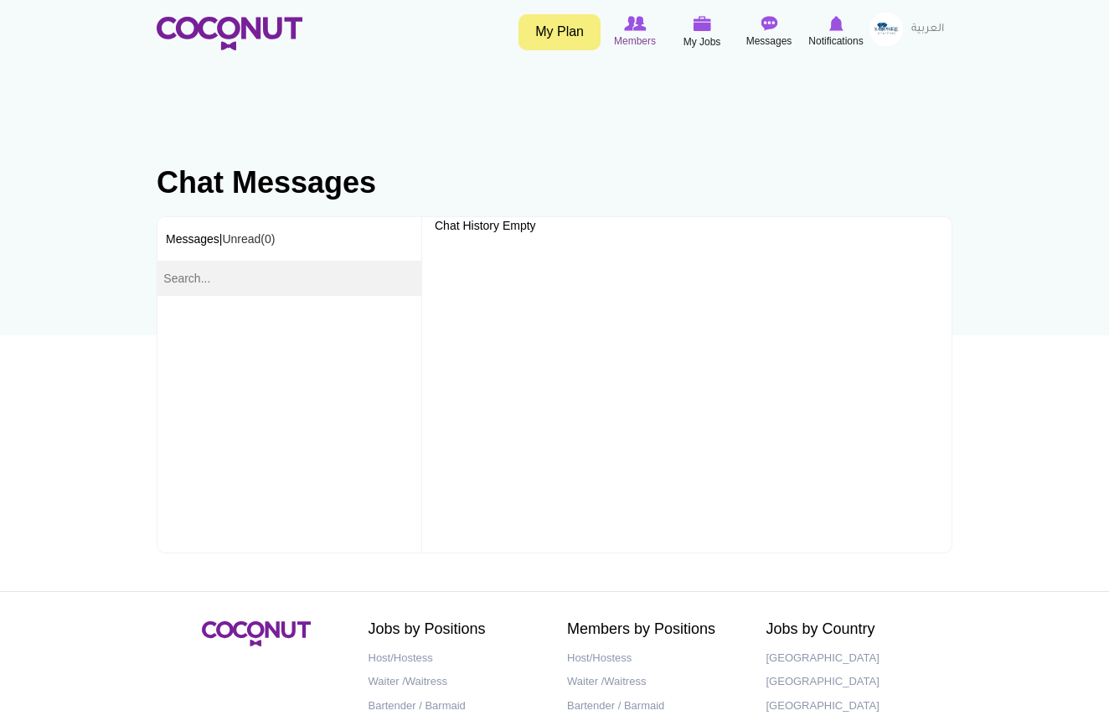
click at [622, 44] on span "Members" at bounding box center [635, 41] width 42 height 17
